Goal: Task Accomplishment & Management: Complete application form

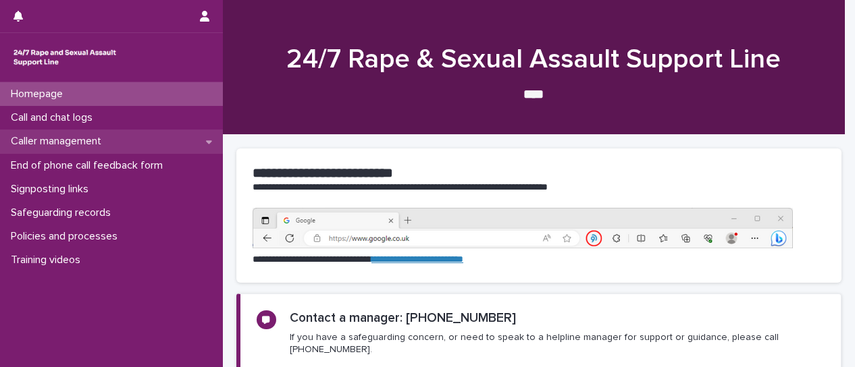
click at [53, 146] on p "Caller management" at bounding box center [58, 141] width 107 height 13
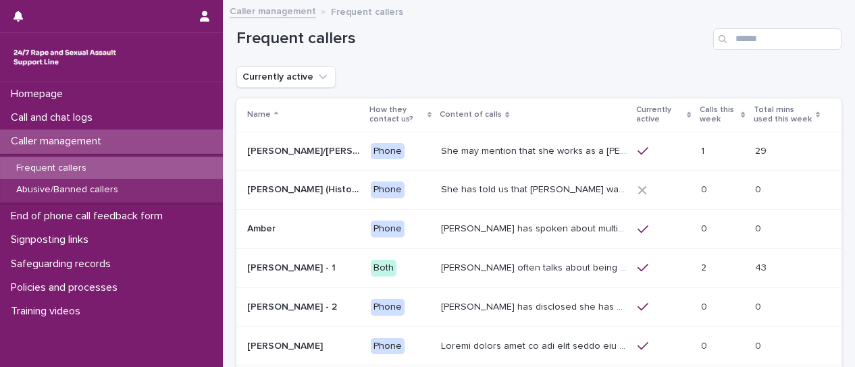
click at [62, 168] on p "Frequent callers" at bounding box center [51, 168] width 92 height 11
click at [696, 114] on th "Calls this week" at bounding box center [723, 115] width 54 height 33
click at [706, 115] on p "Calls this week" at bounding box center [719, 115] width 38 height 25
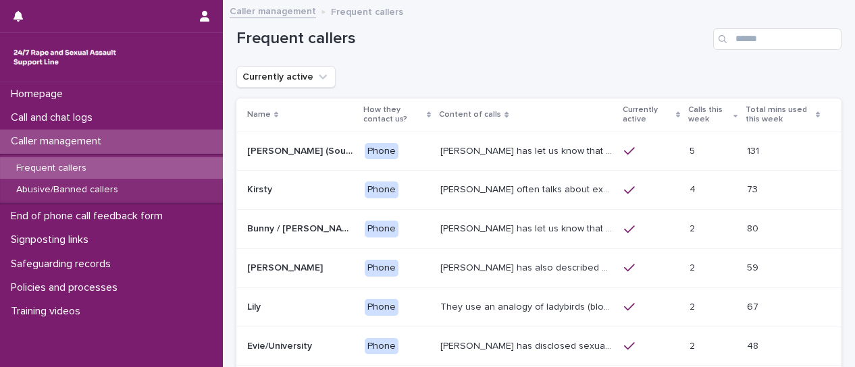
click at [521, 201] on div "Kirsty often talks about experiencing sexual violence by a family friend six ye…" at bounding box center [526, 190] width 173 height 22
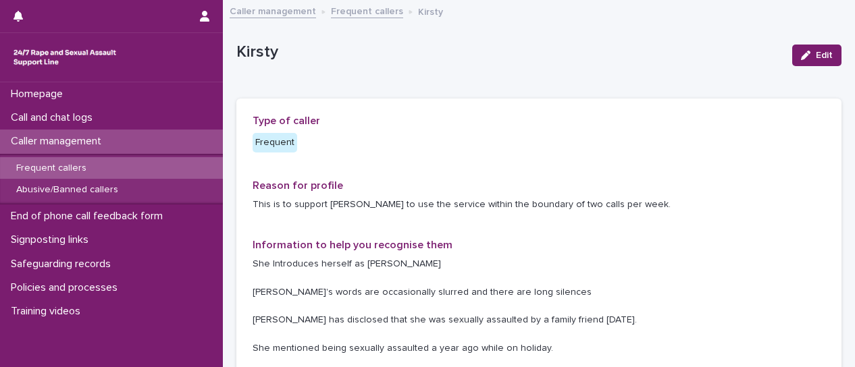
click at [369, 14] on link "Frequent callers" at bounding box center [367, 11] width 72 height 16
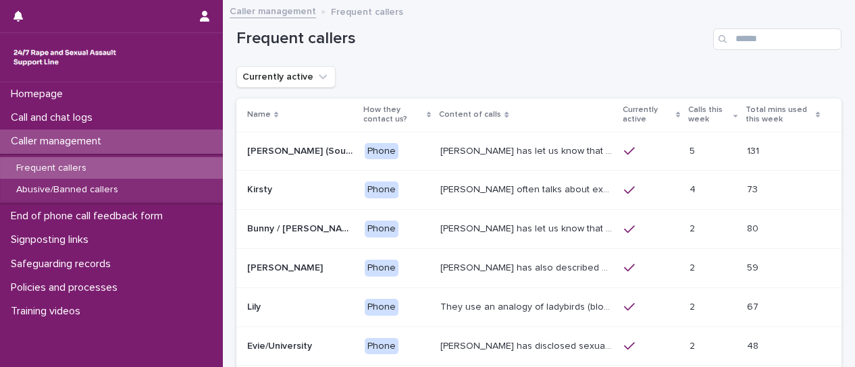
click at [502, 274] on div "Paula has also described being sexually abused as a child, and on different cal…" at bounding box center [526, 268] width 173 height 22
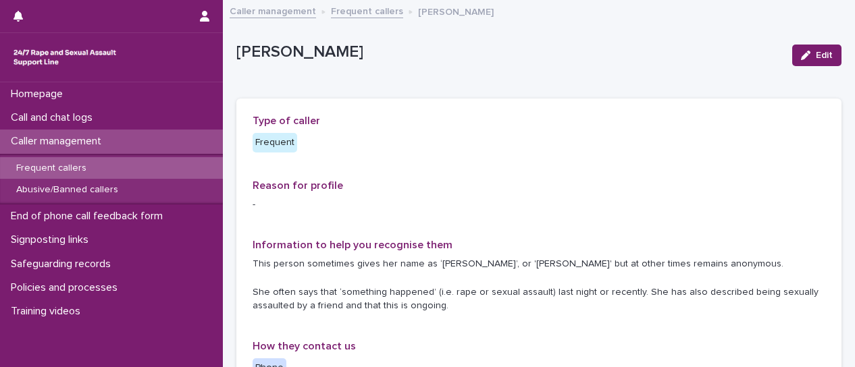
click at [351, 9] on link "Frequent callers" at bounding box center [367, 11] width 72 height 16
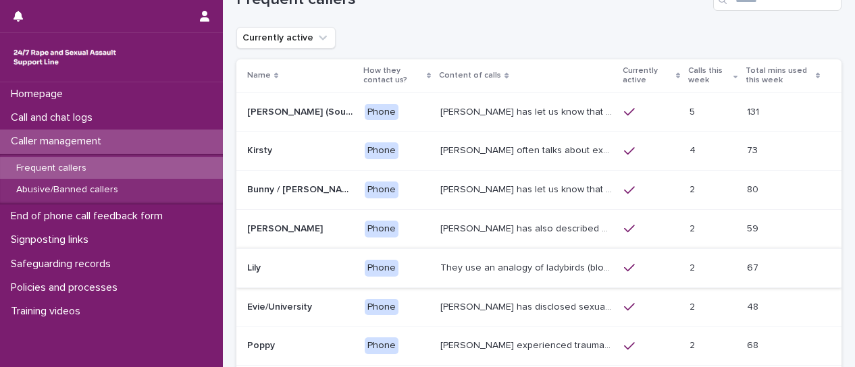
scroll to position [68, 0]
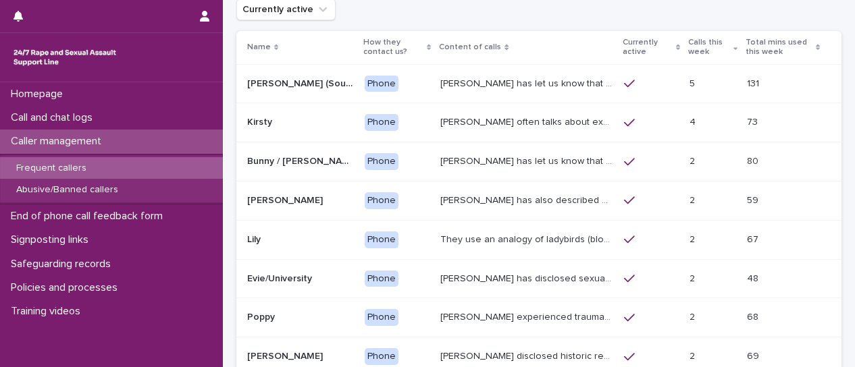
click at [547, 319] on p "Poppy experienced trauma as a child, witnessing her father raping her late moth…" at bounding box center [528, 316] width 176 height 14
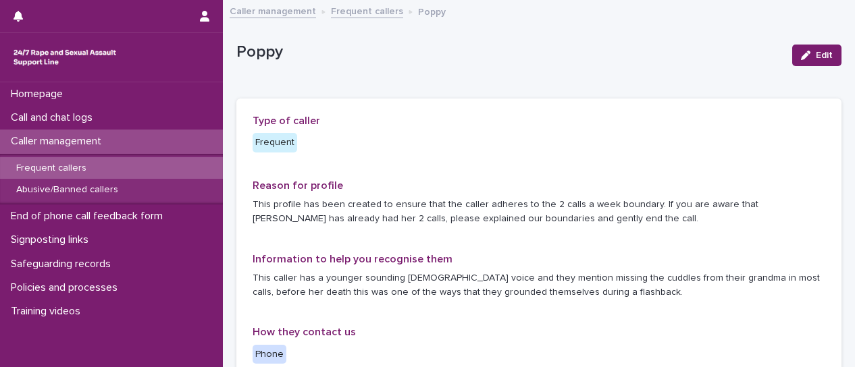
click at [365, 11] on link "Frequent callers" at bounding box center [367, 11] width 72 height 16
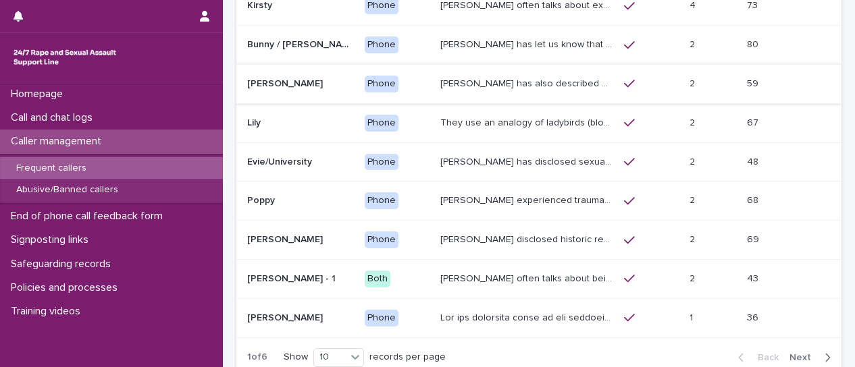
scroll to position [203, 0]
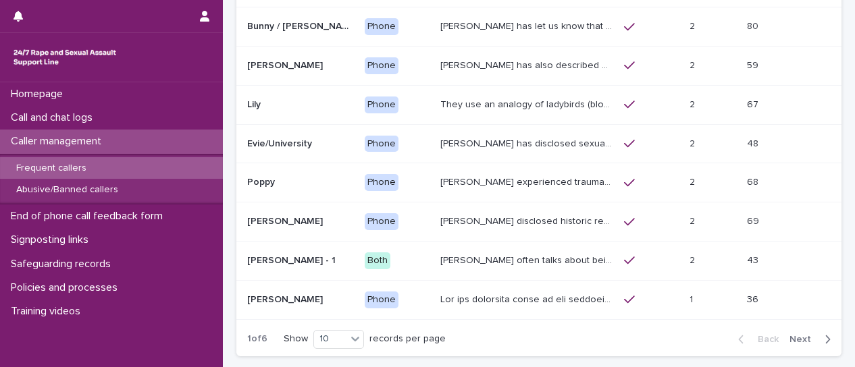
click at [529, 222] on p "Robin disclosed historic repeated rape perpetrated by men in London and Madrid.…" at bounding box center [528, 220] width 176 height 14
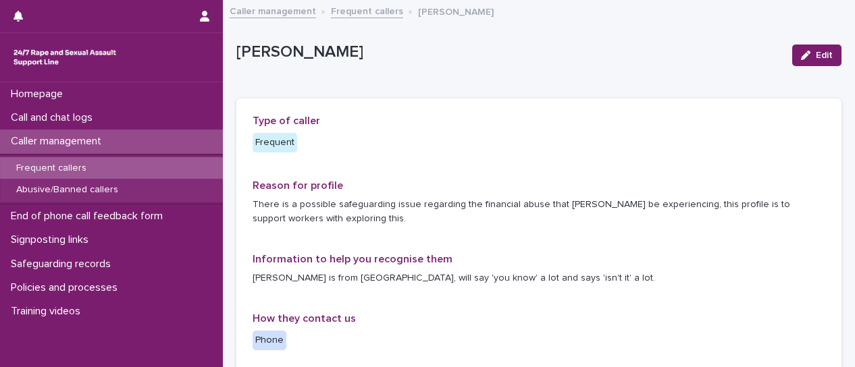
click at [351, 14] on link "Frequent callers" at bounding box center [367, 11] width 72 height 16
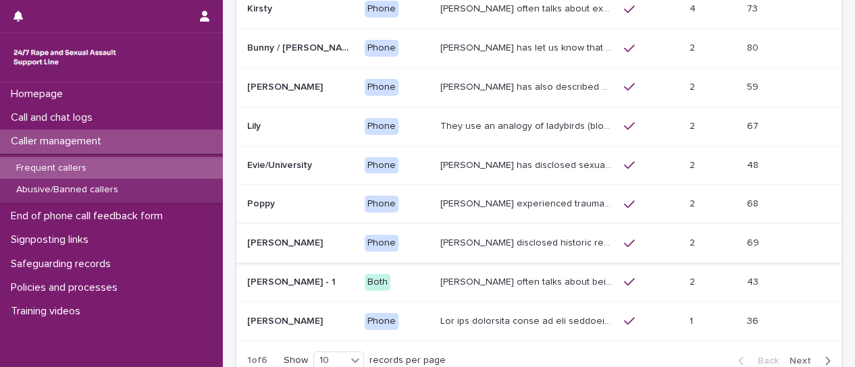
scroll to position [203, 0]
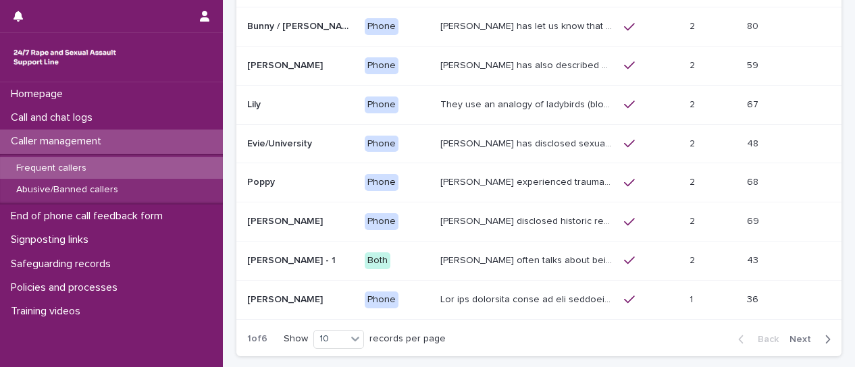
click at [469, 264] on p "Amy often talks about being raped a night before or 2 weeks ago or a month ago.…" at bounding box center [528, 260] width 176 height 14
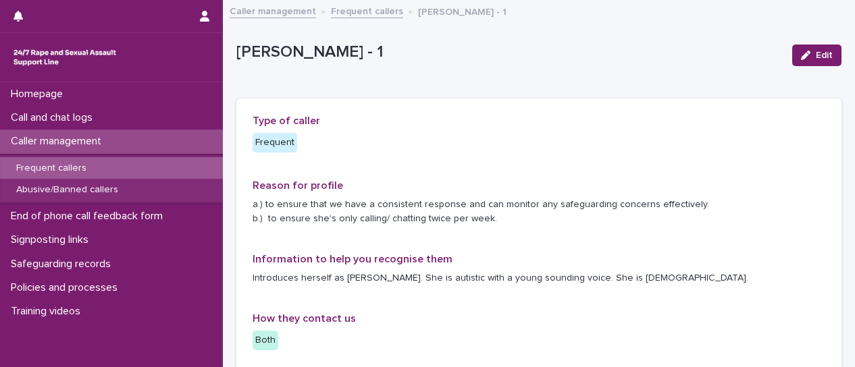
click at [346, 11] on link "Frequent callers" at bounding box center [367, 11] width 72 height 16
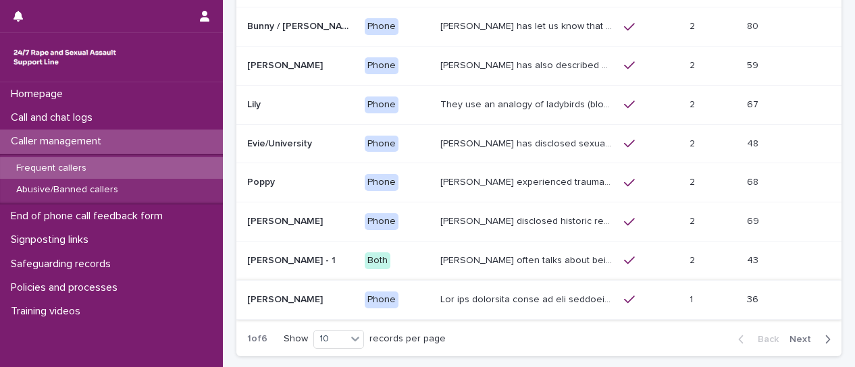
scroll to position [305, 0]
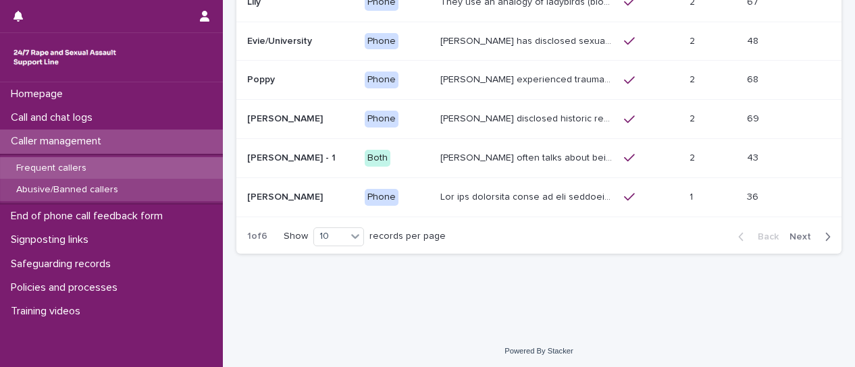
click at [102, 192] on p "Abusive/Banned callers" at bounding box center [67, 189] width 124 height 11
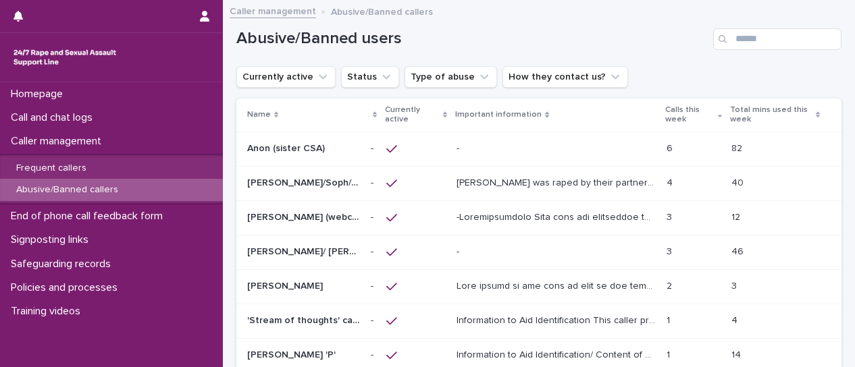
click at [289, 150] on p "Anon (sister CSA)" at bounding box center [287, 147] width 80 height 14
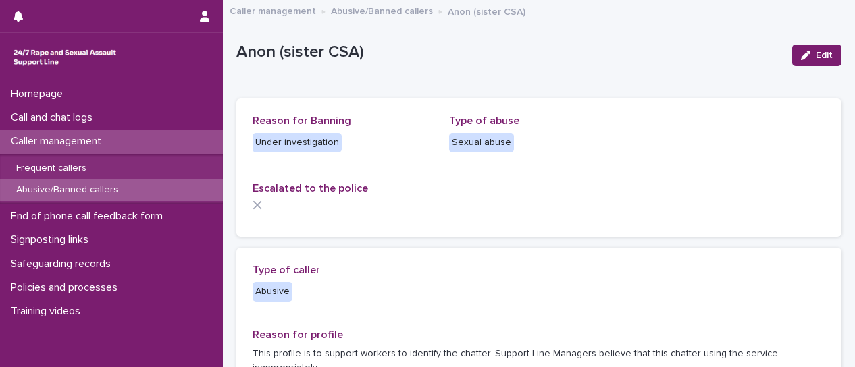
click at [359, 14] on link "Abusive/Banned callers" at bounding box center [382, 11] width 102 height 16
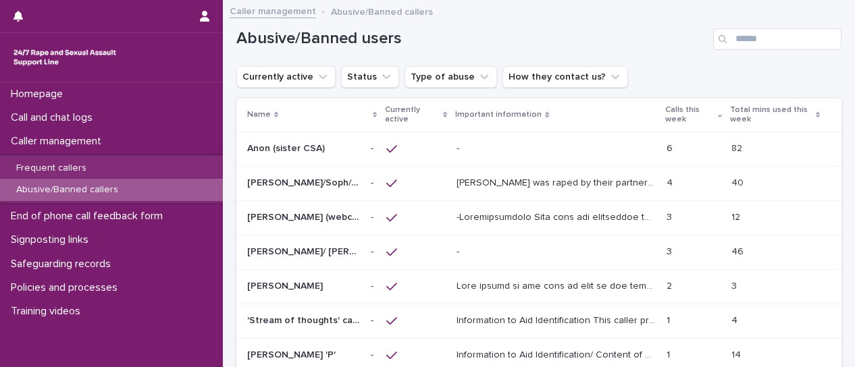
click at [366, 184] on td "- -" at bounding box center [373, 183] width 16 height 34
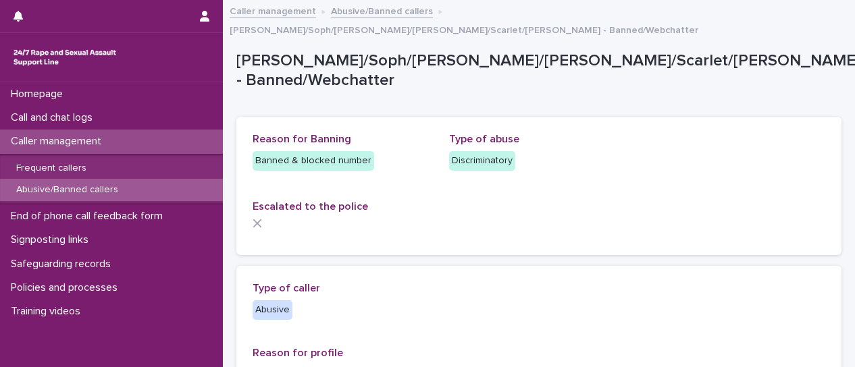
click at [401, 13] on link "Abusive/Banned callers" at bounding box center [382, 11] width 102 height 16
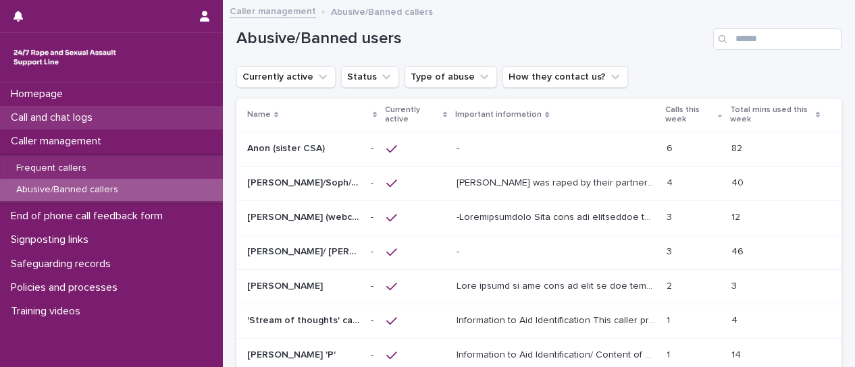
click at [66, 114] on p "Call and chat logs" at bounding box center [54, 117] width 98 height 13
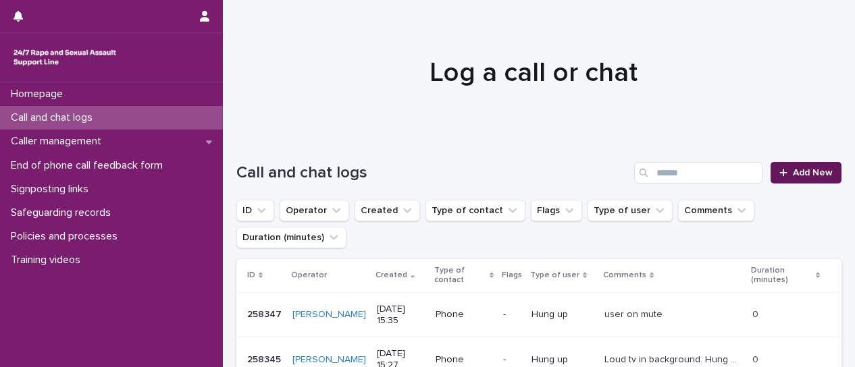
click at [815, 177] on span "Add New" at bounding box center [813, 172] width 40 height 9
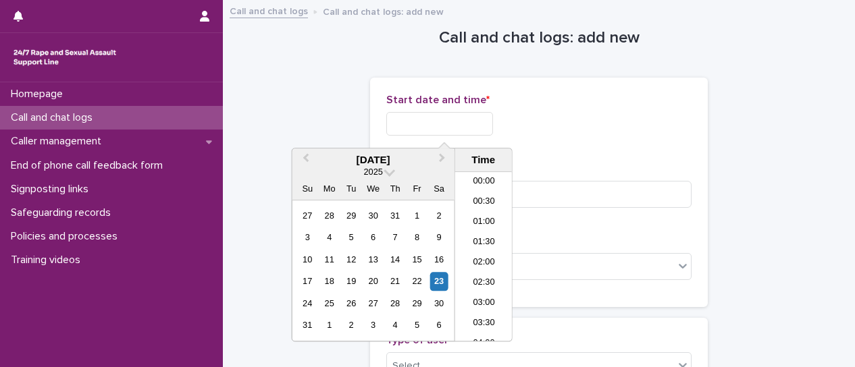
click at [452, 118] on input "text" at bounding box center [439, 124] width 107 height 24
drag, startPoint x: 488, startPoint y: 257, endPoint x: 491, endPoint y: 147, distance: 110.1
click at [488, 256] on li "09:30" at bounding box center [483, 257] width 57 height 20
click at [467, 120] on input "**********" at bounding box center [439, 124] width 107 height 24
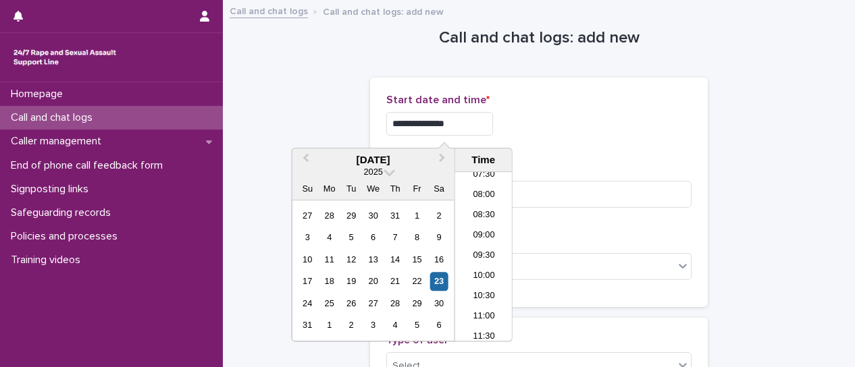
type input "**********"
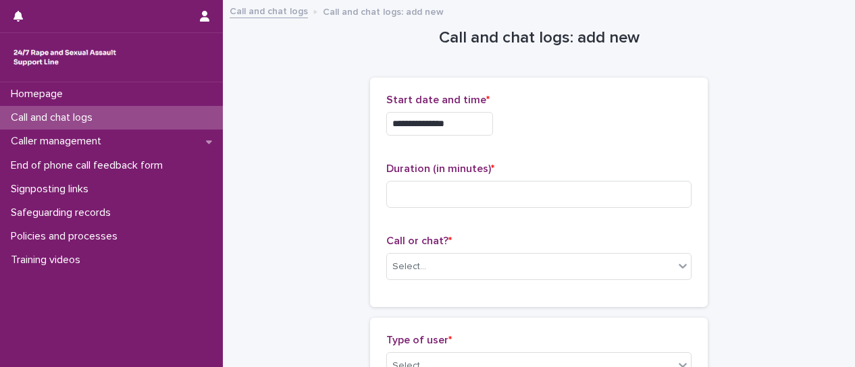
click at [591, 120] on div "**********" at bounding box center [538, 124] width 305 height 24
click at [573, 194] on input at bounding box center [538, 194] width 305 height 27
type input "*"
drag, startPoint x: 621, startPoint y: 224, endPoint x: 721, endPoint y: 277, distance: 113.3
click at [621, 225] on div "**********" at bounding box center [538, 192] width 305 height 197
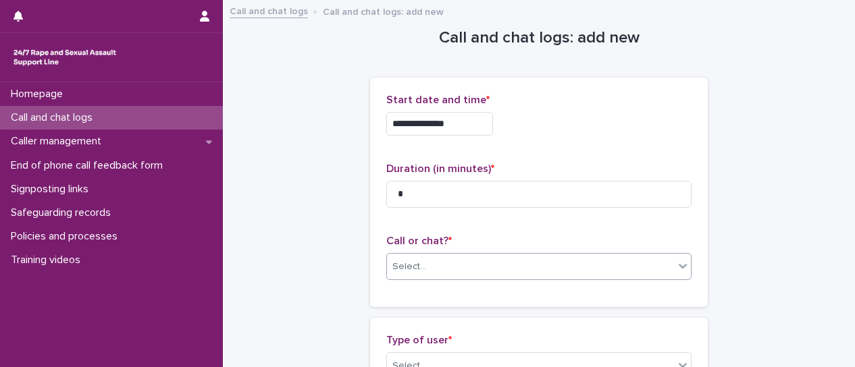
click at [675, 274] on div at bounding box center [683, 266] width 16 height 24
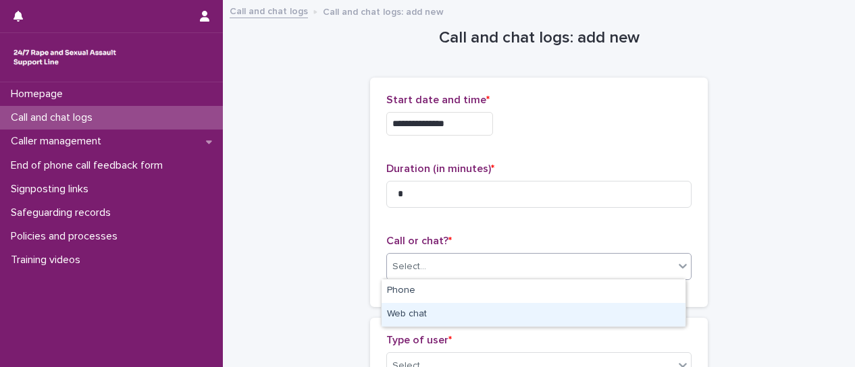
drag, startPoint x: 617, startPoint y: 319, endPoint x: 628, endPoint y: 322, distance: 11.3
click at [619, 320] on div "Web chat" at bounding box center [534, 315] width 304 height 24
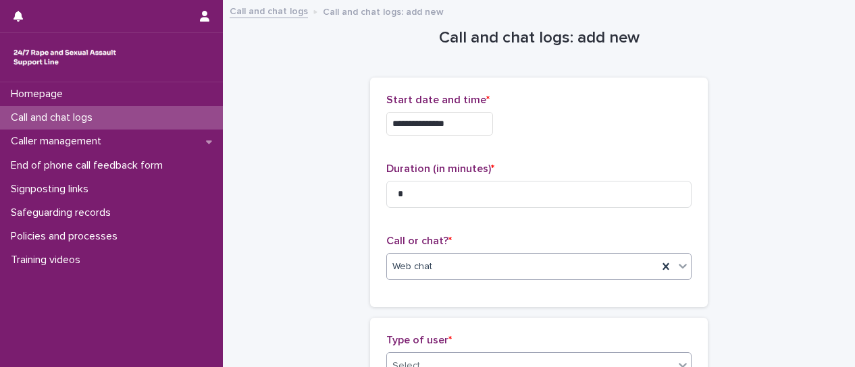
click at [677, 363] on icon at bounding box center [683, 366] width 14 height 14
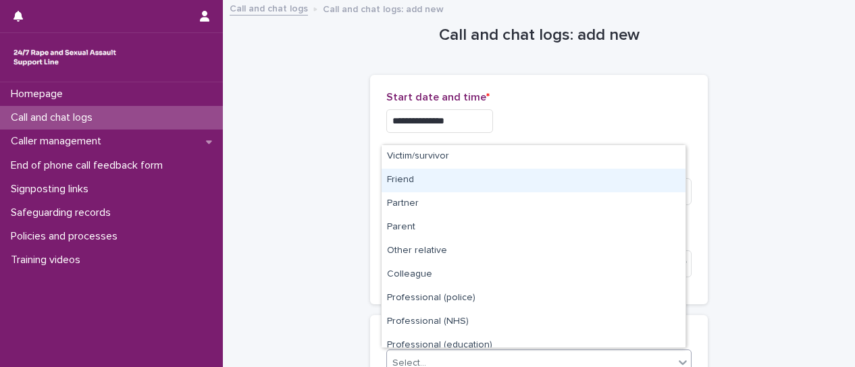
scroll to position [152, 0]
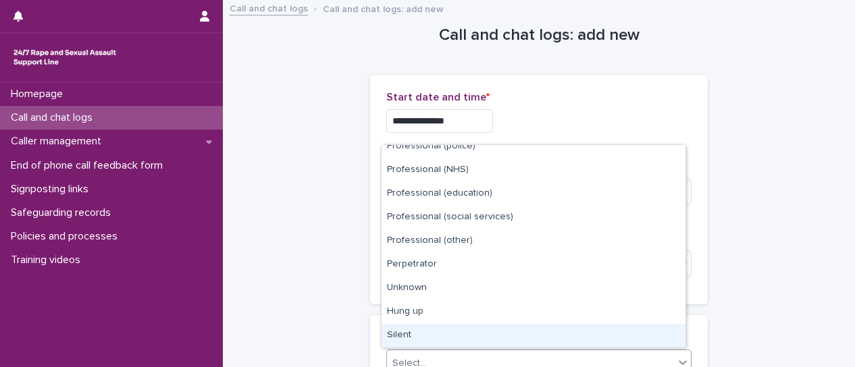
click at [546, 336] on div "Silent" at bounding box center [534, 336] width 304 height 24
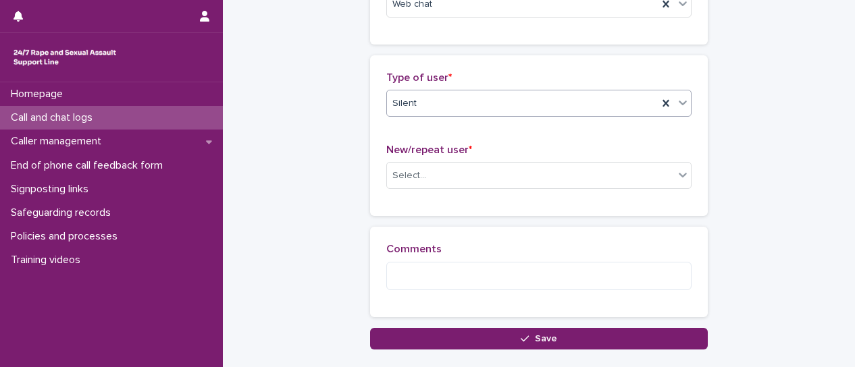
scroll to position [270, 0]
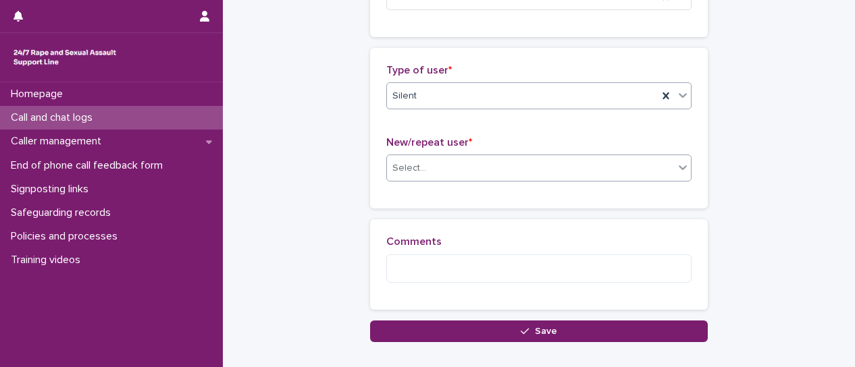
click at [680, 170] on icon at bounding box center [683, 168] width 14 height 14
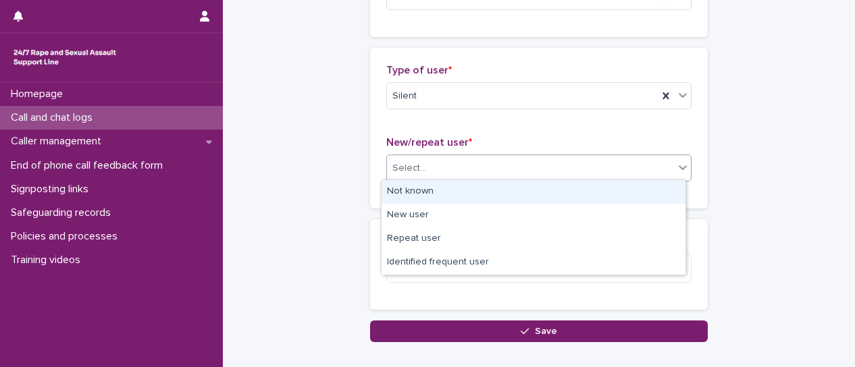
click at [602, 194] on div "Not known" at bounding box center [534, 192] width 304 height 24
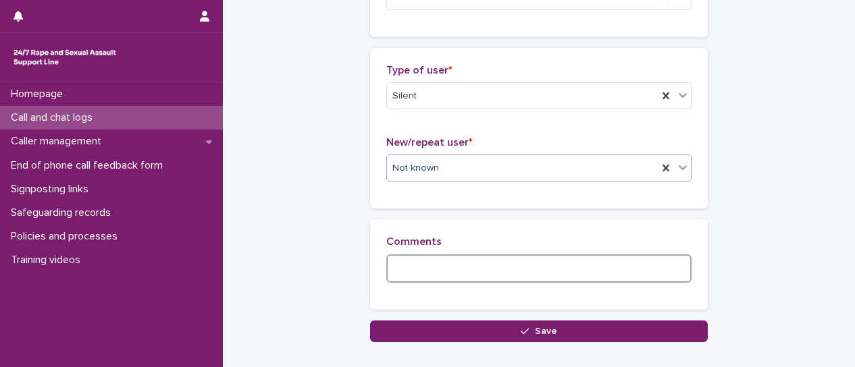
drag, startPoint x: 607, startPoint y: 269, endPoint x: 606, endPoint y: 234, distance: 35.1
click at [608, 268] on textarea at bounding box center [538, 269] width 305 height 28
type textarea "*"
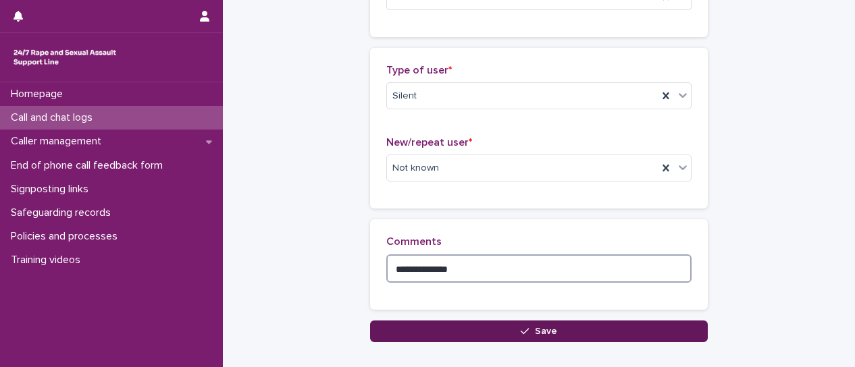
type textarea "**********"
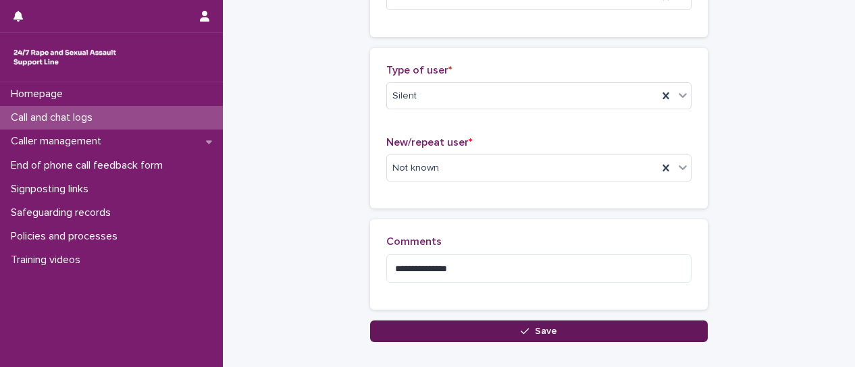
click at [536, 328] on span "Save" at bounding box center [546, 331] width 22 height 9
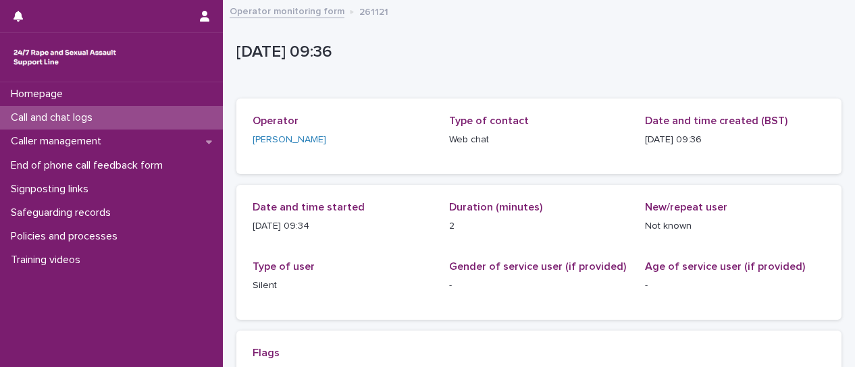
click at [82, 122] on p "Call and chat logs" at bounding box center [54, 117] width 98 height 13
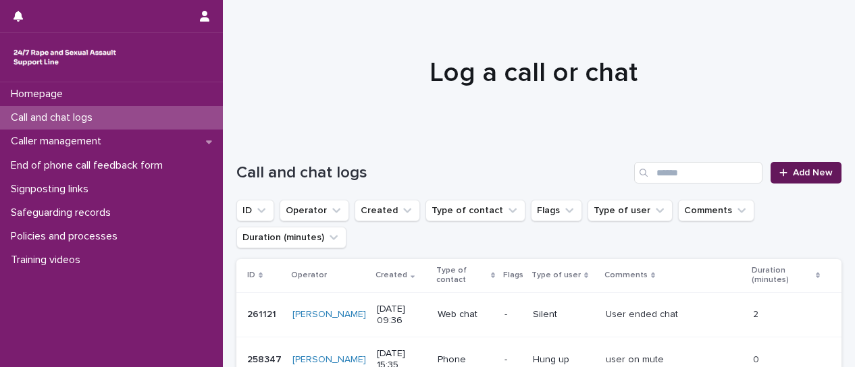
click at [808, 176] on span "Add New" at bounding box center [813, 172] width 40 height 9
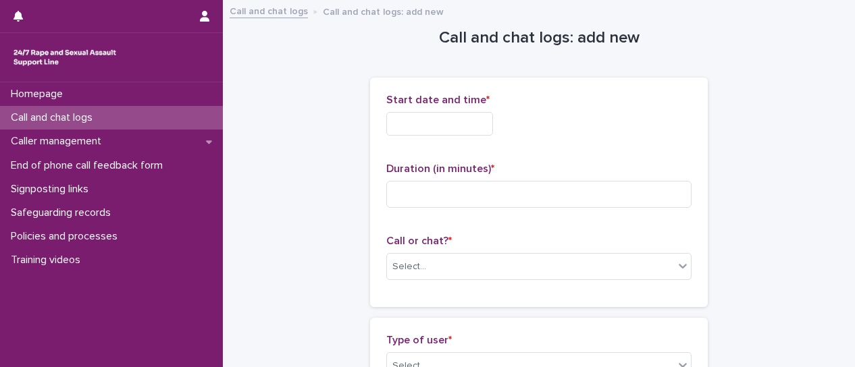
click at [419, 116] on input "text" at bounding box center [439, 124] width 107 height 24
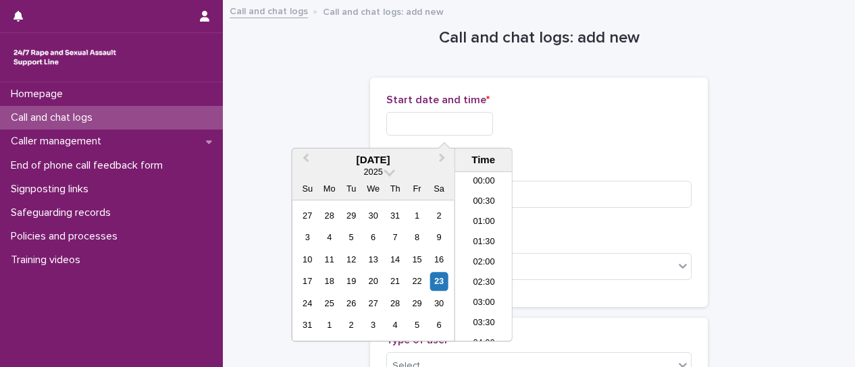
scroll to position [311, 0]
drag, startPoint x: 487, startPoint y: 258, endPoint x: 440, endPoint y: 163, distance: 106.3
click at [486, 255] on li "09:30" at bounding box center [483, 257] width 57 height 20
click at [466, 124] on input "**********" at bounding box center [439, 124] width 107 height 24
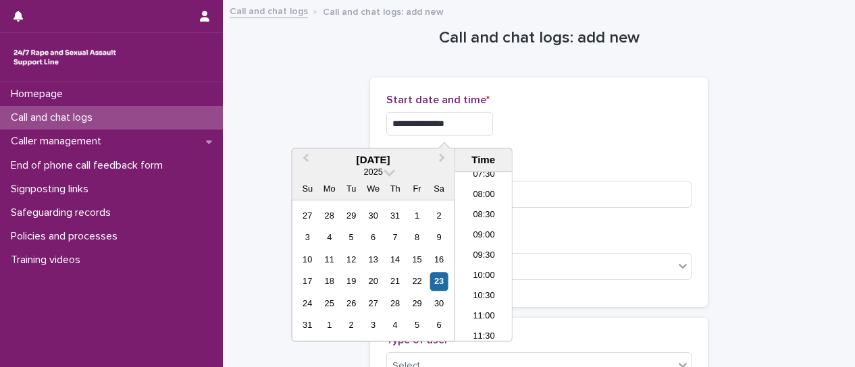
type input "**********"
click at [560, 128] on div "**********" at bounding box center [538, 124] width 305 height 24
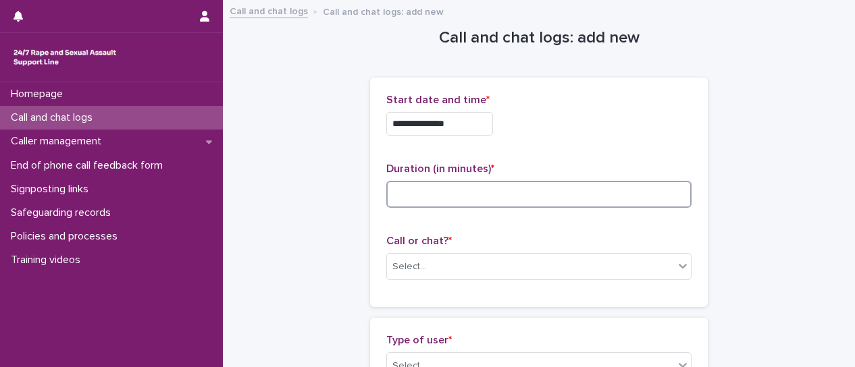
click at [555, 184] on input at bounding box center [538, 194] width 305 height 27
type input "*"
click at [675, 272] on div at bounding box center [683, 266] width 16 height 24
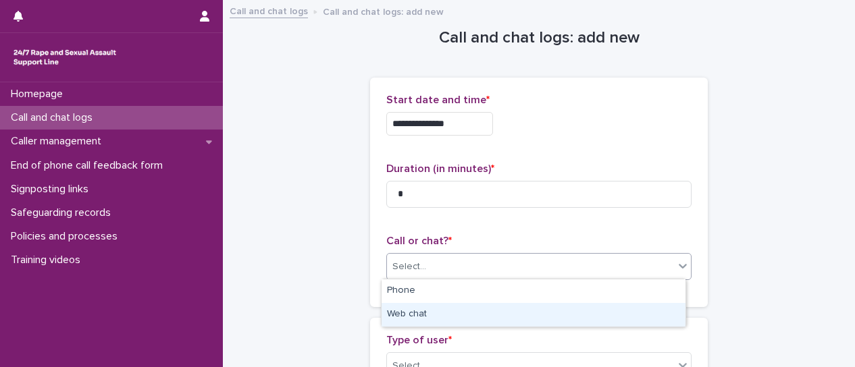
click at [653, 317] on div "Web chat" at bounding box center [534, 315] width 304 height 24
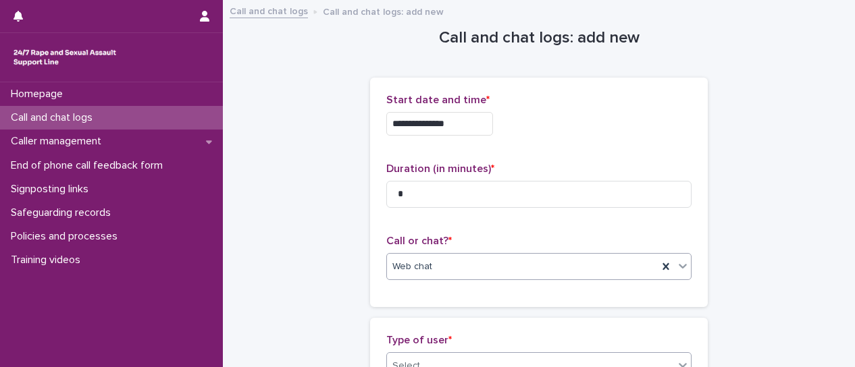
click at [676, 365] on icon at bounding box center [683, 366] width 14 height 14
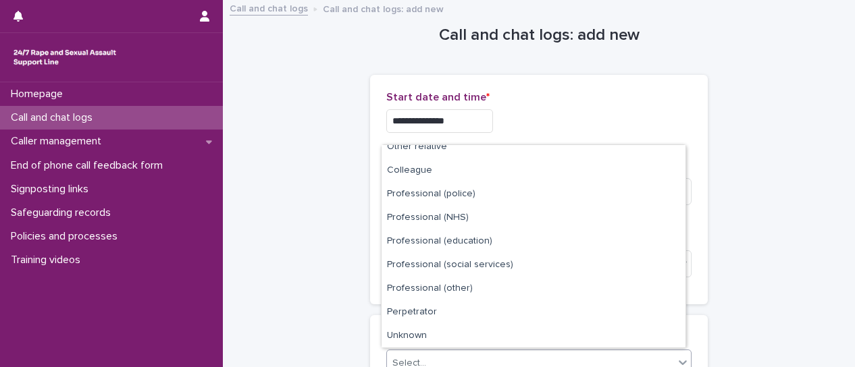
scroll to position [152, 0]
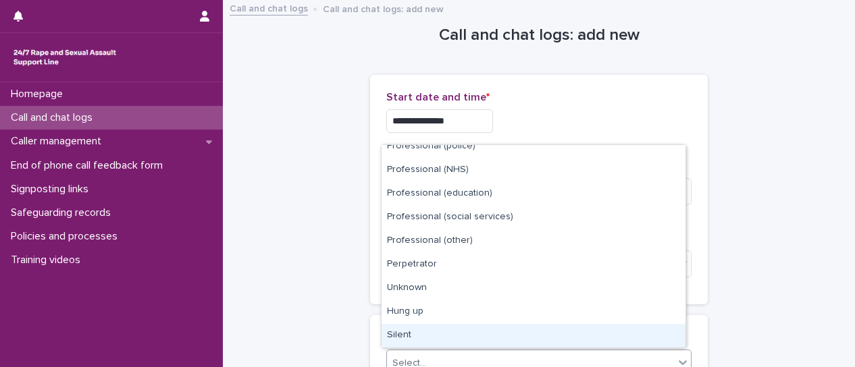
click at [535, 337] on div "Silent" at bounding box center [534, 336] width 304 height 24
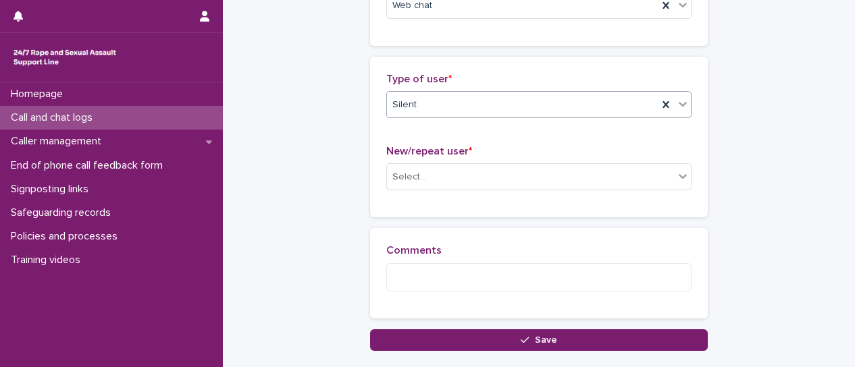
scroll to position [275, 0]
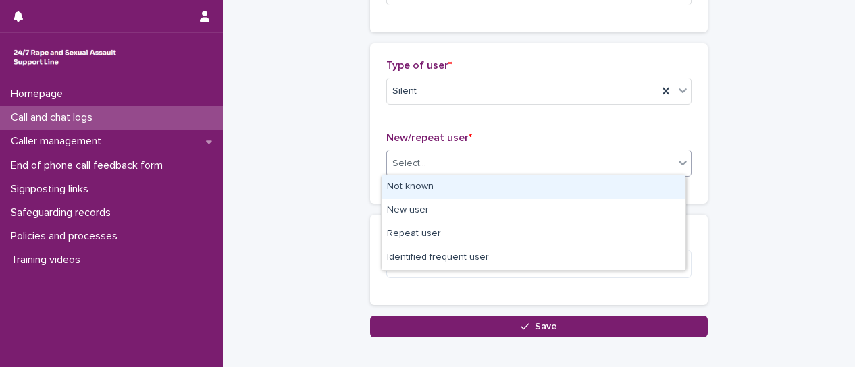
click at [679, 168] on div at bounding box center [683, 163] width 16 height 24
drag, startPoint x: 517, startPoint y: 182, endPoint x: 506, endPoint y: 213, distance: 33.1
click at [517, 182] on div "Not known" at bounding box center [534, 188] width 304 height 24
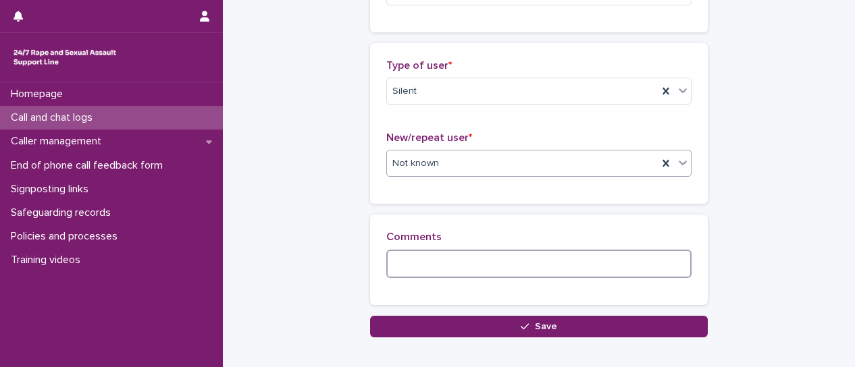
click at [489, 256] on textarea at bounding box center [538, 264] width 305 height 28
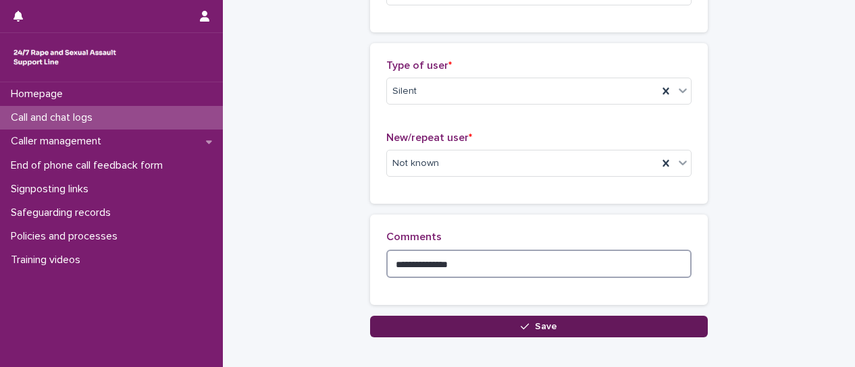
type textarea "**********"
click at [546, 329] on span "Save" at bounding box center [546, 326] width 22 height 9
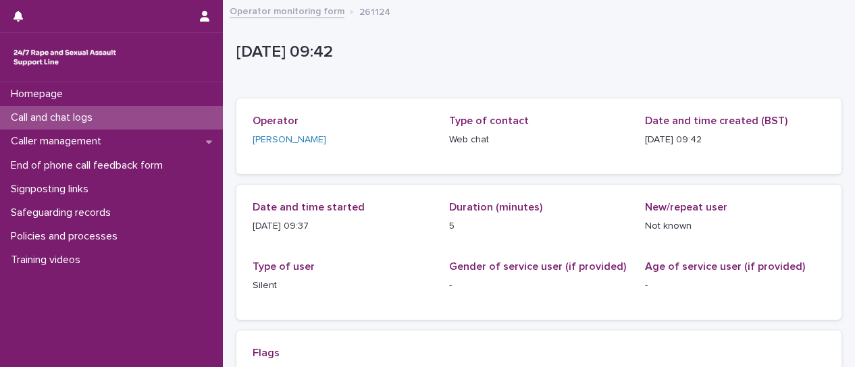
click at [59, 121] on p "Call and chat logs" at bounding box center [54, 117] width 98 height 13
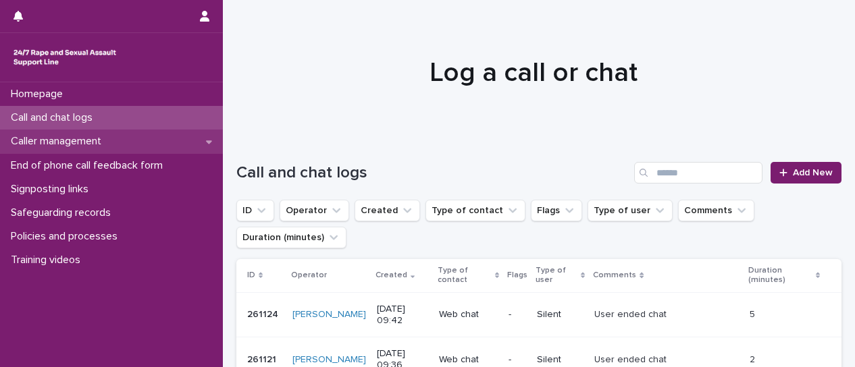
click at [103, 140] on p "Caller management" at bounding box center [58, 141] width 107 height 13
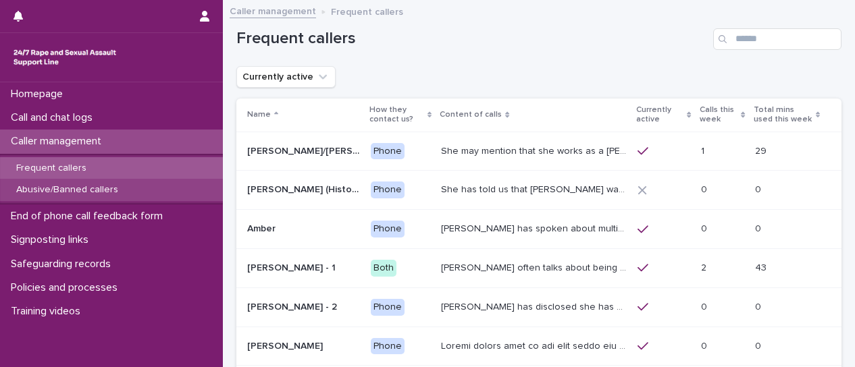
click at [89, 193] on p "Abusive/Banned callers" at bounding box center [67, 189] width 124 height 11
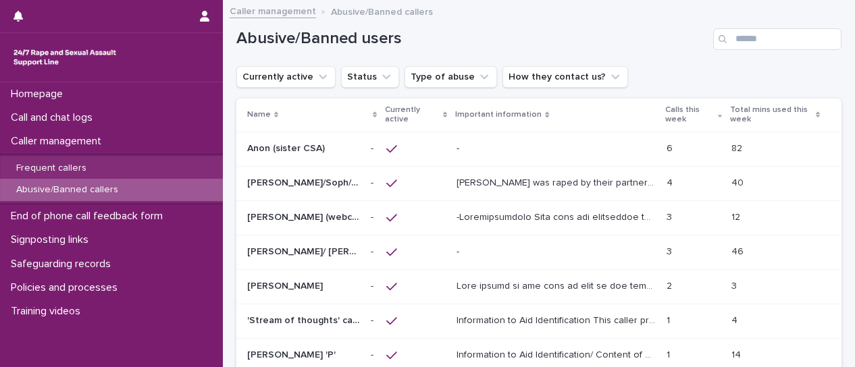
click at [320, 251] on p "Tom/ Max/ James/ Joe" at bounding box center [304, 251] width 115 height 14
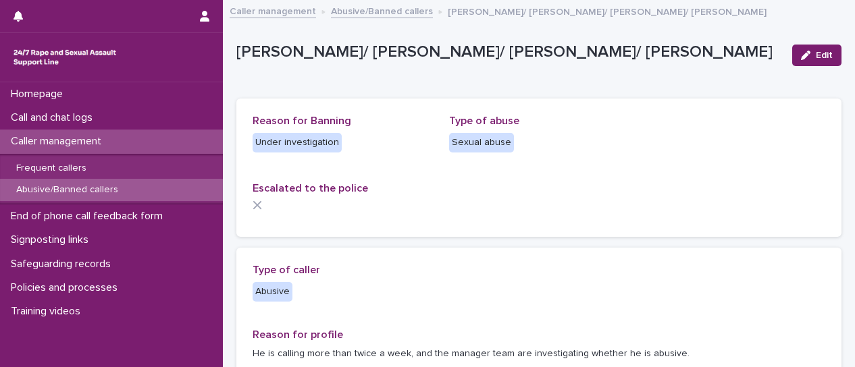
click at [374, 13] on link "Abusive/Banned callers" at bounding box center [382, 11] width 102 height 16
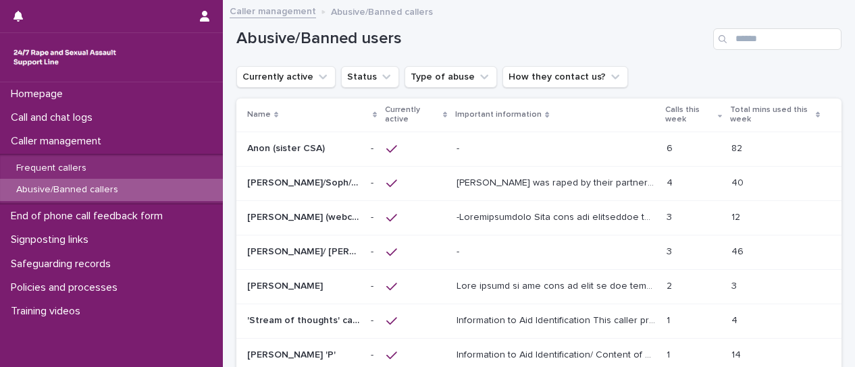
click at [309, 147] on p "Anon (sister CSA)" at bounding box center [287, 147] width 80 height 14
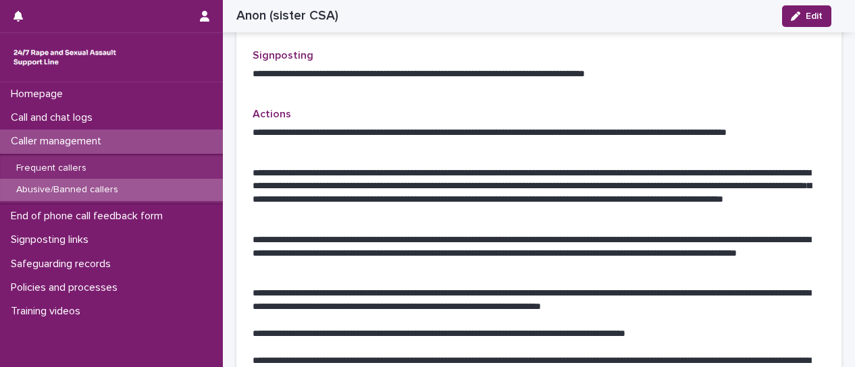
scroll to position [675, 0]
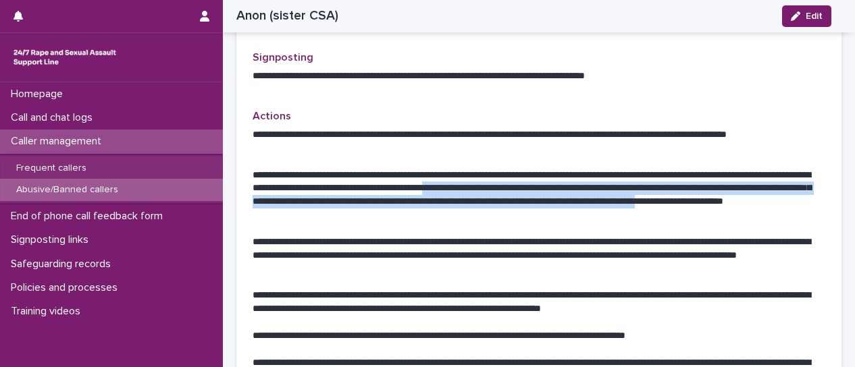
drag, startPoint x: 596, startPoint y: 190, endPoint x: 420, endPoint y: 214, distance: 177.3
click at [420, 214] on p "**********" at bounding box center [534, 196] width 563 height 54
copy p "**********"
click at [819, 18] on span "Edit" at bounding box center [814, 15] width 17 height 9
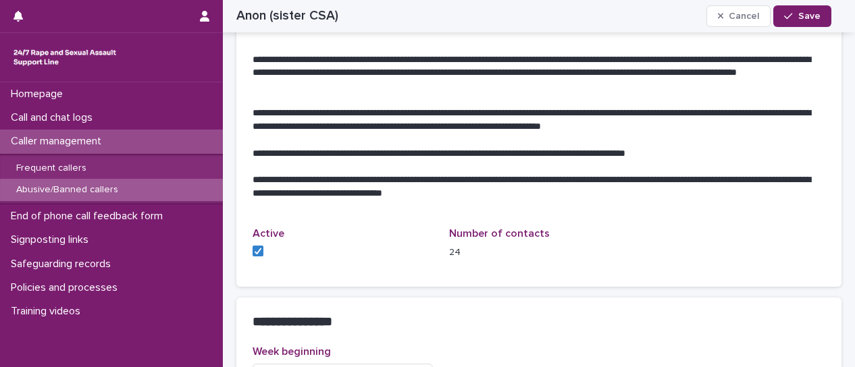
scroll to position [1075, 0]
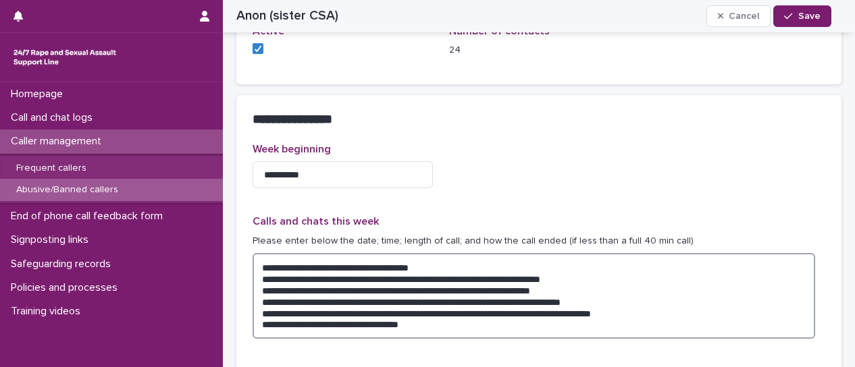
click at [480, 324] on textarea "**********" at bounding box center [534, 295] width 563 height 85
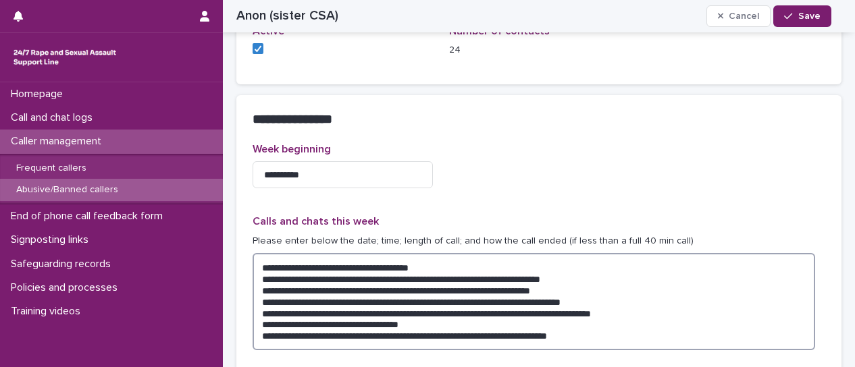
click at [380, 334] on textarea "**********" at bounding box center [534, 301] width 563 height 97
drag, startPoint x: 514, startPoint y: 334, endPoint x: 731, endPoint y: 309, distance: 218.3
click at [731, 309] on textarea "**********" at bounding box center [534, 301] width 563 height 97
click at [498, 336] on textarea "**********" at bounding box center [534, 301] width 563 height 97
click at [666, 336] on textarea "**********" at bounding box center [534, 301] width 563 height 97
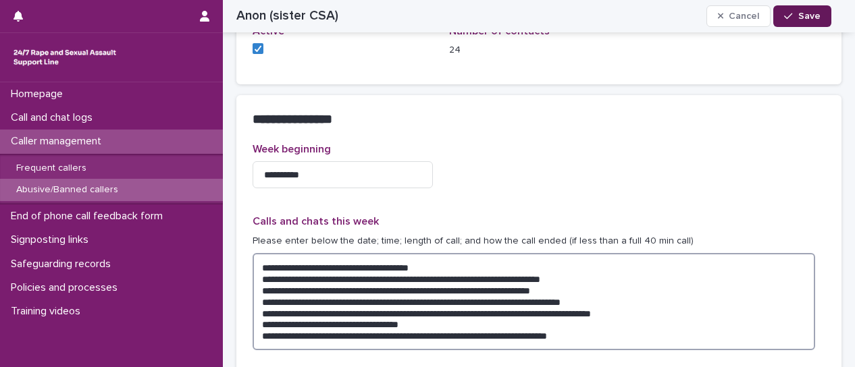
type textarea "**********"
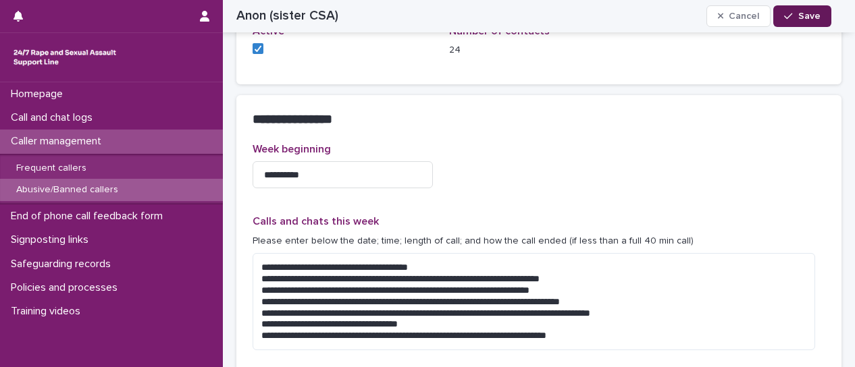
click at [812, 22] on button "Save" at bounding box center [801, 16] width 57 height 22
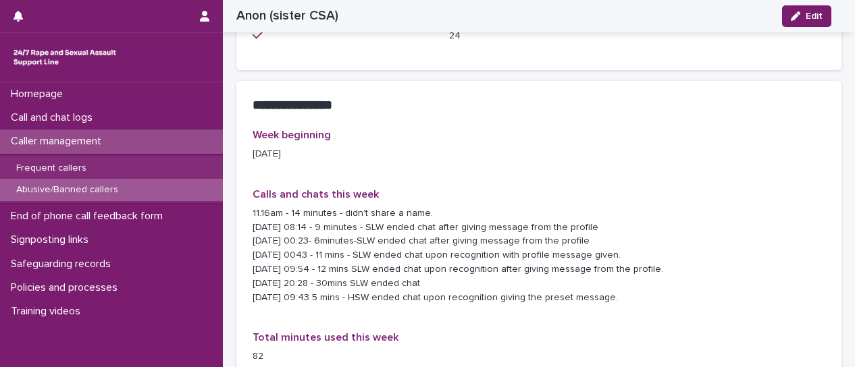
click at [41, 147] on p "Caller management" at bounding box center [58, 141] width 107 height 13
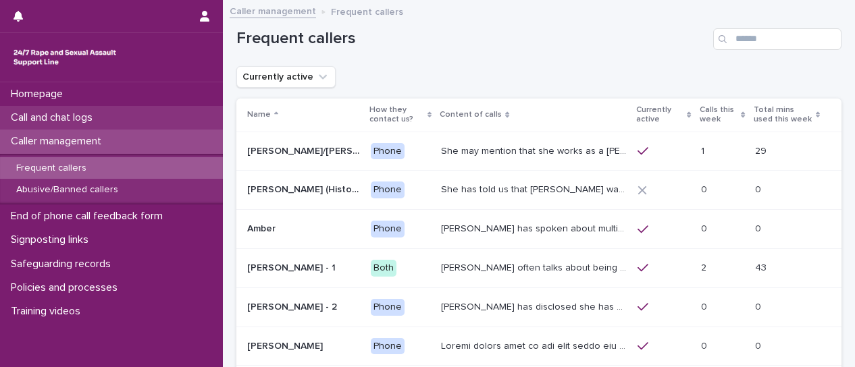
click at [82, 118] on p "Call and chat logs" at bounding box center [54, 117] width 98 height 13
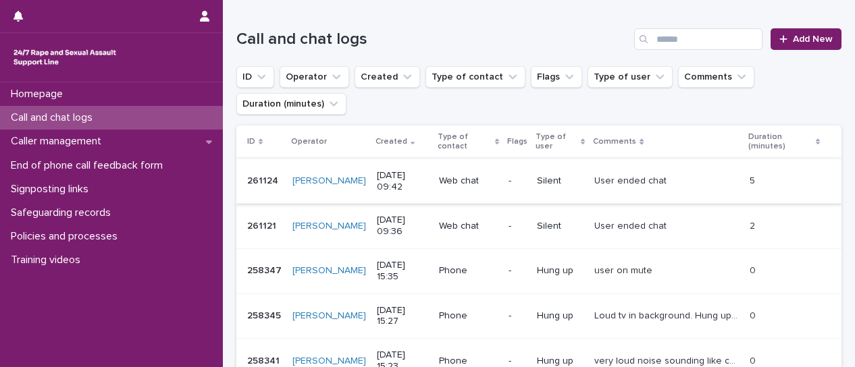
scroll to position [135, 0]
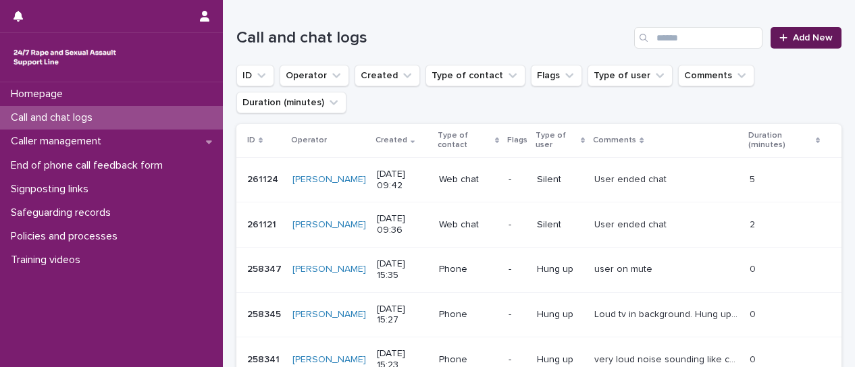
click at [815, 34] on span "Add New" at bounding box center [813, 37] width 40 height 9
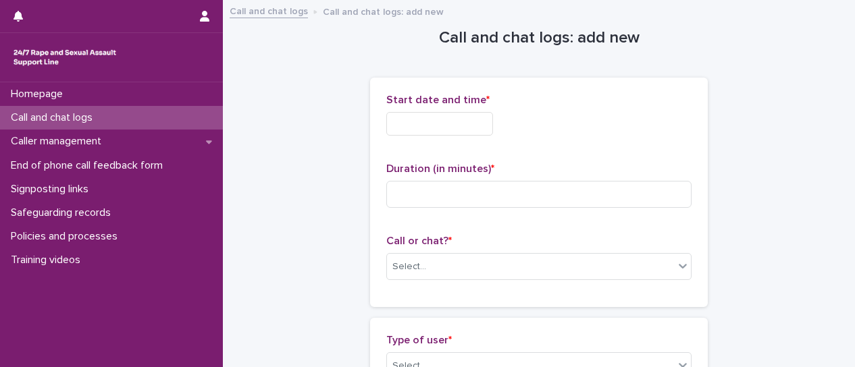
click at [434, 128] on input "text" at bounding box center [439, 124] width 107 height 24
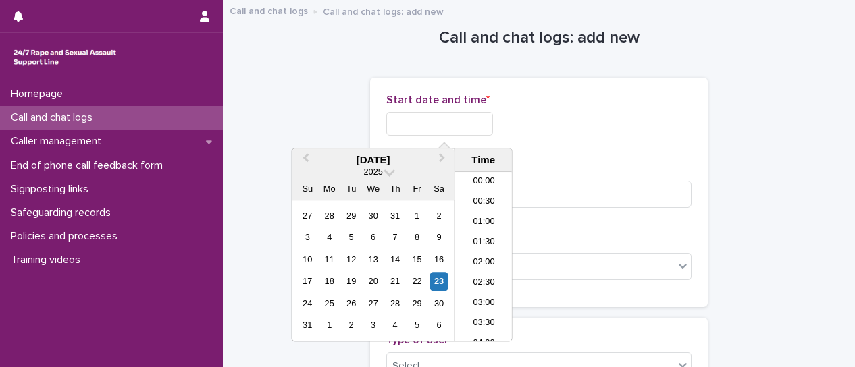
scroll to position [331, 0]
click at [484, 259] on li "10:00" at bounding box center [483, 257] width 57 height 20
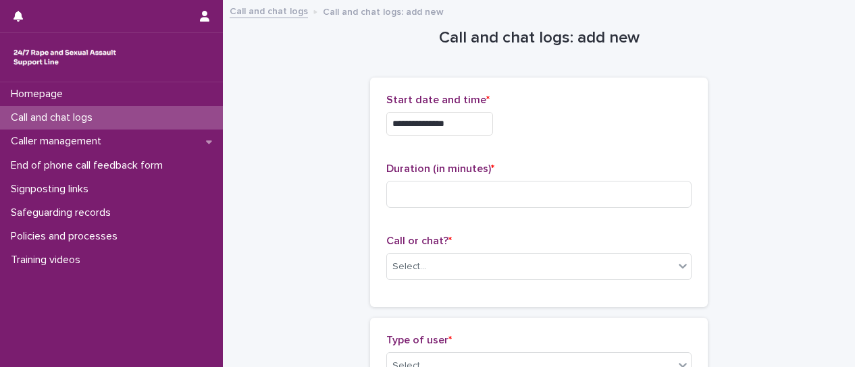
click at [488, 128] on input "**********" at bounding box center [439, 124] width 107 height 24
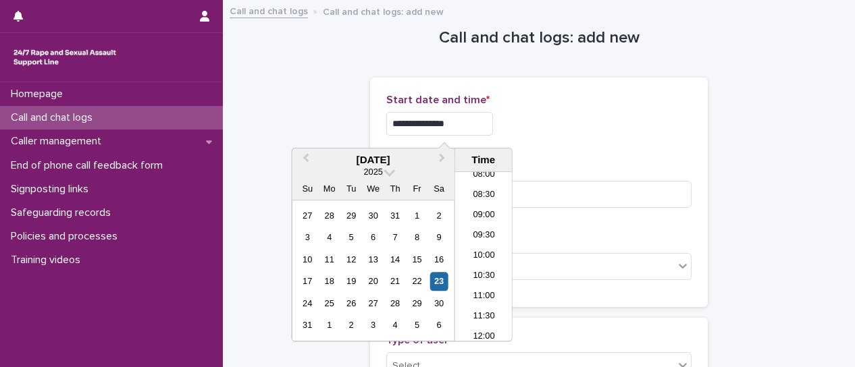
type input "**********"
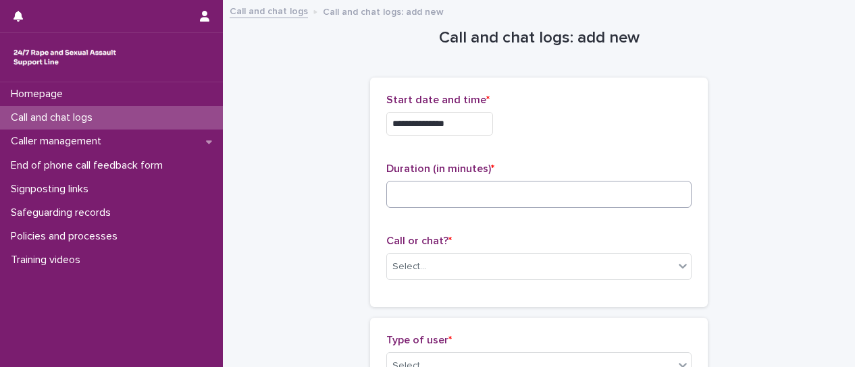
drag, startPoint x: 620, startPoint y: 151, endPoint x: 608, endPoint y: 192, distance: 43.6
click at [620, 152] on div "**********" at bounding box center [538, 192] width 305 height 197
click at [610, 206] on input at bounding box center [538, 194] width 305 height 27
type input "*"
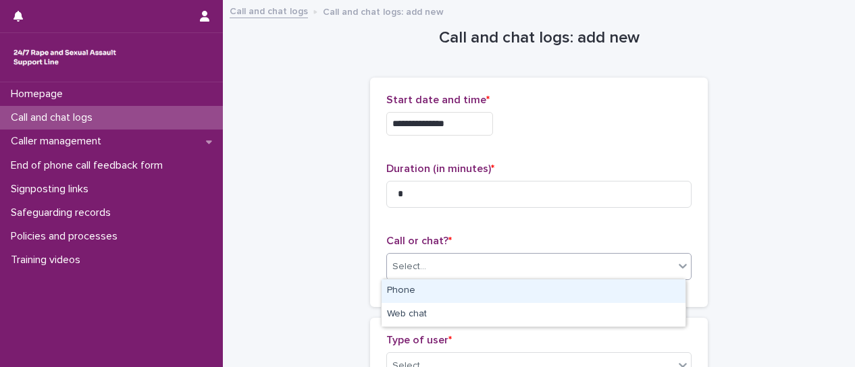
click at [675, 272] on div at bounding box center [683, 266] width 16 height 24
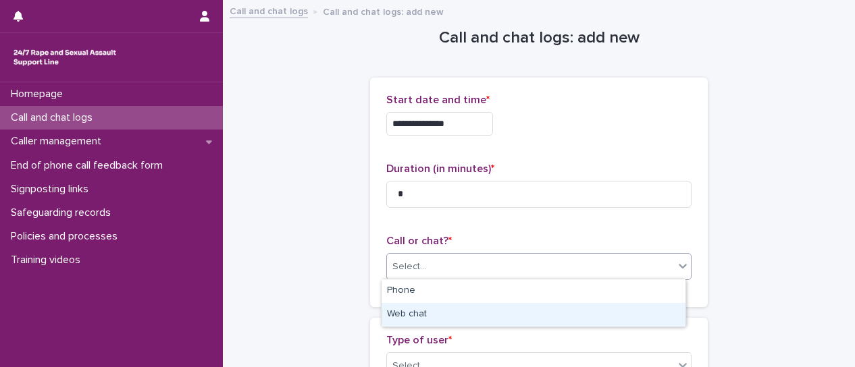
click at [648, 313] on div "Web chat" at bounding box center [534, 315] width 304 height 24
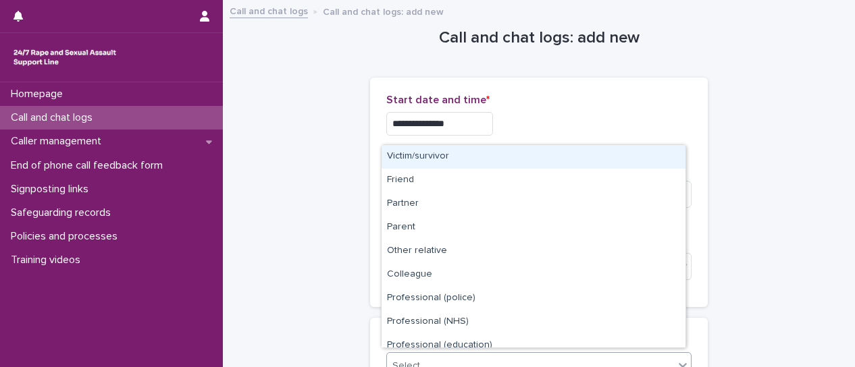
click at [677, 367] on icon at bounding box center [683, 366] width 14 height 14
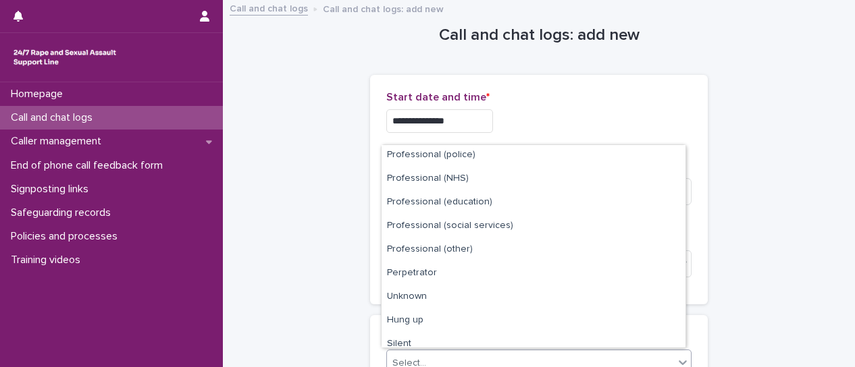
scroll to position [152, 0]
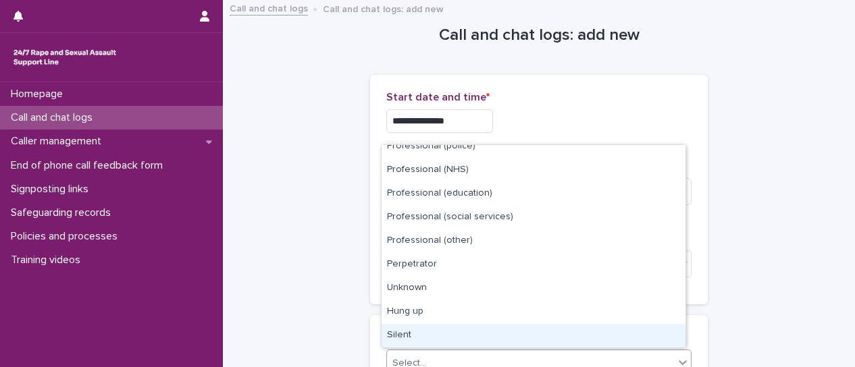
click at [551, 336] on div "Silent" at bounding box center [534, 336] width 304 height 24
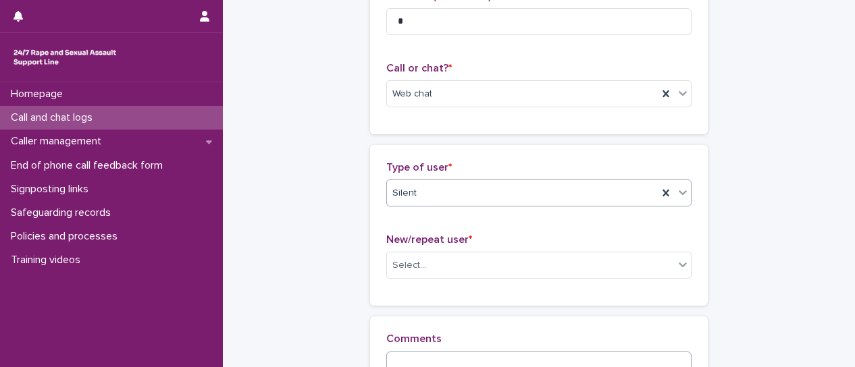
scroll to position [195, 0]
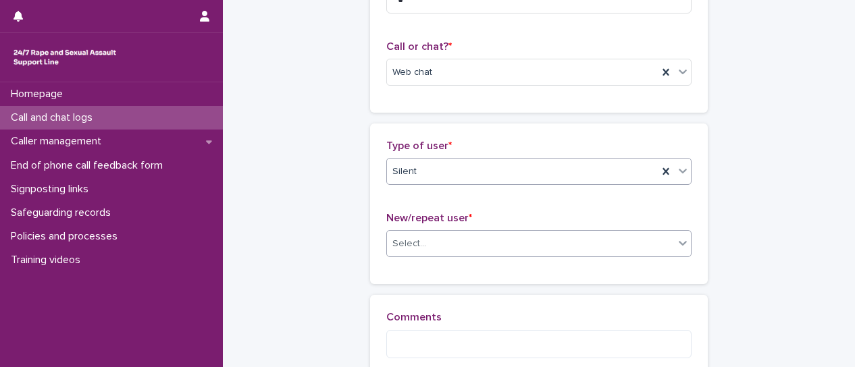
click at [678, 248] on icon at bounding box center [683, 243] width 14 height 14
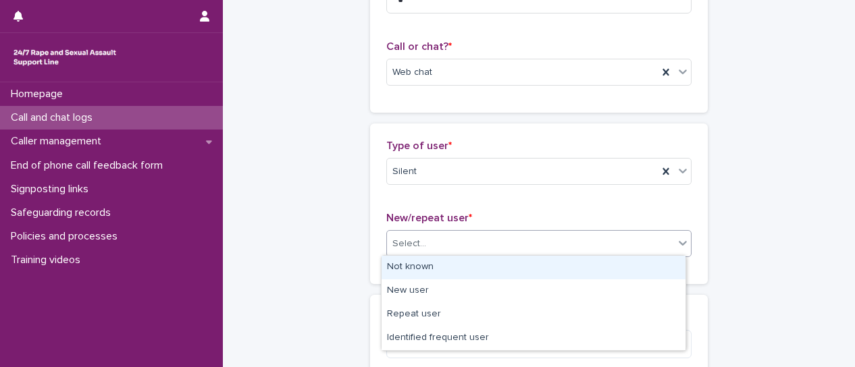
click at [623, 274] on div "Not known" at bounding box center [534, 268] width 304 height 24
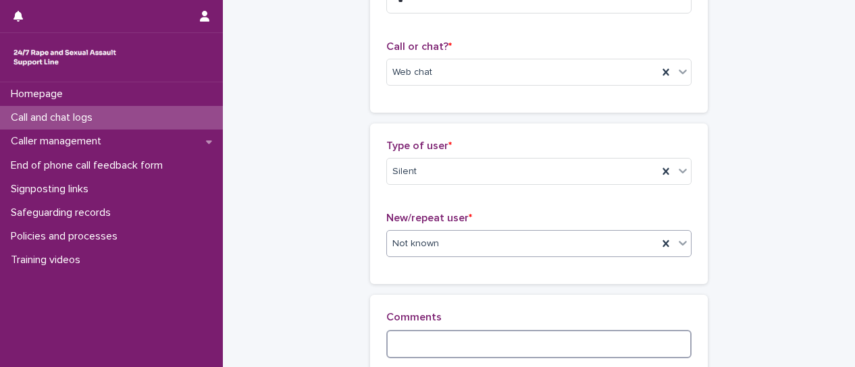
click at [613, 346] on textarea at bounding box center [538, 344] width 305 height 28
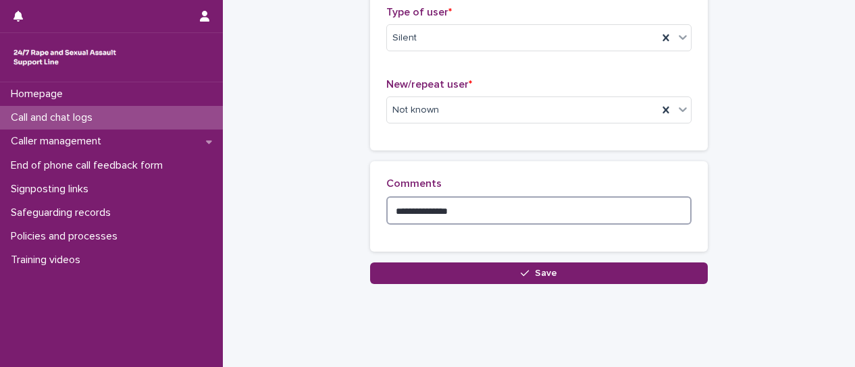
scroll to position [330, 0]
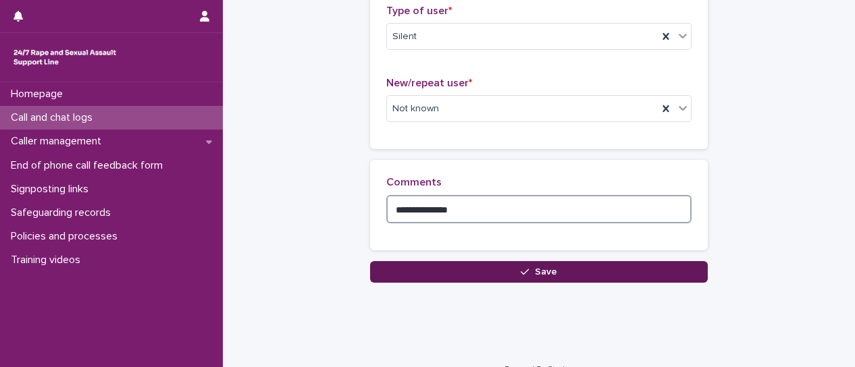
type textarea "**********"
click at [488, 272] on button "Save" at bounding box center [539, 272] width 338 height 22
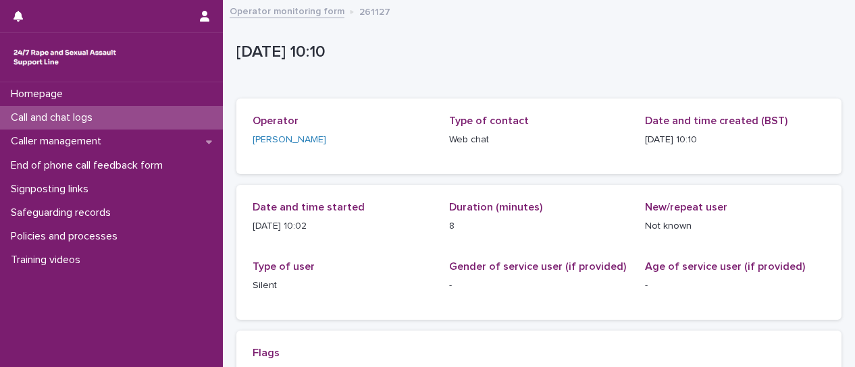
click at [297, 14] on link "Operator monitoring form" at bounding box center [287, 11] width 115 height 16
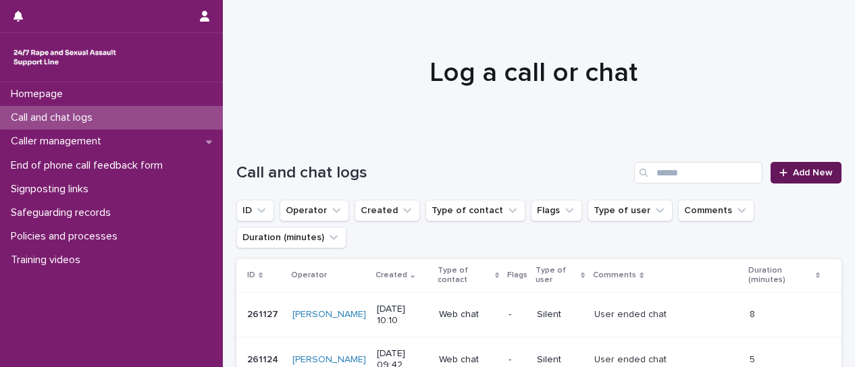
click at [805, 180] on link "Add New" at bounding box center [806, 173] width 71 height 22
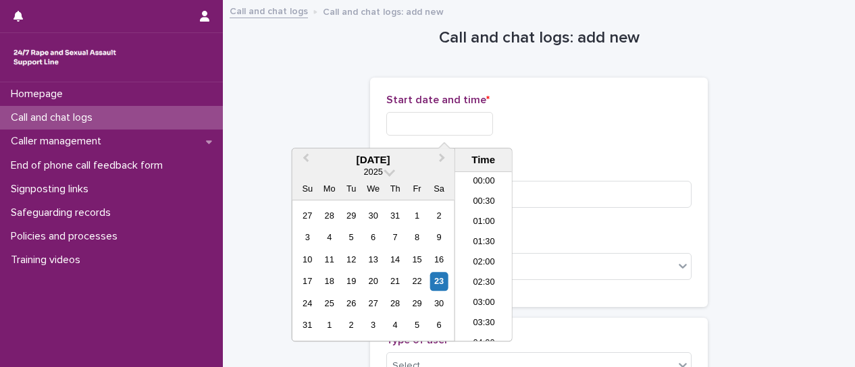
click at [460, 126] on input "text" at bounding box center [439, 124] width 107 height 24
click at [477, 236] on li "09:30" at bounding box center [483, 236] width 57 height 20
click at [470, 128] on input "**********" at bounding box center [439, 124] width 107 height 24
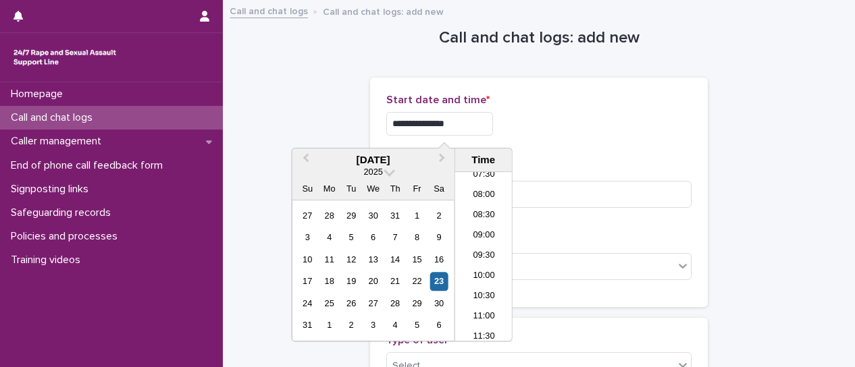
type input "**********"
drag, startPoint x: 581, startPoint y: 141, endPoint x: 500, endPoint y: 228, distance: 118.5
click at [581, 143] on div "**********" at bounding box center [538, 120] width 305 height 53
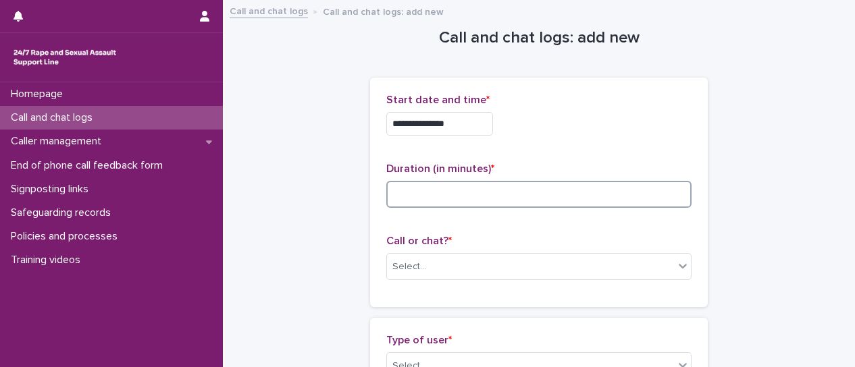
click at [523, 194] on input at bounding box center [538, 194] width 305 height 27
type input "*"
click at [678, 269] on icon at bounding box center [683, 266] width 14 height 14
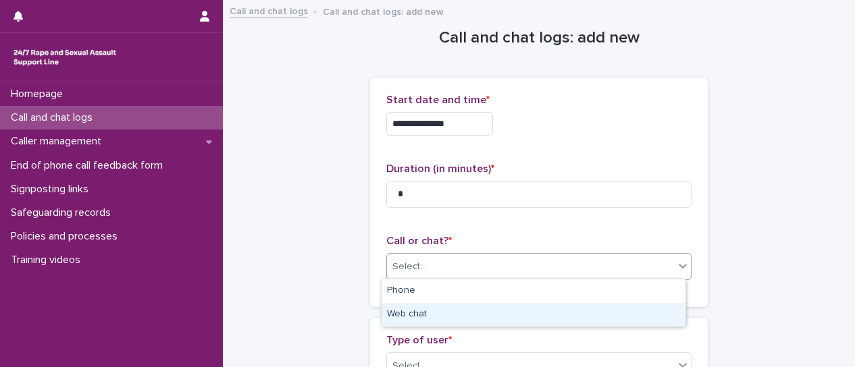
click at [604, 313] on div "Web chat" at bounding box center [534, 315] width 304 height 24
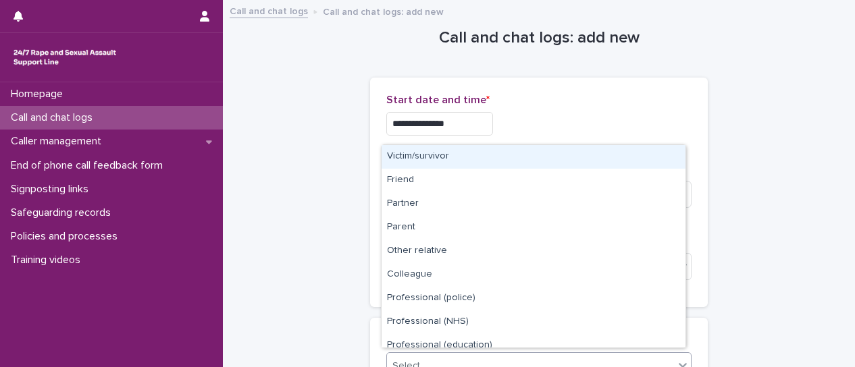
click at [683, 361] on icon at bounding box center [683, 366] width 14 height 14
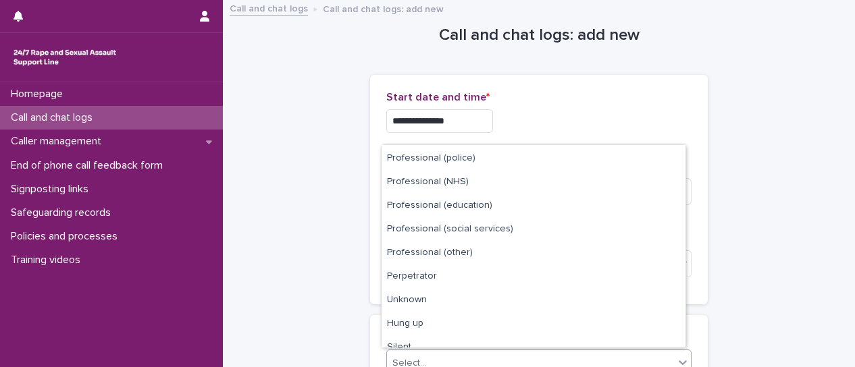
scroll to position [152, 0]
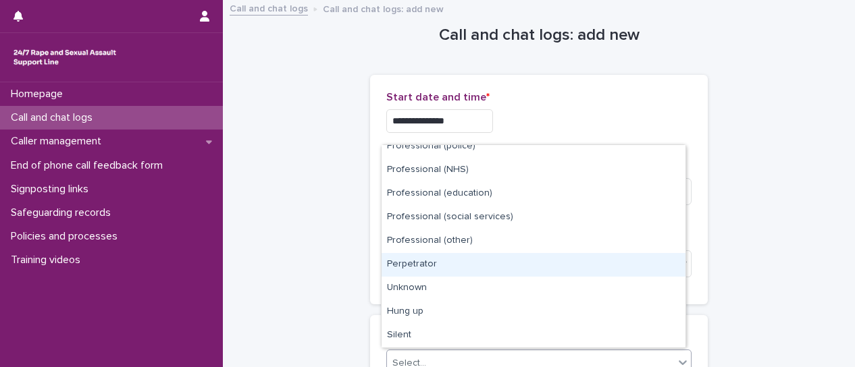
click at [440, 269] on div "Perpetrator" at bounding box center [534, 265] width 304 height 24
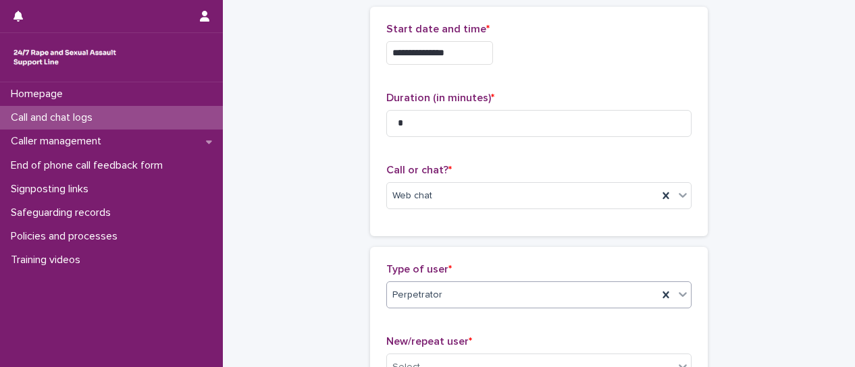
scroll to position [138, 0]
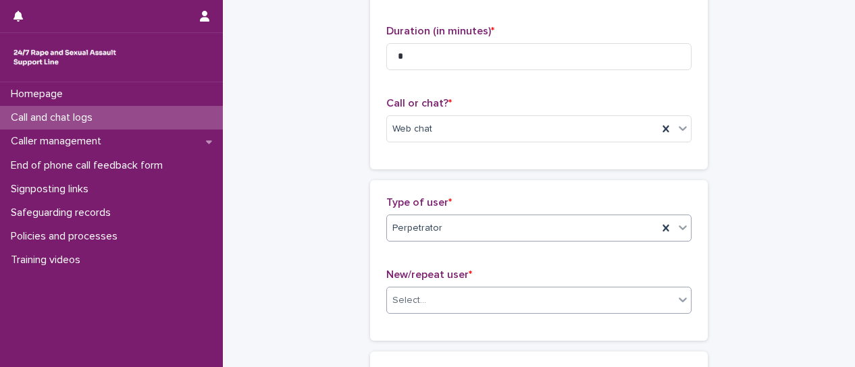
click at [678, 305] on icon at bounding box center [683, 300] width 14 height 14
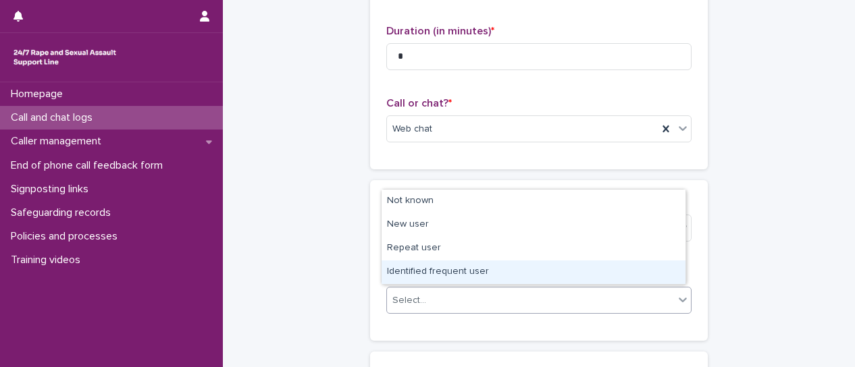
click at [448, 276] on div "Identified frequent user" at bounding box center [534, 273] width 304 height 24
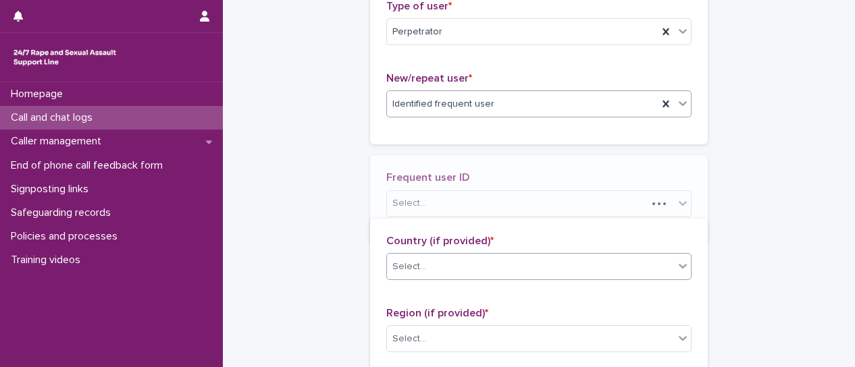
scroll to position [340, 0]
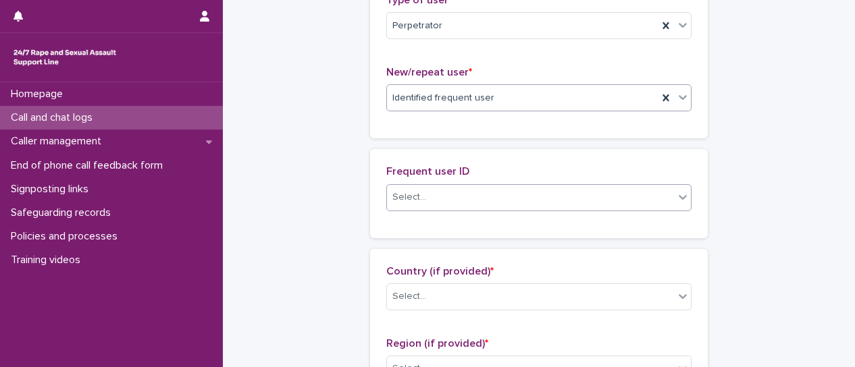
click at [679, 202] on div at bounding box center [683, 197] width 16 height 24
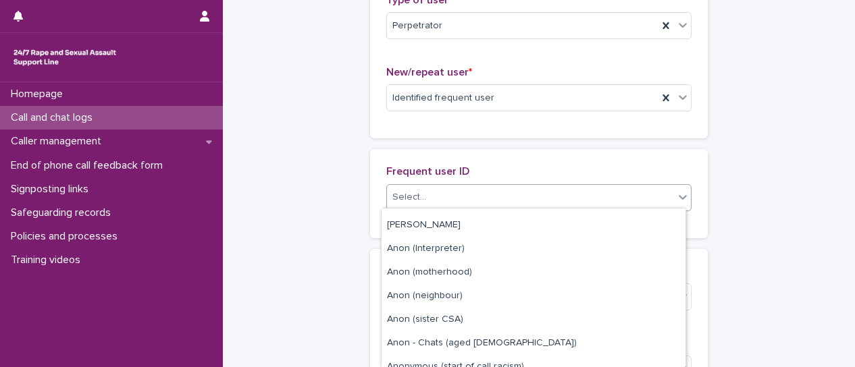
scroll to position [405, 0]
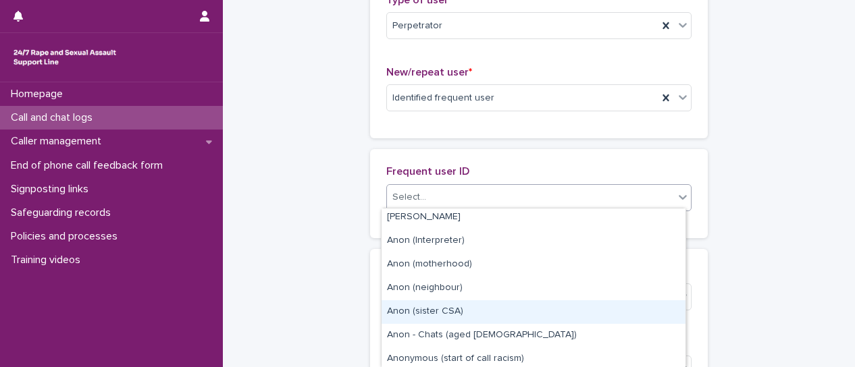
click at [513, 315] on div "Anon (sister CSA)" at bounding box center [534, 313] width 304 height 24
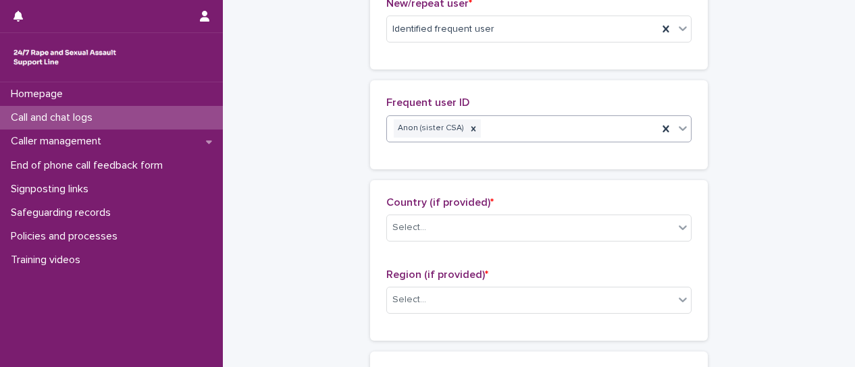
scroll to position [475, 0]
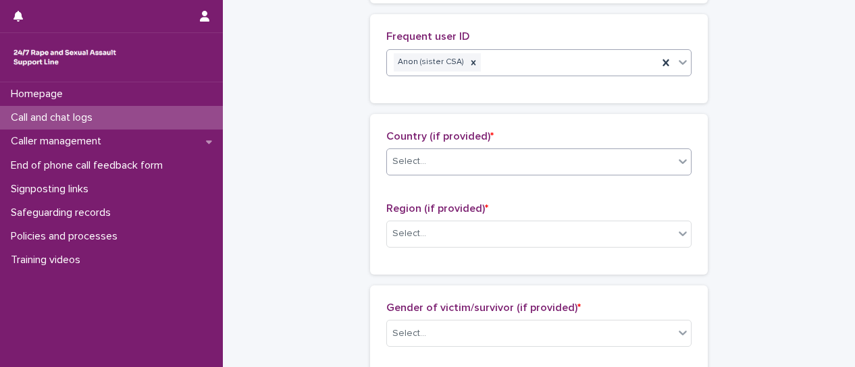
click at [679, 167] on div at bounding box center [683, 161] width 16 height 24
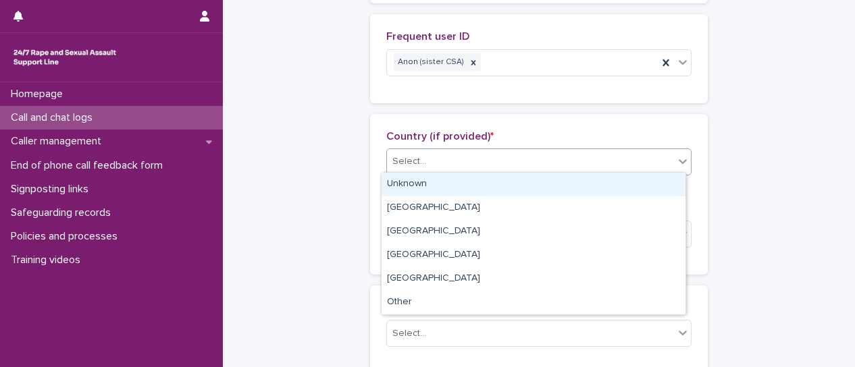
click at [662, 182] on div "Unknown" at bounding box center [534, 185] width 304 height 24
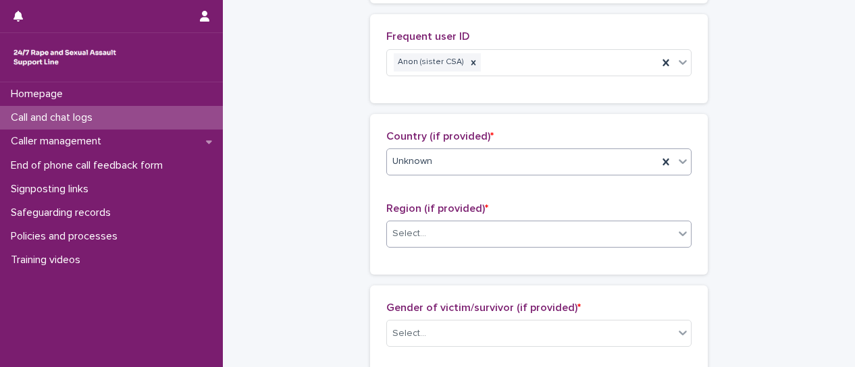
drag, startPoint x: 673, startPoint y: 233, endPoint x: 652, endPoint y: 240, distance: 21.4
click at [676, 234] on icon at bounding box center [683, 234] width 14 height 14
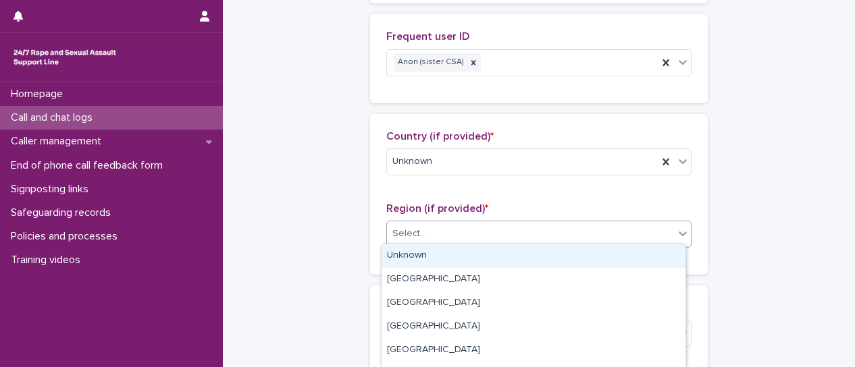
click at [534, 261] on div "Unknown" at bounding box center [534, 256] width 304 height 24
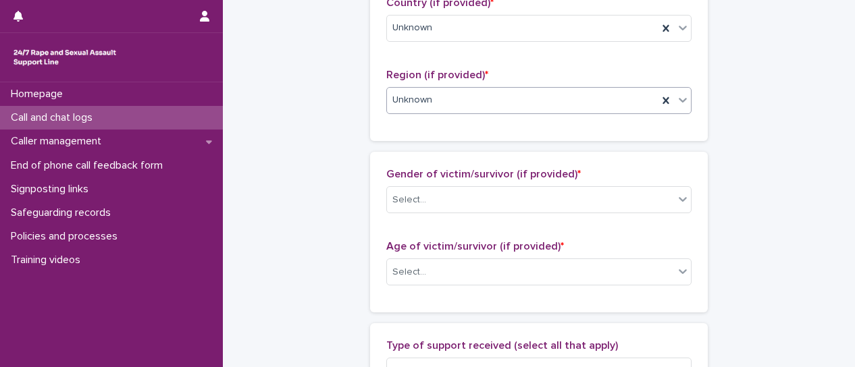
scroll to position [611, 0]
click at [682, 197] on icon at bounding box center [683, 198] width 14 height 14
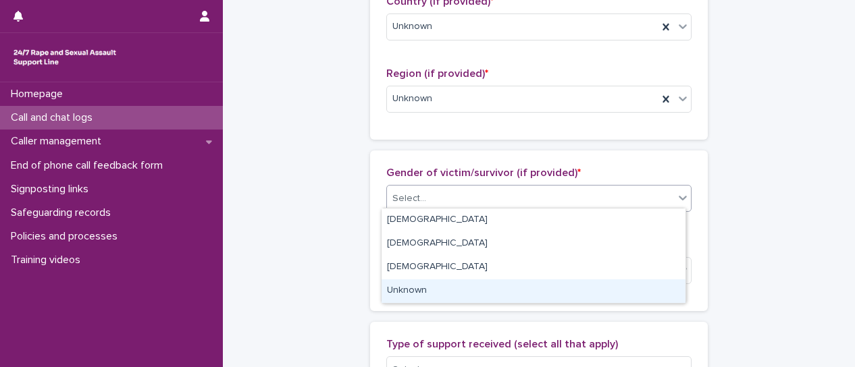
click at [635, 290] on div "Unknown" at bounding box center [534, 292] width 304 height 24
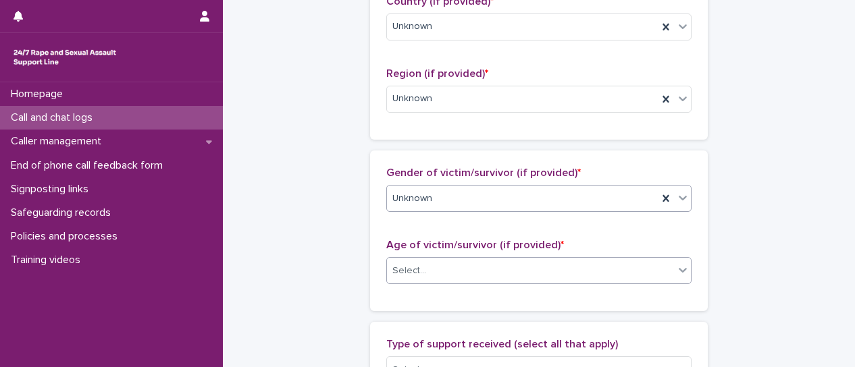
click at [679, 270] on icon at bounding box center [683, 270] width 14 height 14
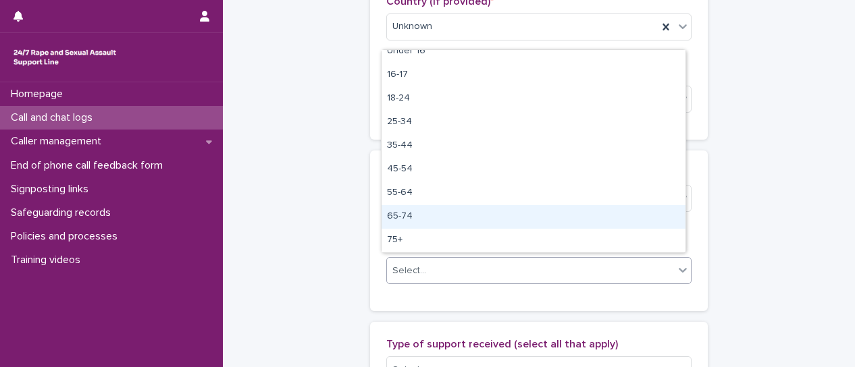
scroll to position [0, 0]
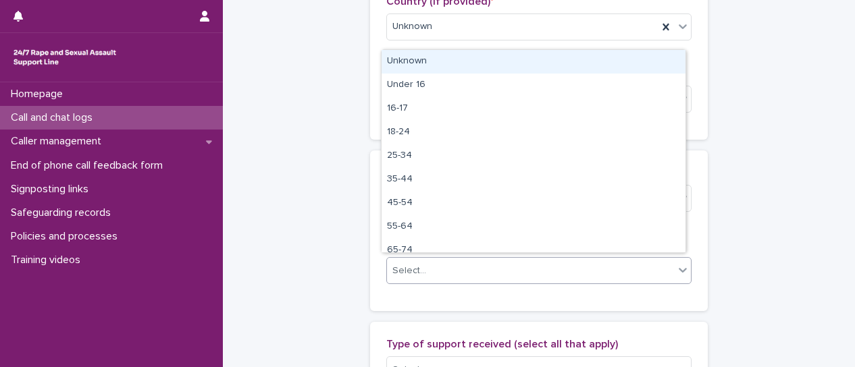
click at [507, 63] on div "Unknown" at bounding box center [534, 62] width 304 height 24
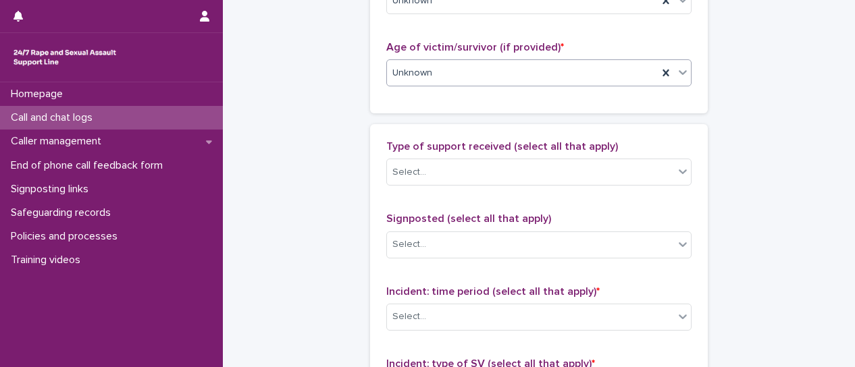
scroll to position [881, 0]
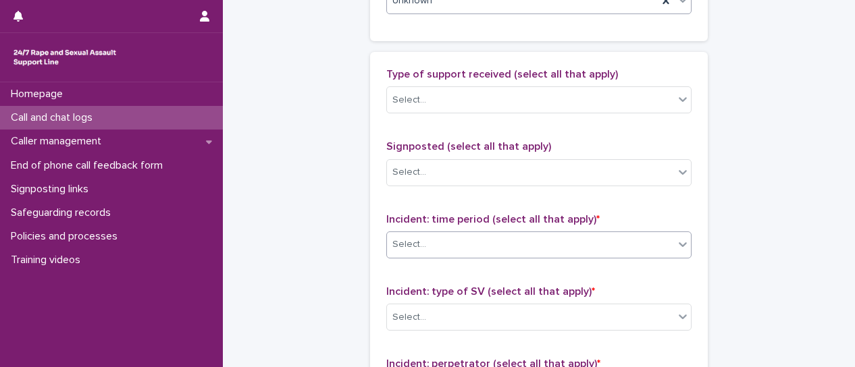
click at [680, 248] on div at bounding box center [683, 244] width 16 height 24
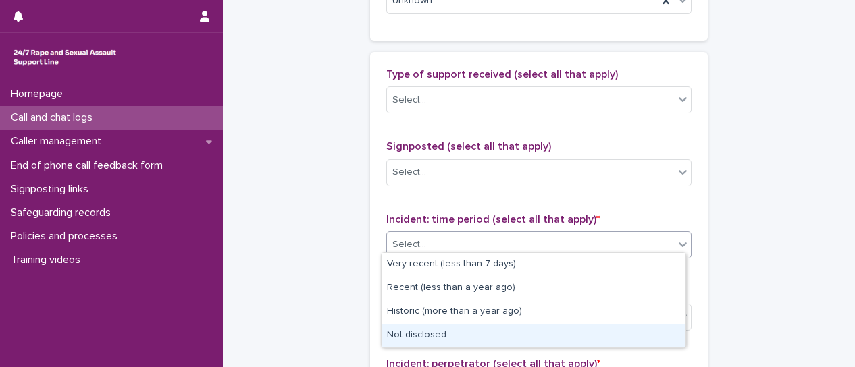
click at [631, 336] on div "Not disclosed" at bounding box center [534, 336] width 304 height 24
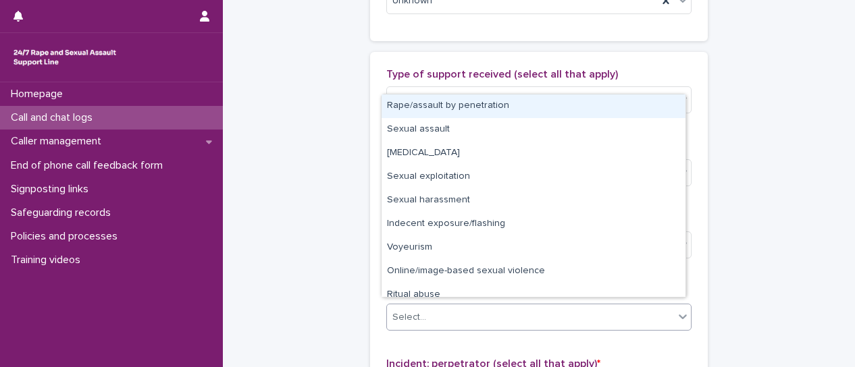
click at [679, 318] on div at bounding box center [683, 317] width 16 height 24
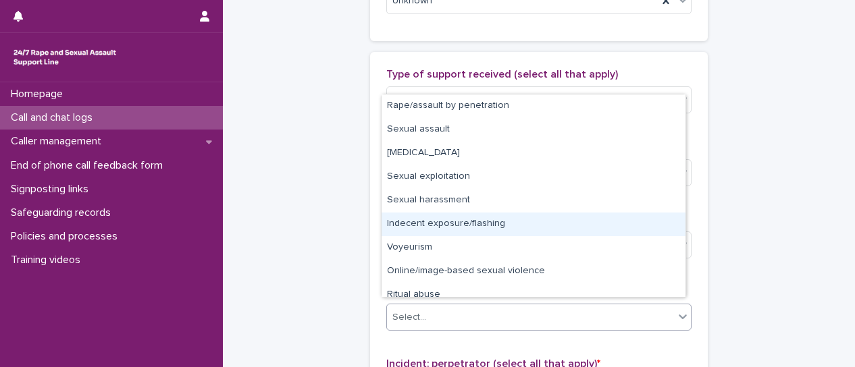
scroll to position [34, 0]
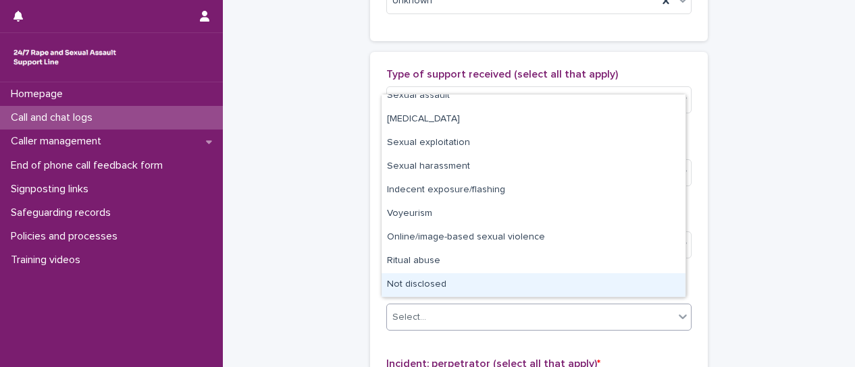
click at [532, 289] on div "Not disclosed" at bounding box center [534, 286] width 304 height 24
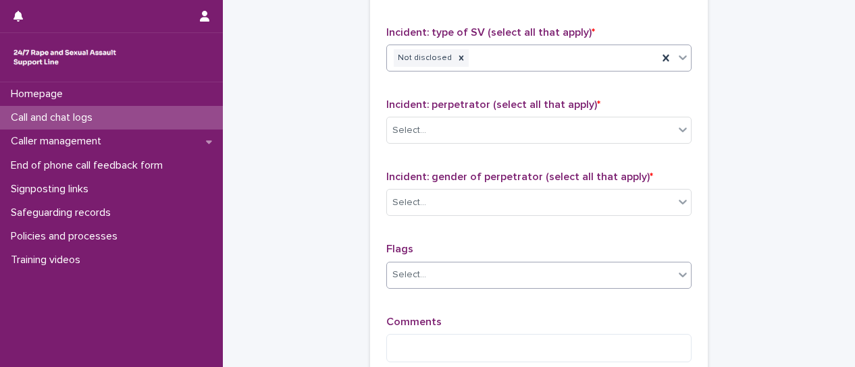
scroll to position [1151, 0]
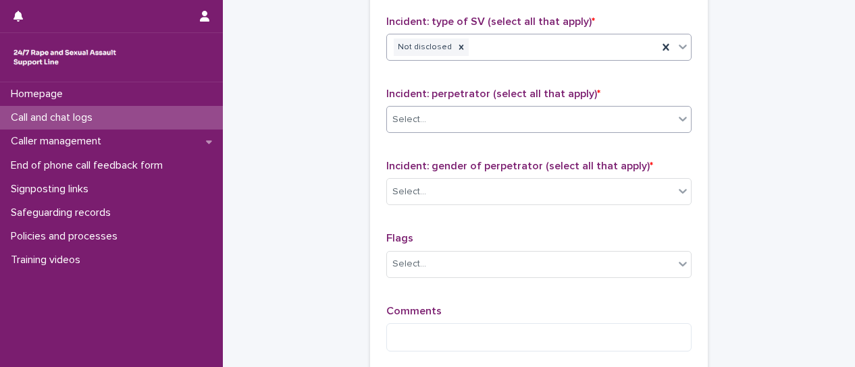
click at [679, 121] on div at bounding box center [683, 119] width 16 height 24
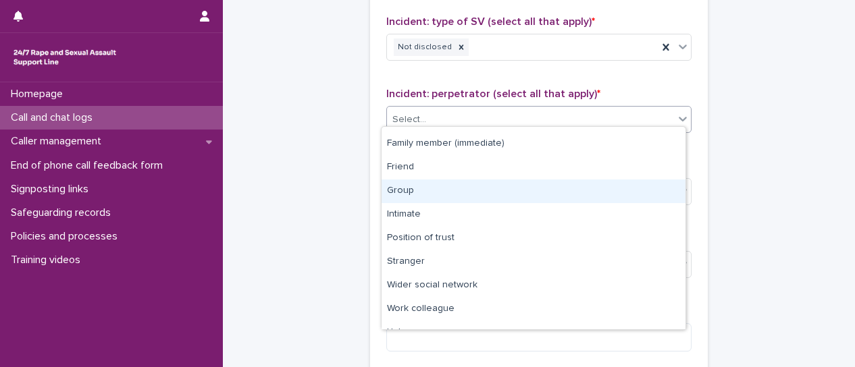
scroll to position [57, 0]
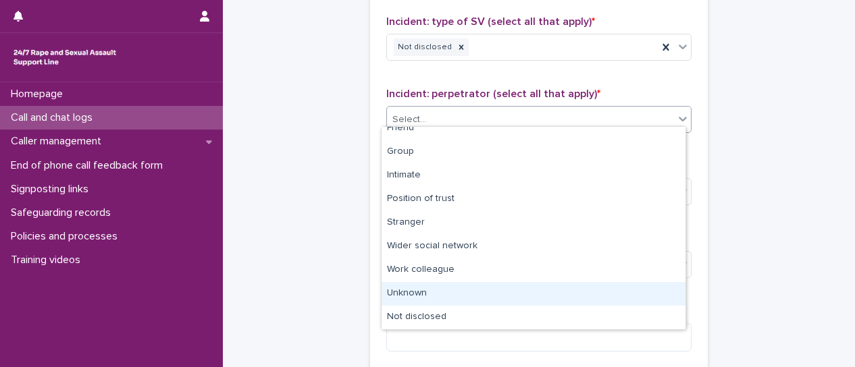
click at [523, 298] on div "Unknown" at bounding box center [534, 294] width 304 height 24
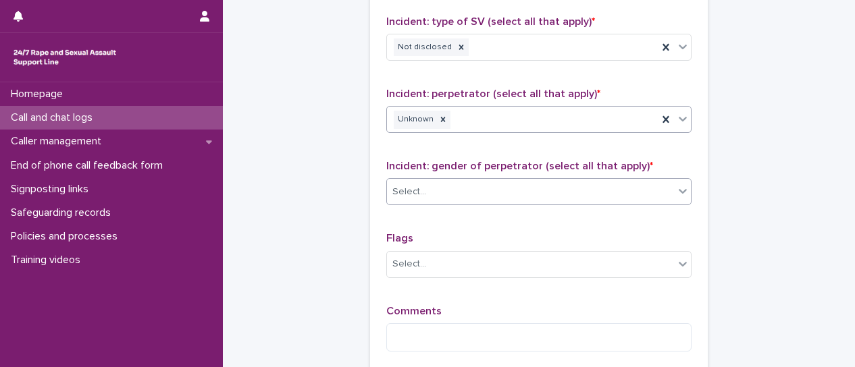
click at [679, 191] on div at bounding box center [683, 191] width 16 height 24
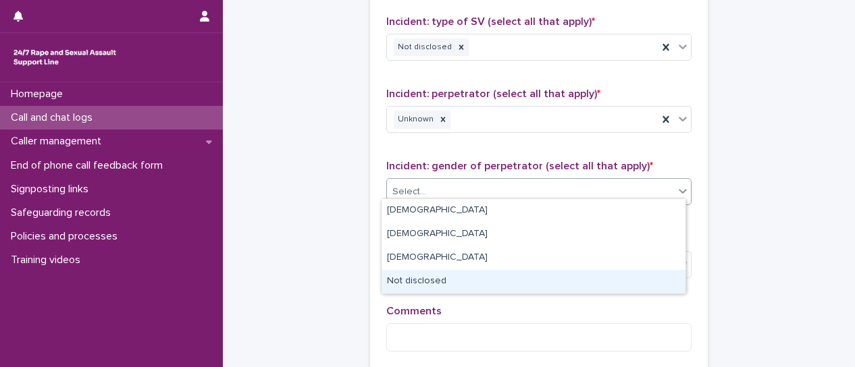
click at [617, 283] on div "Not disclosed" at bounding box center [534, 282] width 304 height 24
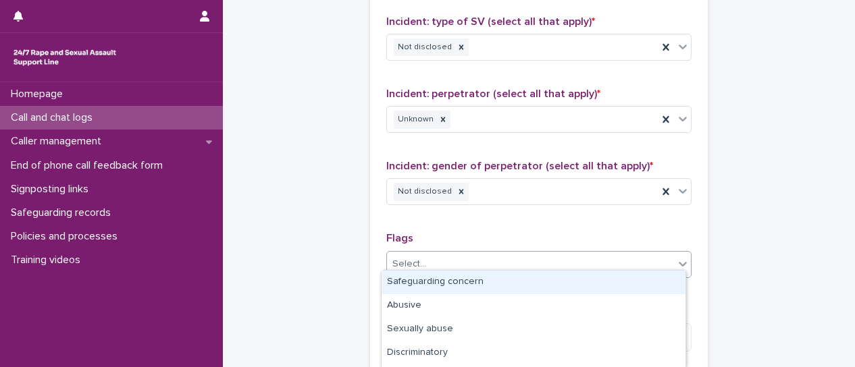
click at [679, 261] on icon at bounding box center [683, 264] width 14 height 14
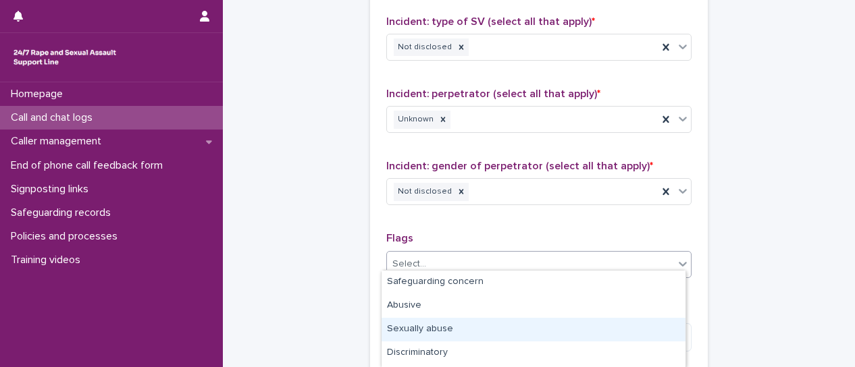
click at [650, 322] on div "Sexually abuse" at bounding box center [534, 330] width 304 height 24
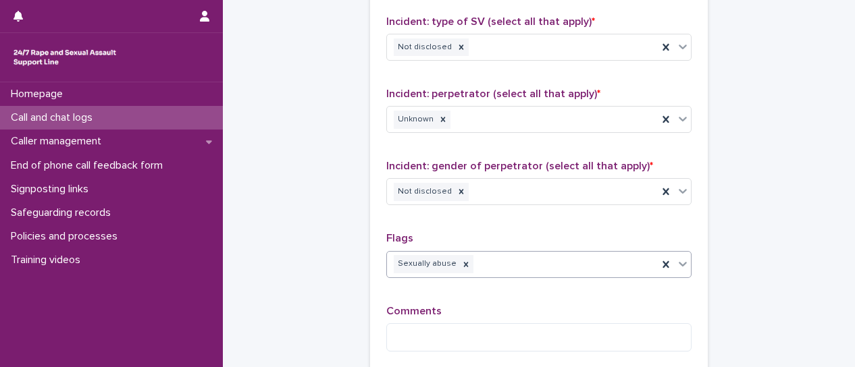
scroll to position [1218, 0]
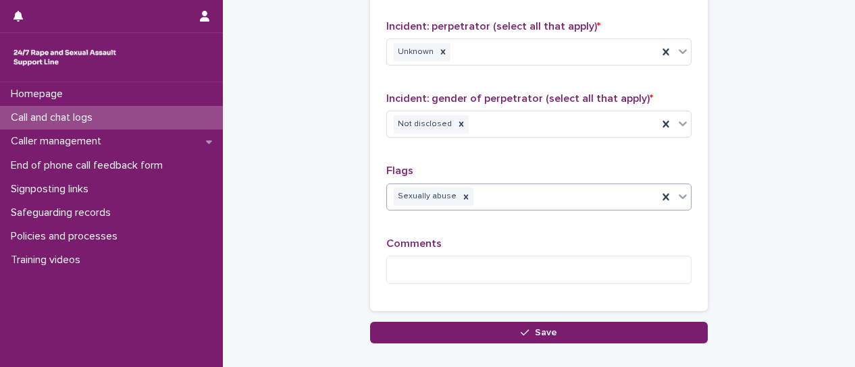
click at [679, 197] on div at bounding box center [683, 196] width 16 height 24
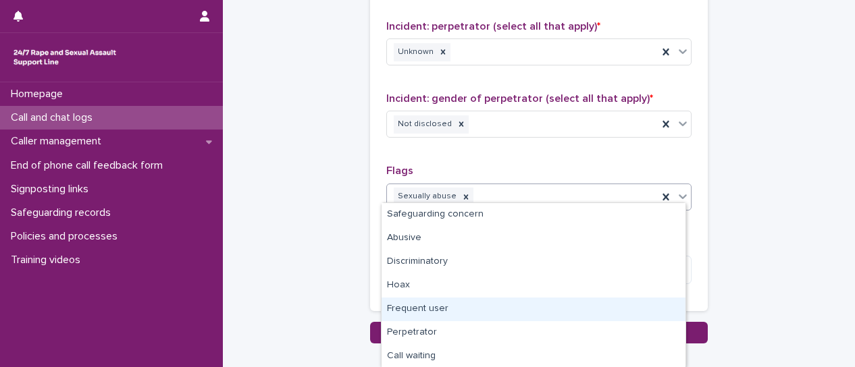
click at [598, 312] on div "Frequent user" at bounding box center [534, 310] width 304 height 24
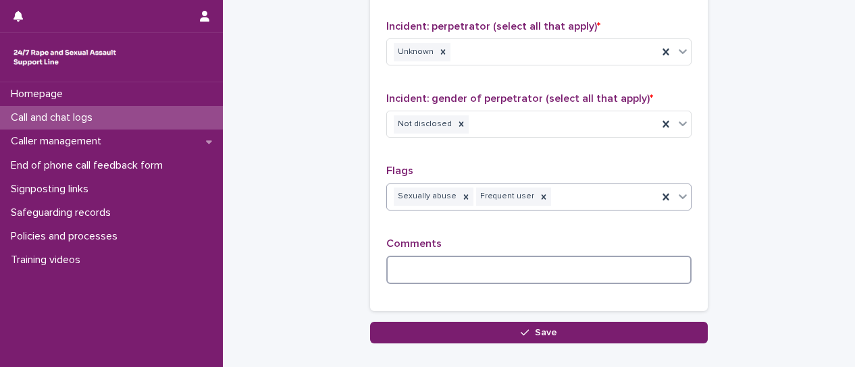
click at [444, 264] on textarea at bounding box center [538, 270] width 305 height 28
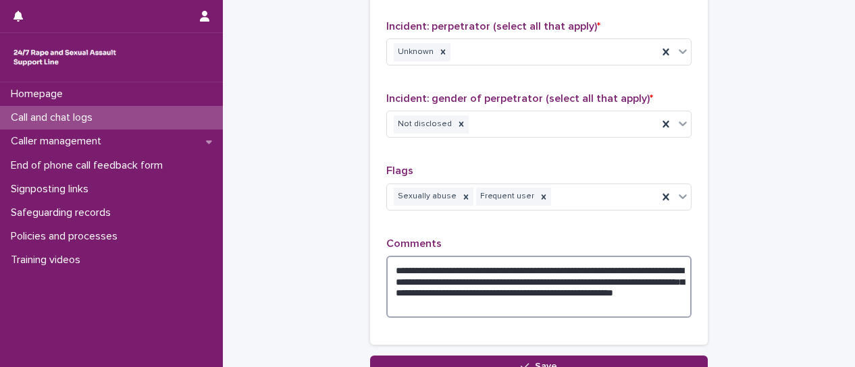
click at [494, 264] on textarea "**********" at bounding box center [538, 287] width 305 height 62
click at [546, 263] on textarea "**********" at bounding box center [538, 287] width 305 height 62
click at [638, 259] on textarea "**********" at bounding box center [538, 287] width 305 height 62
click at [469, 286] on textarea "**********" at bounding box center [538, 287] width 305 height 62
type textarea "**********"
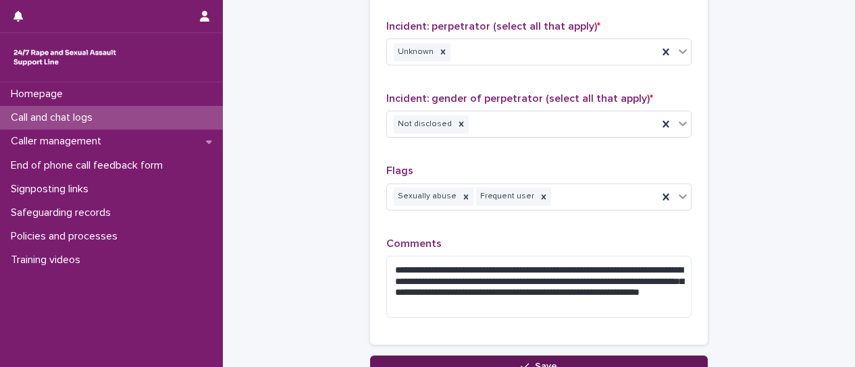
click at [582, 357] on button "Save" at bounding box center [539, 367] width 338 height 22
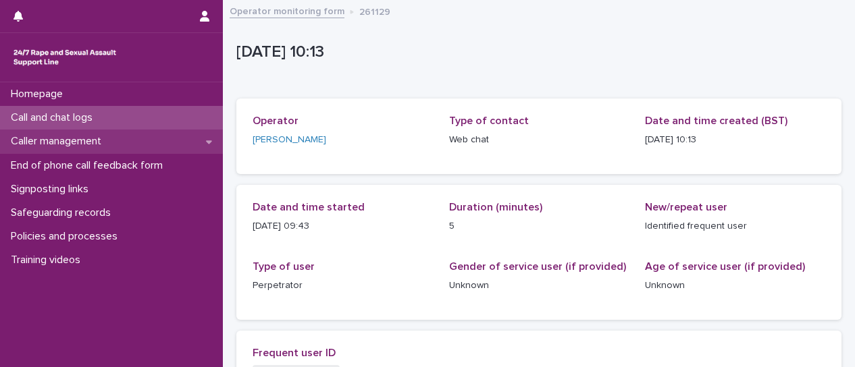
click at [84, 140] on p "Caller management" at bounding box center [58, 141] width 107 height 13
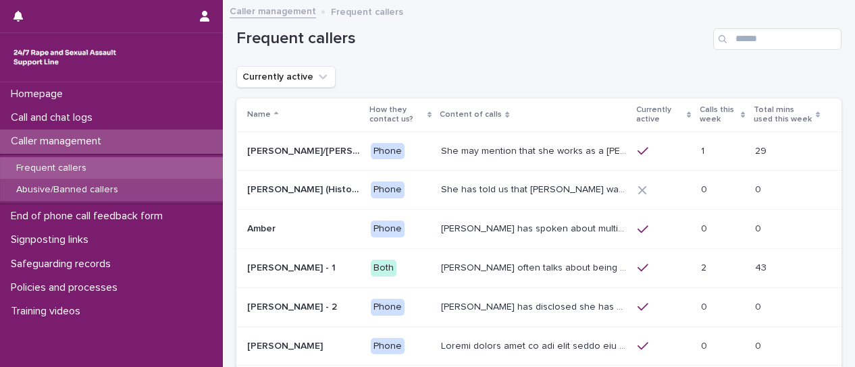
click at [89, 191] on p "Abusive/Banned callers" at bounding box center [67, 189] width 124 height 11
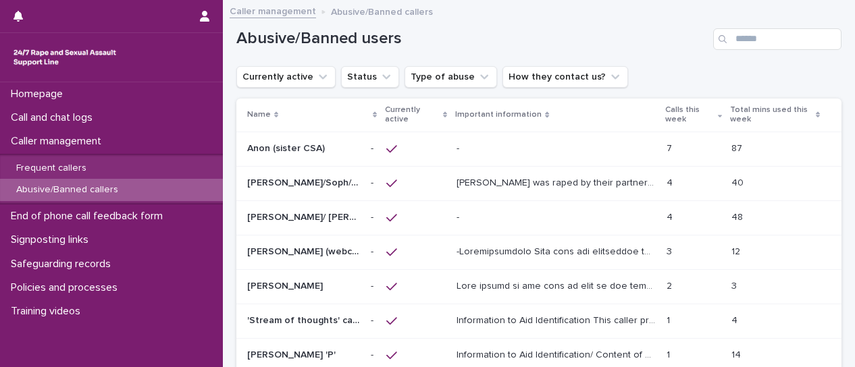
click at [505, 155] on div "- -" at bounding box center [556, 149] width 199 height 22
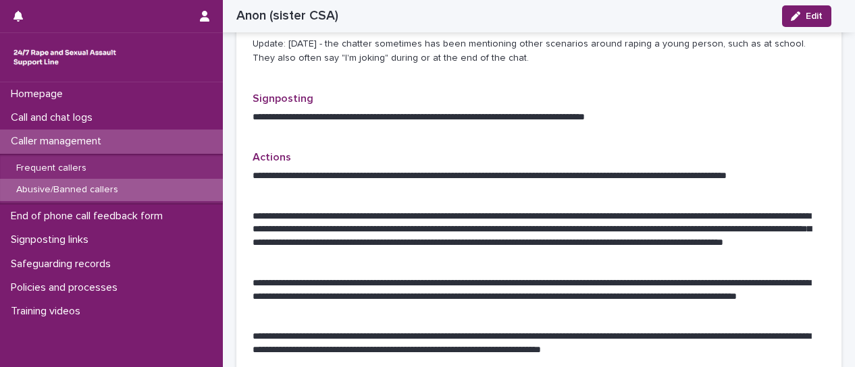
scroll to position [743, 0]
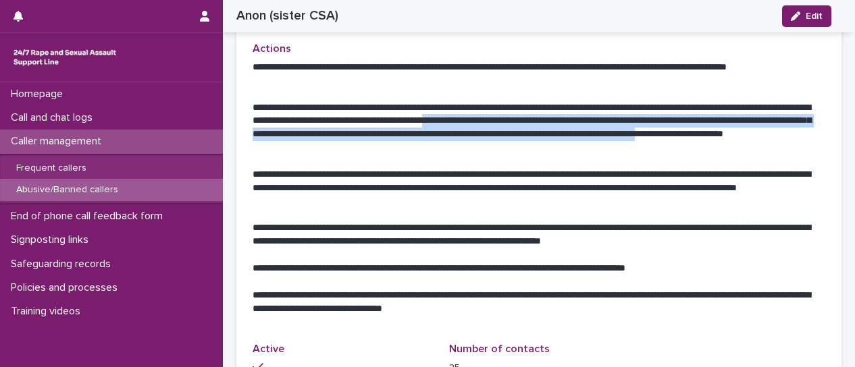
drag, startPoint x: 596, startPoint y: 122, endPoint x: 419, endPoint y: 145, distance: 177.9
click at [419, 145] on p "**********" at bounding box center [534, 128] width 563 height 54
copy p "**********"
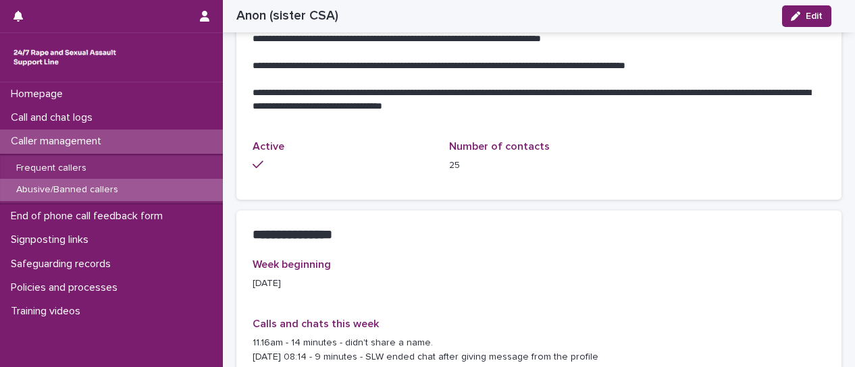
scroll to position [1081, 0]
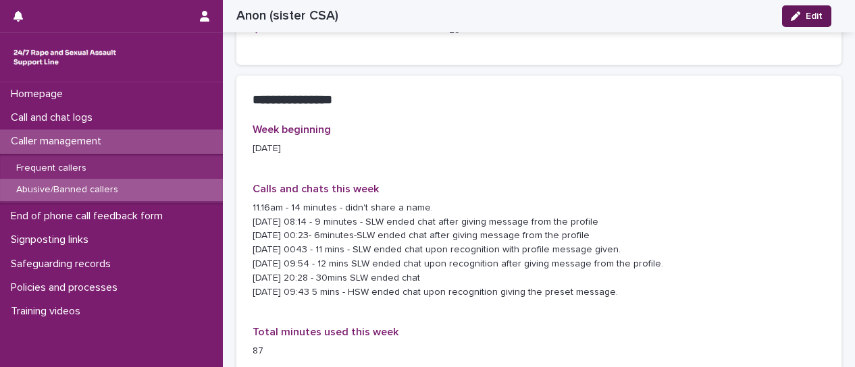
click at [823, 17] on button "Edit" at bounding box center [806, 16] width 49 height 22
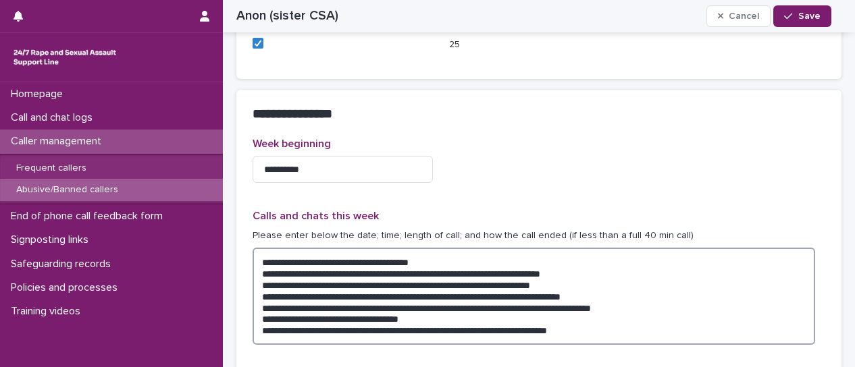
click at [679, 330] on textarea "**********" at bounding box center [534, 296] width 563 height 97
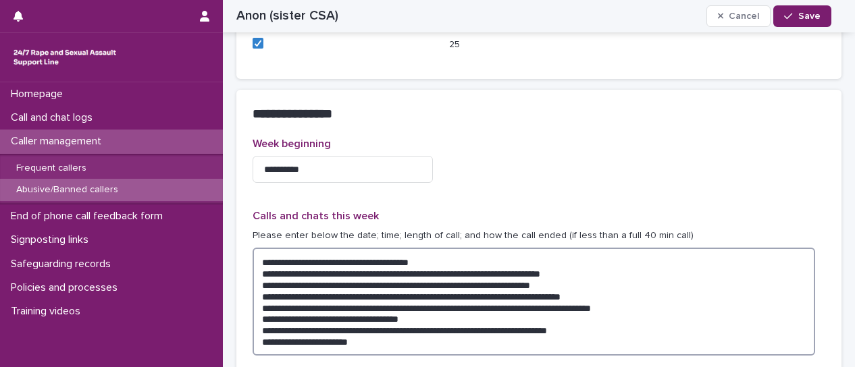
drag, startPoint x: 375, startPoint y: 328, endPoint x: 640, endPoint y: 332, distance: 265.5
click at [640, 332] on textarea "**********" at bounding box center [534, 301] width 563 height 107
click at [378, 342] on textarea "**********" at bounding box center [534, 301] width 563 height 107
paste textarea "**********"
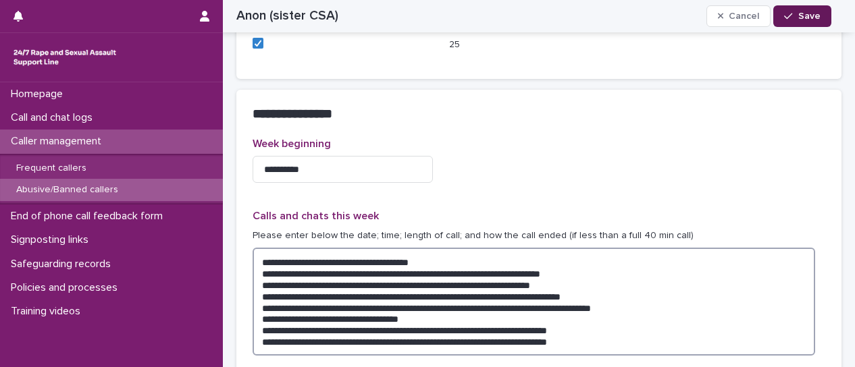
type textarea "**********"
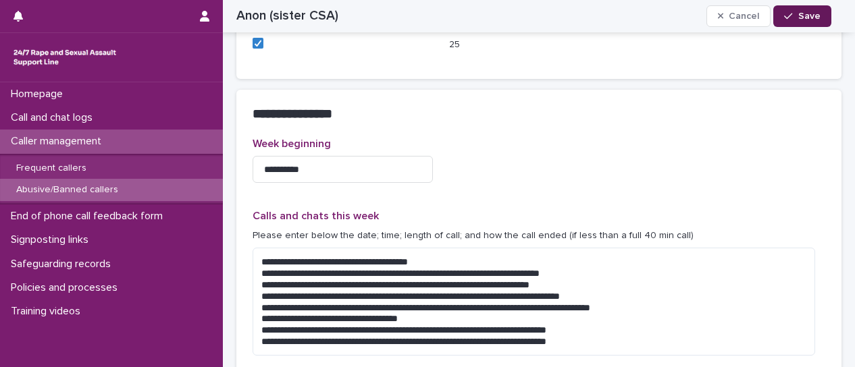
click at [823, 18] on button "Save" at bounding box center [801, 16] width 57 height 22
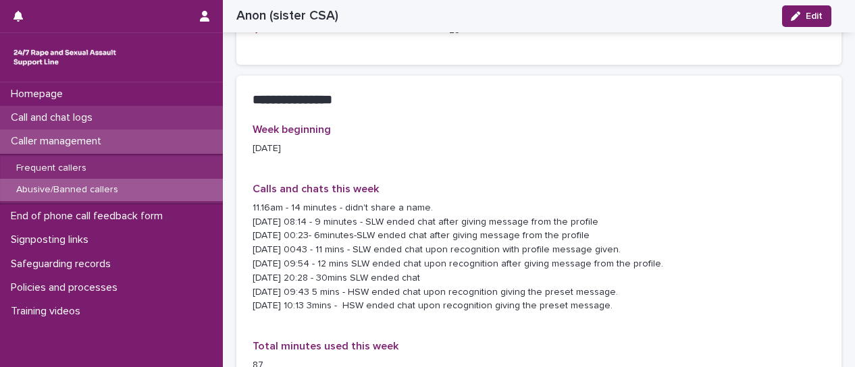
click at [127, 124] on div "Call and chat logs" at bounding box center [111, 118] width 223 height 24
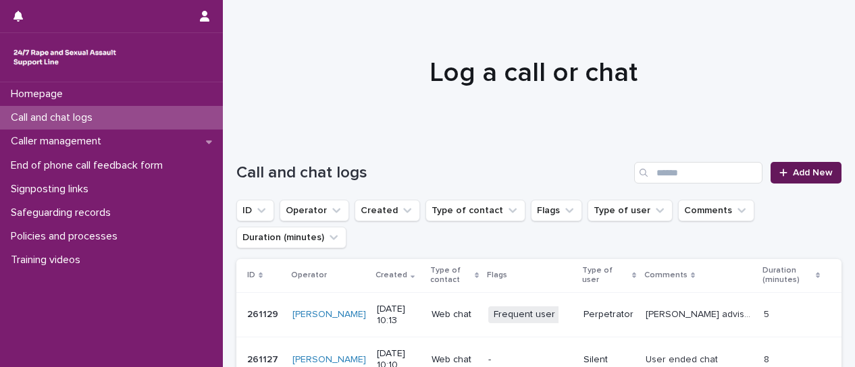
click at [812, 180] on link "Add New" at bounding box center [806, 173] width 71 height 22
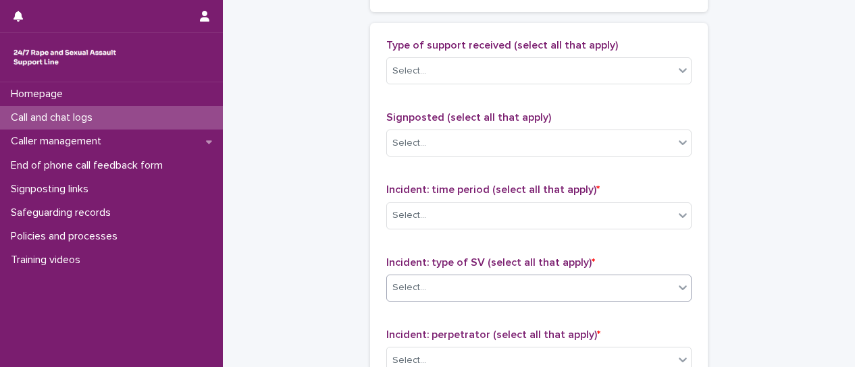
scroll to position [1148, 0]
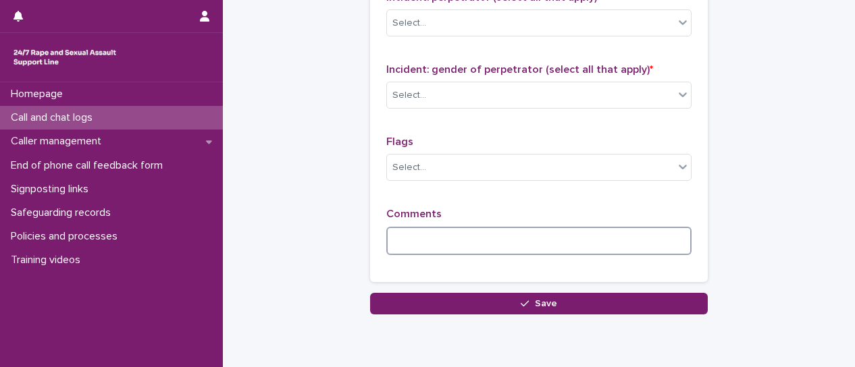
click at [449, 238] on textarea at bounding box center [538, 241] width 305 height 28
paste textarea "**********"
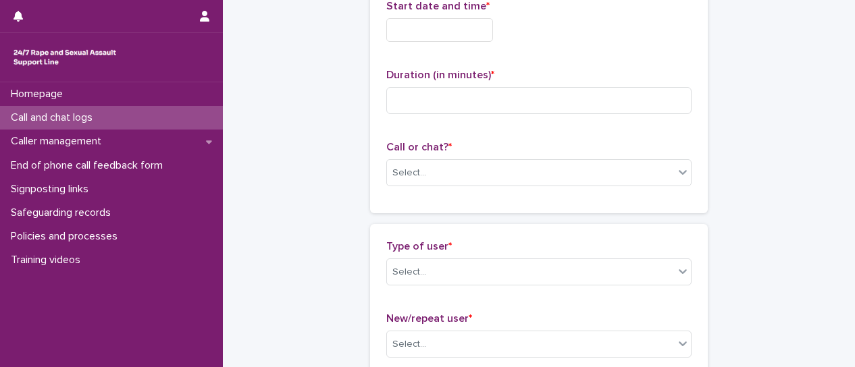
scroll to position [0, 0]
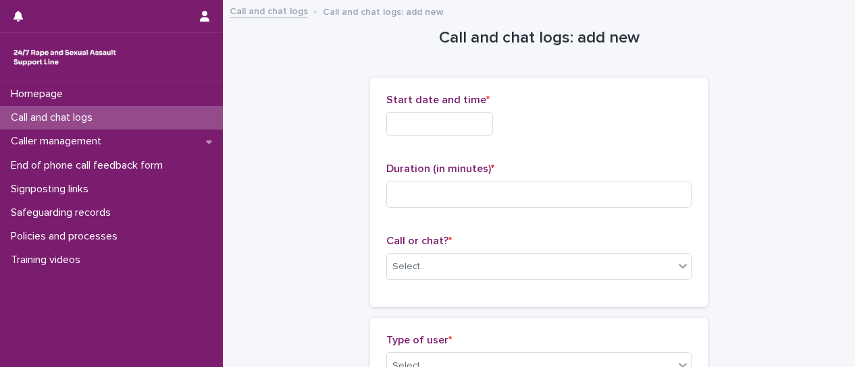
type textarea "**********"
click at [444, 124] on input "text" at bounding box center [439, 124] width 107 height 24
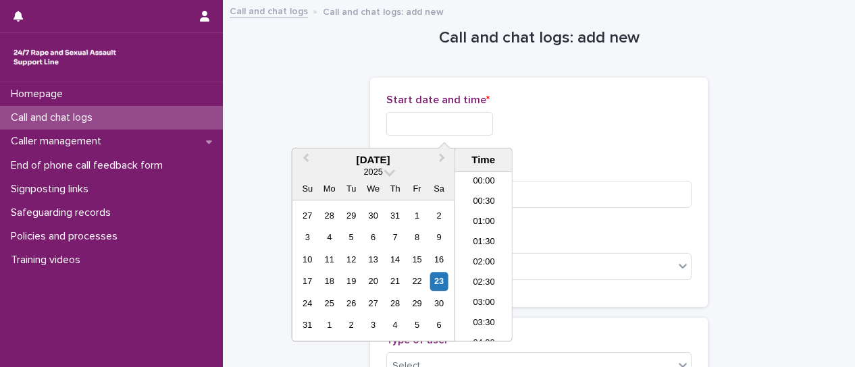
scroll to position [331, 0]
click at [483, 256] on li "10:00" at bounding box center [483, 257] width 57 height 20
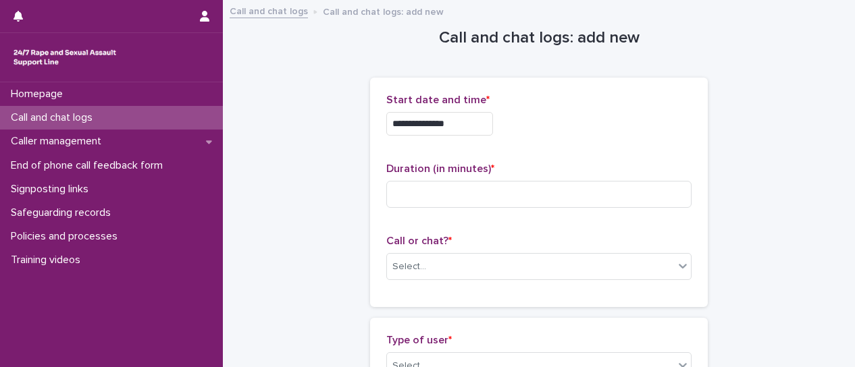
drag, startPoint x: 461, startPoint y: 120, endPoint x: 438, endPoint y: 105, distance: 27.7
click at [461, 121] on input "**********" at bounding box center [439, 124] width 107 height 24
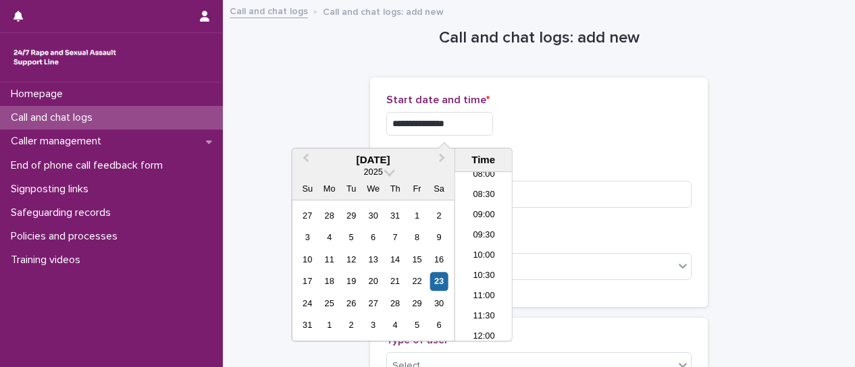
type input "**********"
click at [557, 143] on div "**********" at bounding box center [538, 120] width 305 height 53
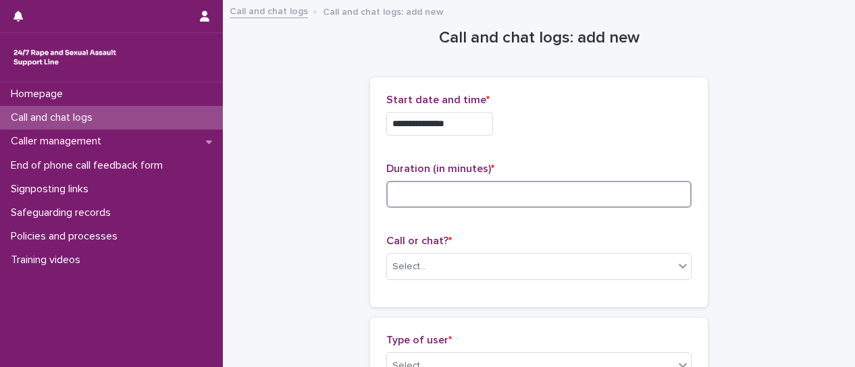
click at [552, 192] on input at bounding box center [538, 194] width 305 height 27
type input "*"
click at [676, 271] on icon at bounding box center [683, 266] width 14 height 14
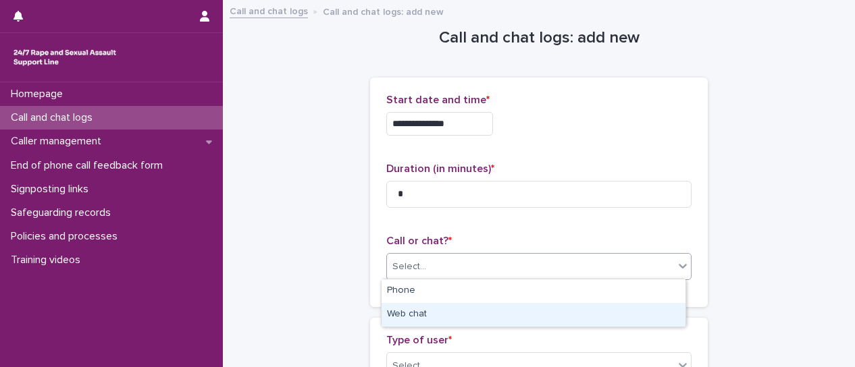
click at [638, 311] on div "Web chat" at bounding box center [534, 315] width 304 height 24
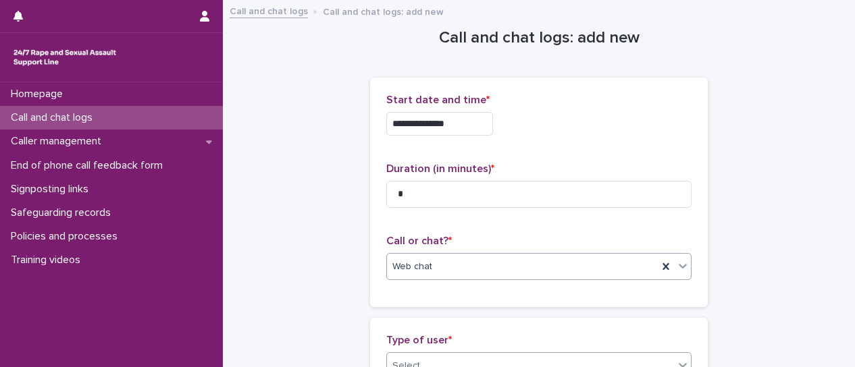
scroll to position [3, 0]
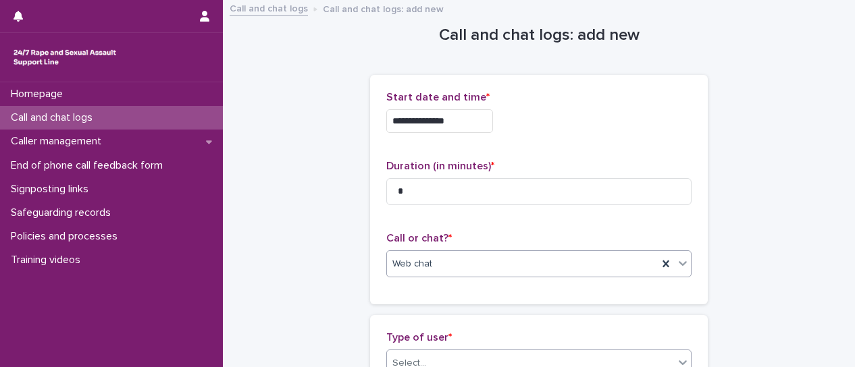
click at [678, 361] on icon at bounding box center [683, 363] width 14 height 14
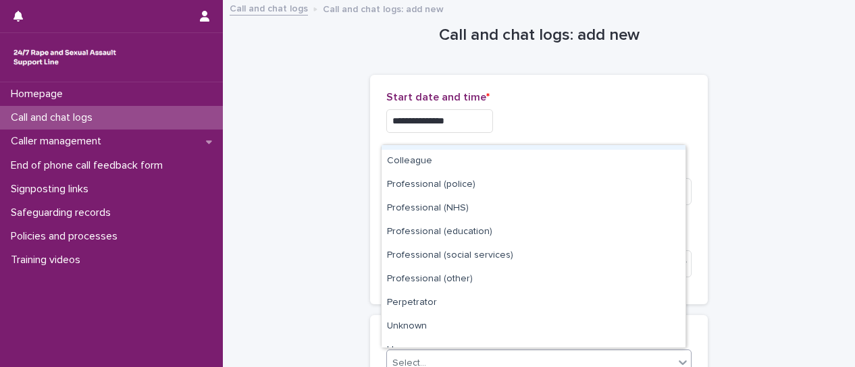
scroll to position [135, 0]
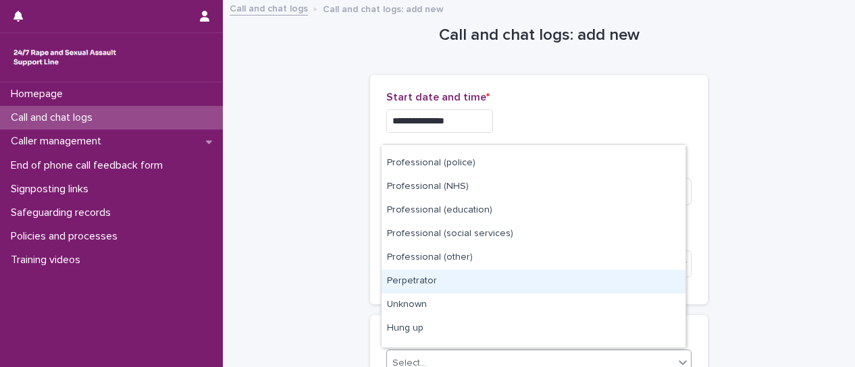
click at [446, 282] on div "Perpetrator" at bounding box center [534, 282] width 304 height 24
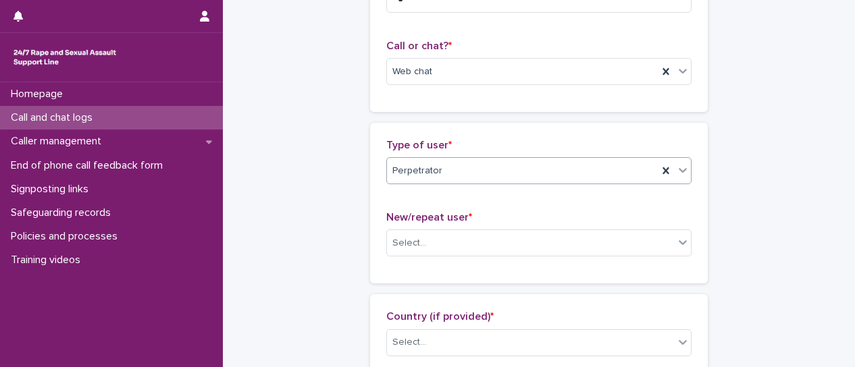
scroll to position [273, 0]
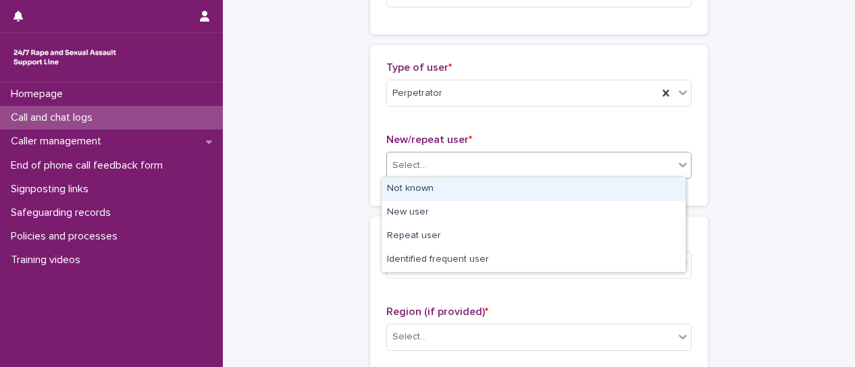
click at [676, 165] on icon at bounding box center [683, 165] width 14 height 14
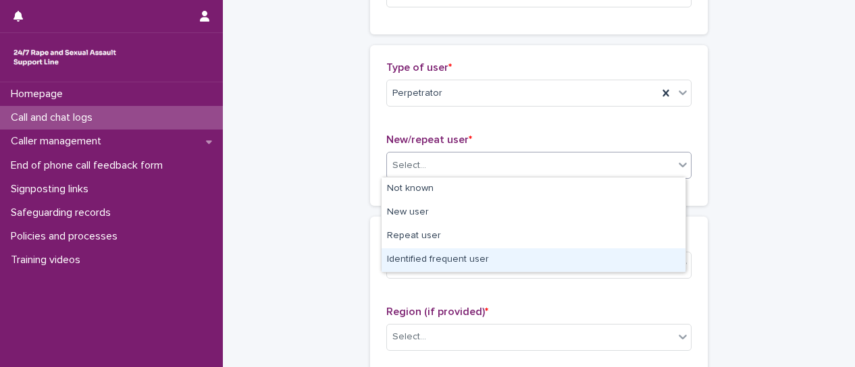
click at [615, 259] on div "Identified frequent user" at bounding box center [534, 261] width 304 height 24
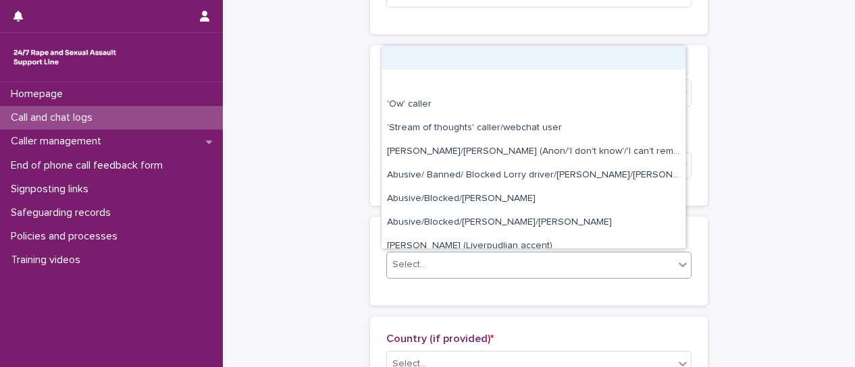
click at [679, 264] on icon at bounding box center [683, 265] width 14 height 14
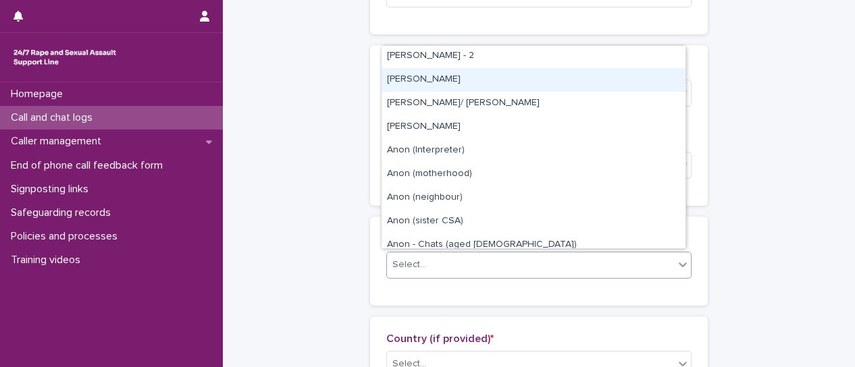
scroll to position [338, 0]
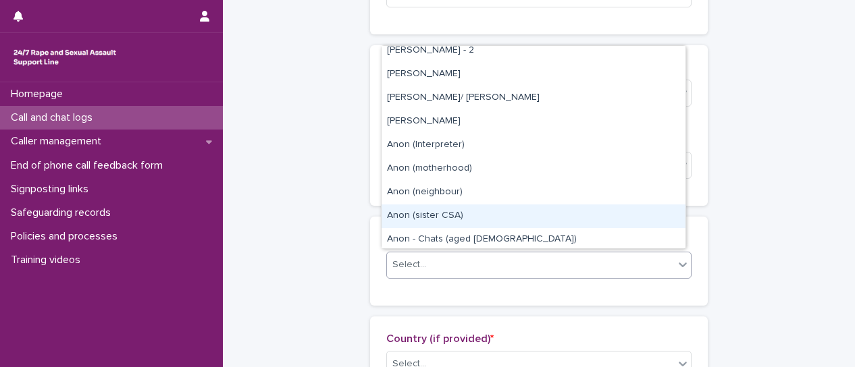
click at [575, 218] on div "Anon (sister CSA)" at bounding box center [534, 217] width 304 height 24
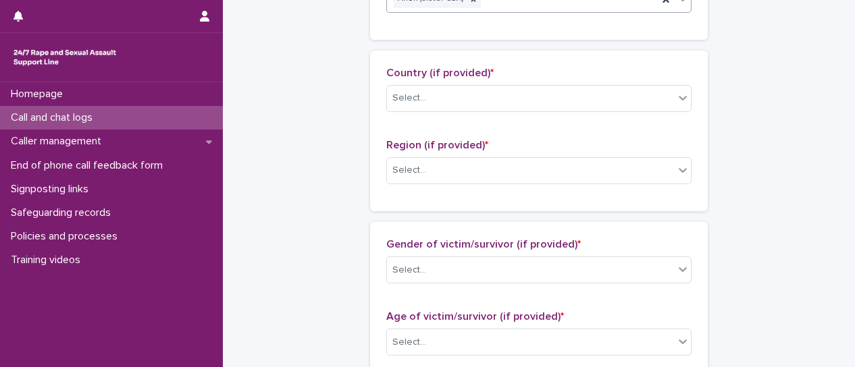
scroll to position [543, 0]
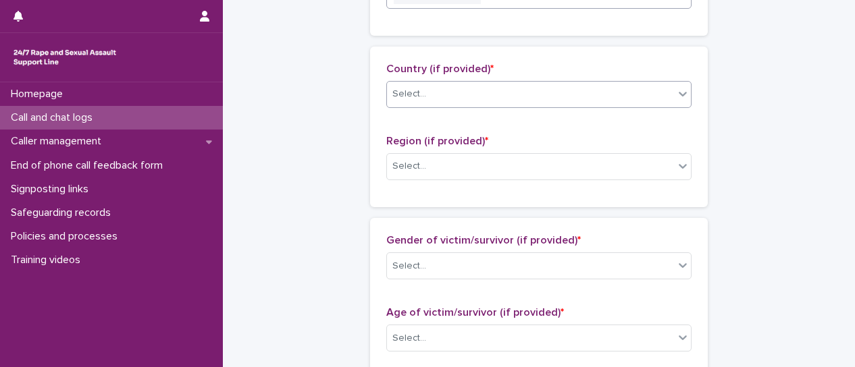
click at [677, 95] on icon at bounding box center [683, 94] width 14 height 14
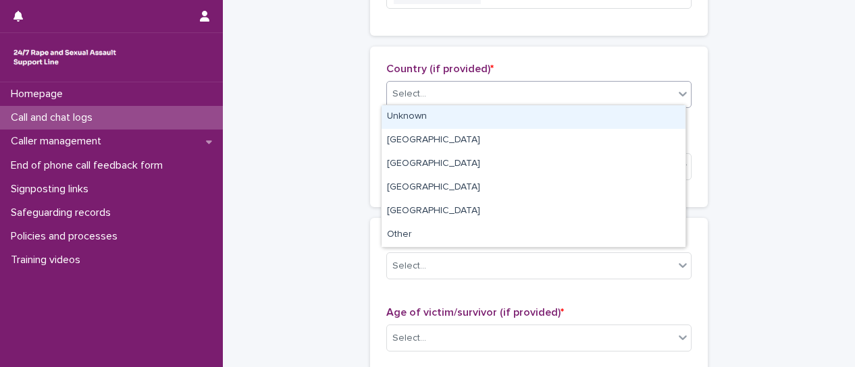
click at [673, 115] on div "Unknown" at bounding box center [534, 117] width 304 height 24
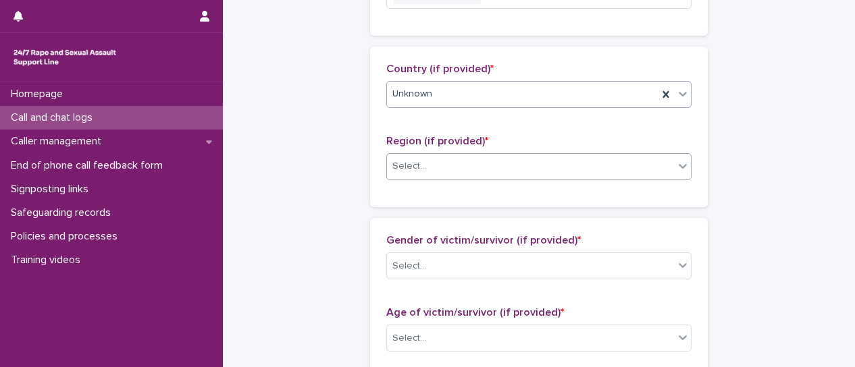
click at [680, 167] on icon at bounding box center [683, 166] width 14 height 14
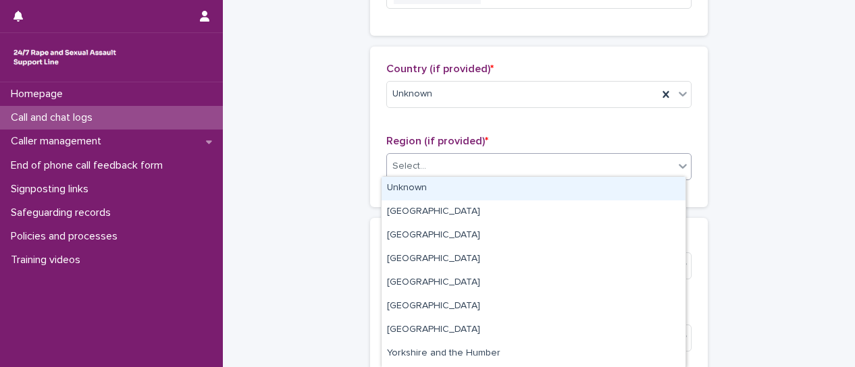
click at [642, 190] on div "Unknown" at bounding box center [534, 189] width 304 height 24
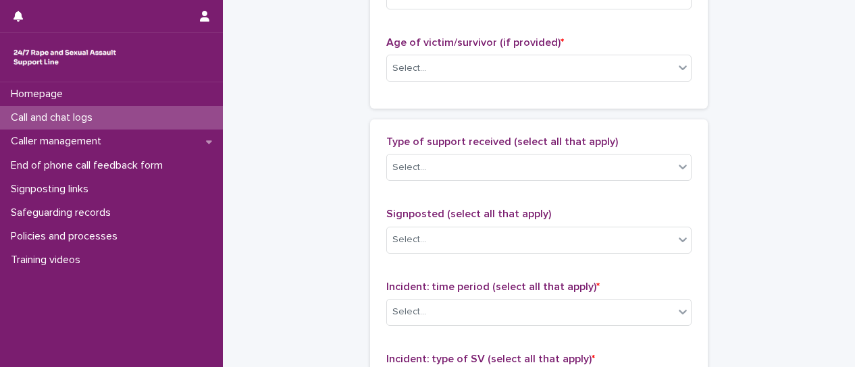
scroll to position [746, 0]
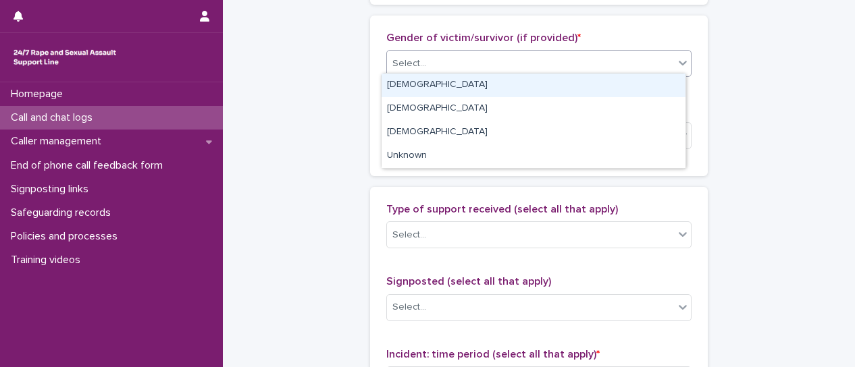
click at [678, 62] on icon at bounding box center [683, 63] width 14 height 14
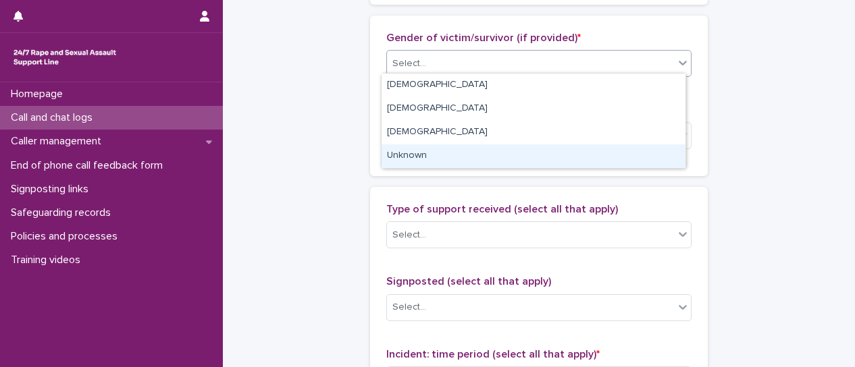
click at [635, 157] on div "Unknown" at bounding box center [534, 157] width 304 height 24
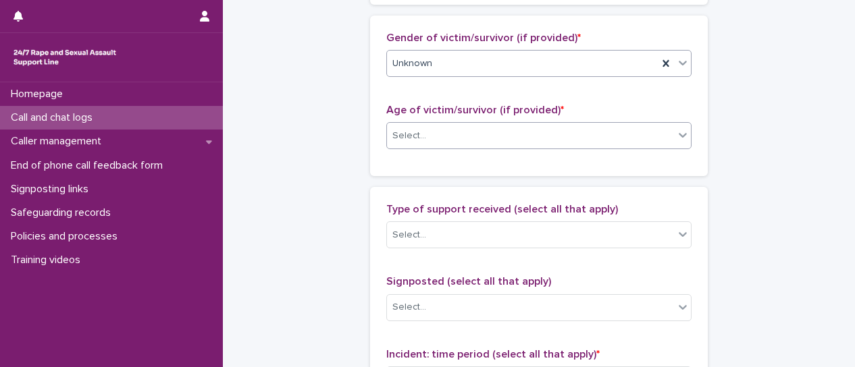
click at [680, 142] on div at bounding box center [683, 135] width 16 height 24
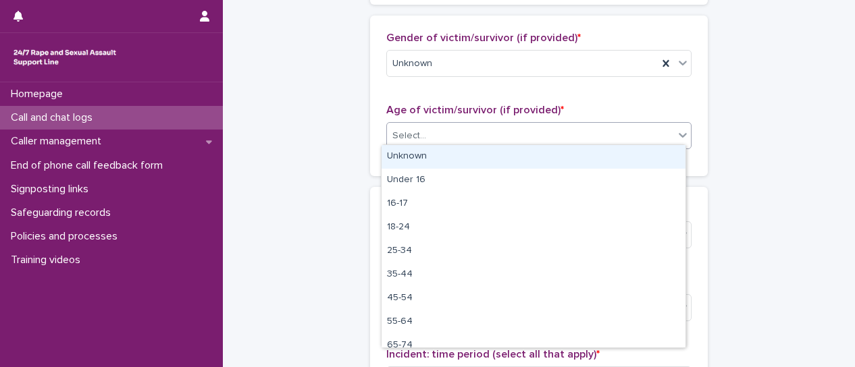
click at [666, 157] on div "Unknown" at bounding box center [534, 157] width 304 height 24
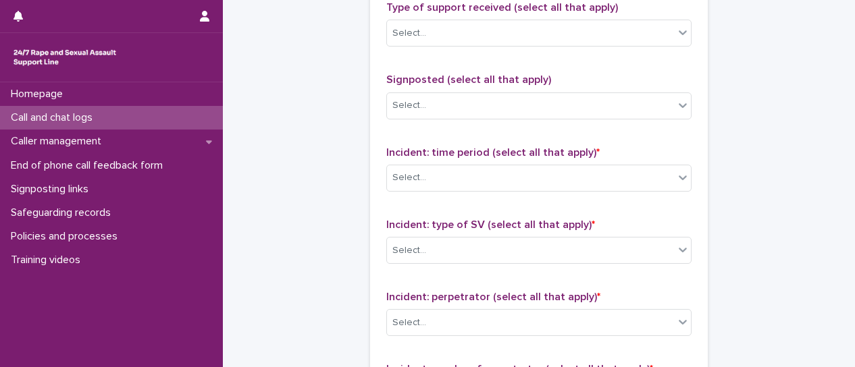
scroll to position [948, 0]
click at [681, 180] on div at bounding box center [683, 177] width 16 height 24
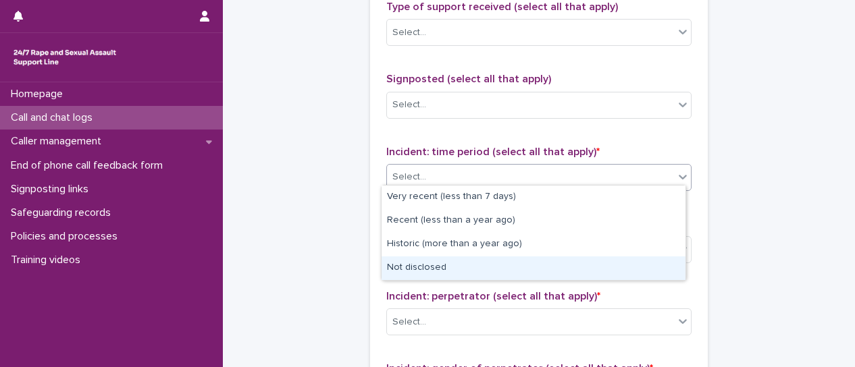
click at [639, 267] on div "Not disclosed" at bounding box center [534, 269] width 304 height 24
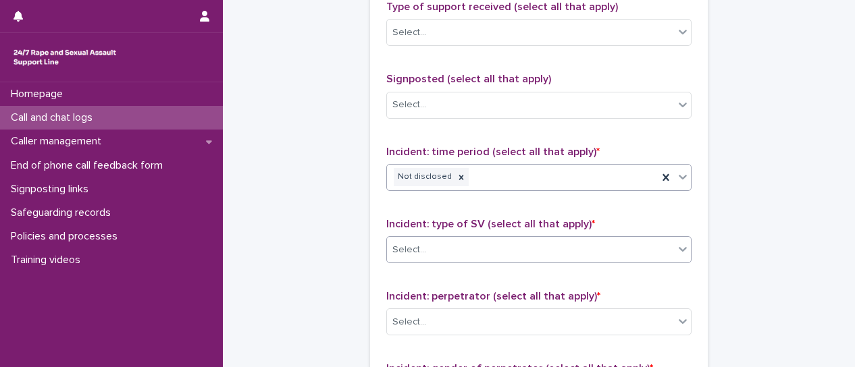
click at [676, 244] on icon at bounding box center [683, 249] width 14 height 14
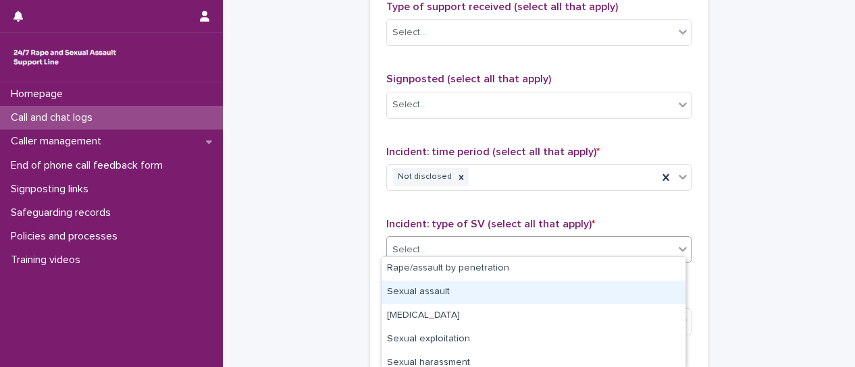
scroll to position [126, 0]
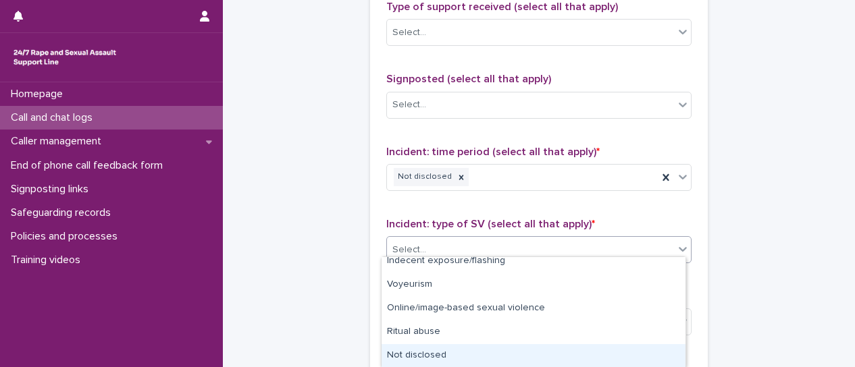
click at [628, 359] on div "Not disclosed" at bounding box center [534, 356] width 304 height 24
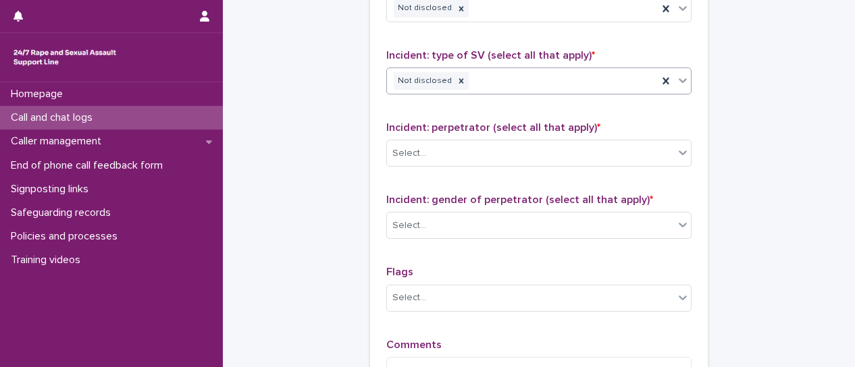
scroll to position [1151, 0]
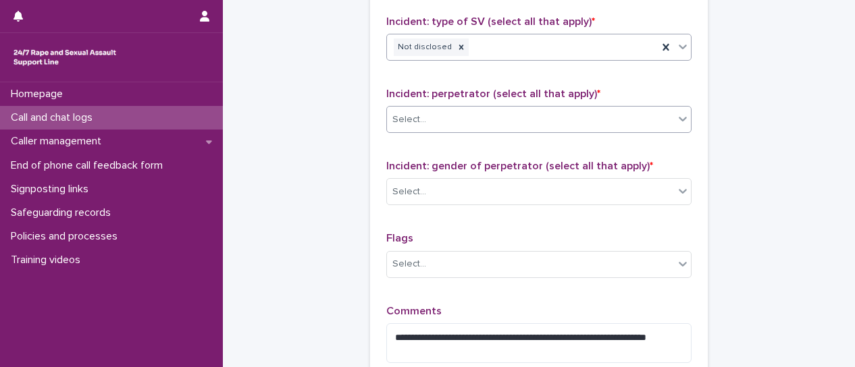
click at [682, 115] on icon at bounding box center [683, 119] width 14 height 14
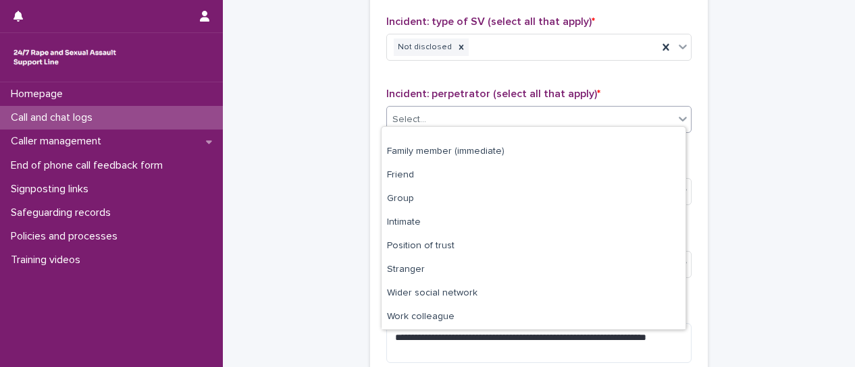
scroll to position [57, 0]
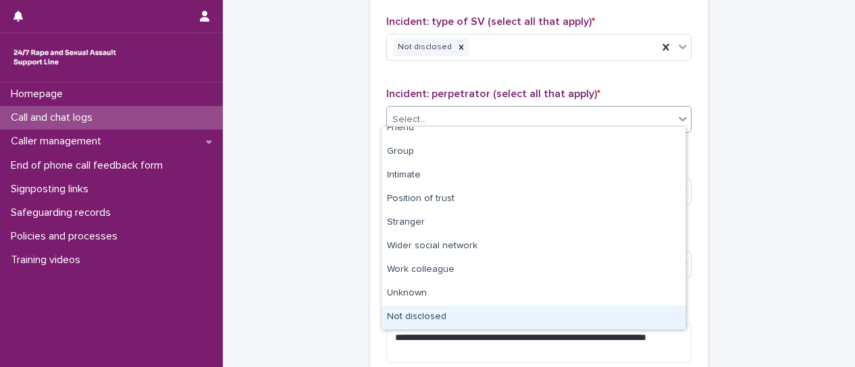
click at [551, 329] on div "Family member (extended) Family member (immediate) Friend Group Intimate Positi…" at bounding box center [534, 228] width 304 height 203
click at [565, 320] on div "Not disclosed" at bounding box center [534, 318] width 304 height 24
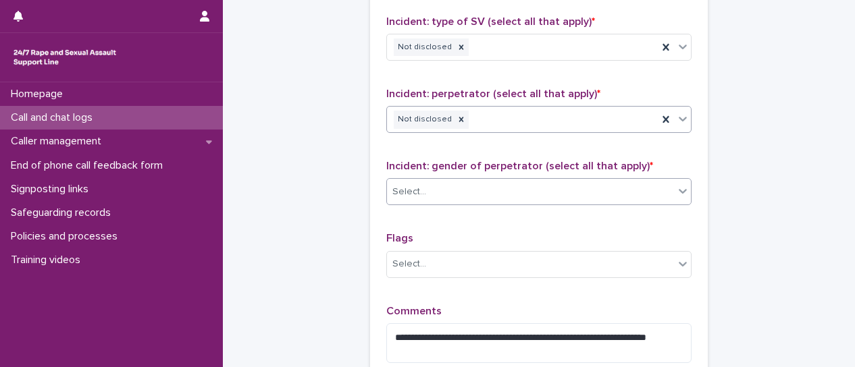
click at [679, 190] on icon at bounding box center [683, 192] width 8 height 5
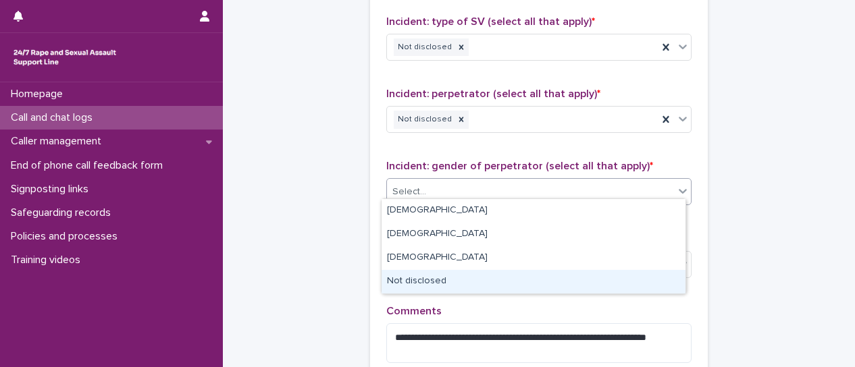
click at [588, 285] on div "Not disclosed" at bounding box center [534, 282] width 304 height 24
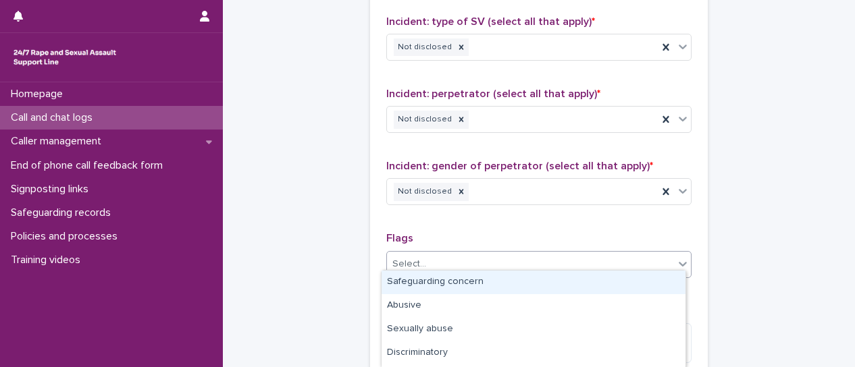
click at [678, 261] on icon at bounding box center [683, 264] width 14 height 14
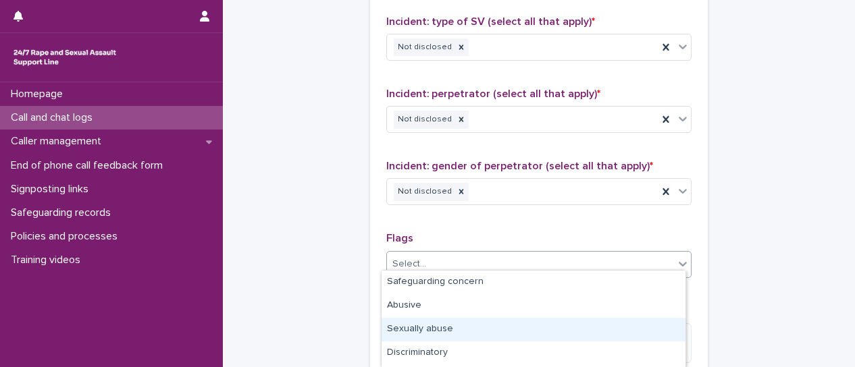
click at [658, 323] on div "Sexually abuse" at bounding box center [534, 330] width 304 height 24
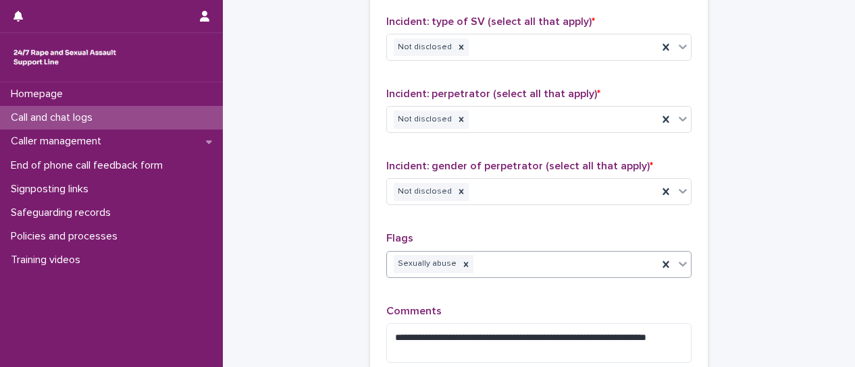
click at [679, 260] on icon at bounding box center [683, 264] width 14 height 14
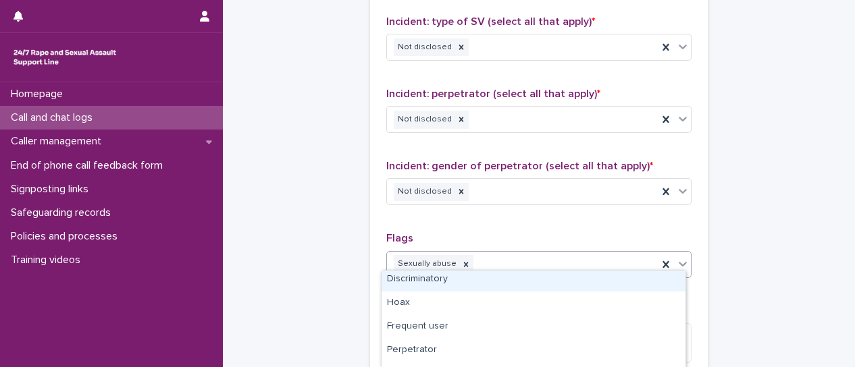
scroll to position [68, 0]
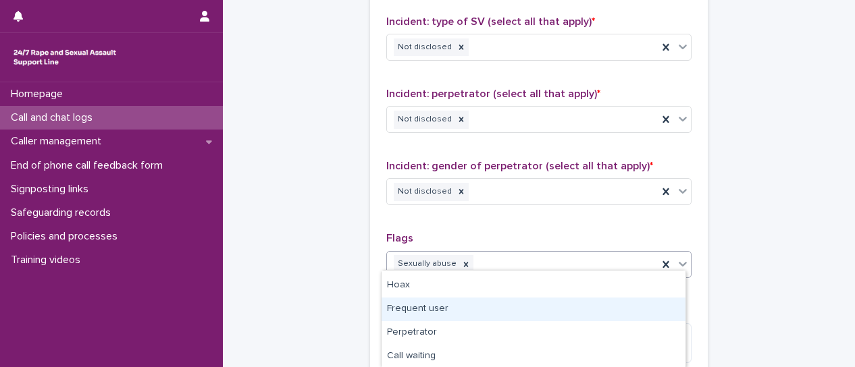
click at [643, 301] on div "Frequent user" at bounding box center [534, 310] width 304 height 24
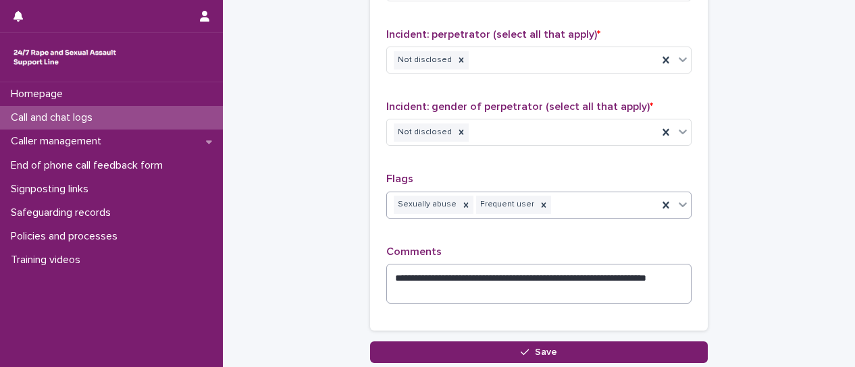
scroll to position [1286, 0]
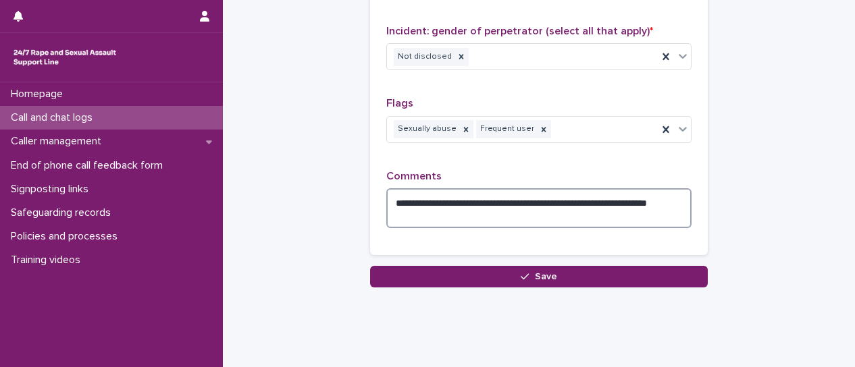
click at [390, 198] on textarea "**********" at bounding box center [538, 208] width 305 height 40
drag, startPoint x: 635, startPoint y: 207, endPoint x: 658, endPoint y: 205, distance: 23.0
click at [636, 207] on textarea "**********" at bounding box center [538, 208] width 305 height 40
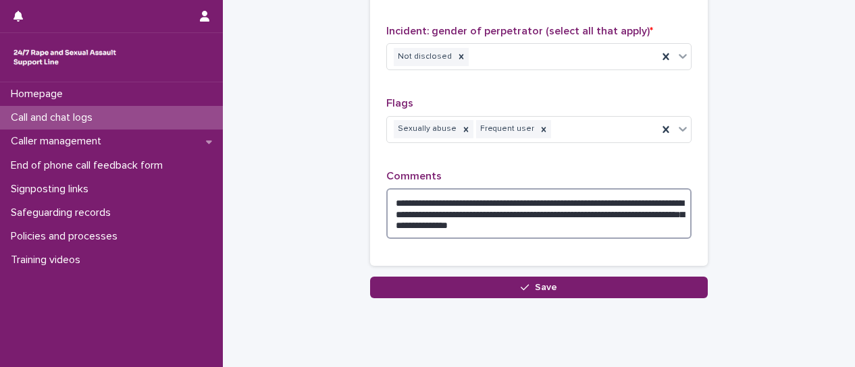
drag, startPoint x: 419, startPoint y: 197, endPoint x: 525, endPoint y: 188, distance: 107.0
click at [419, 196] on textarea "**********" at bounding box center [538, 213] width 305 height 51
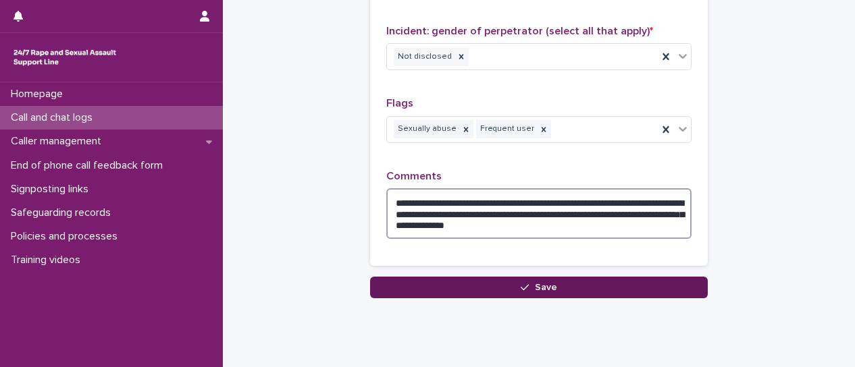
type textarea "**********"
click at [611, 277] on button "Save" at bounding box center [539, 288] width 338 height 22
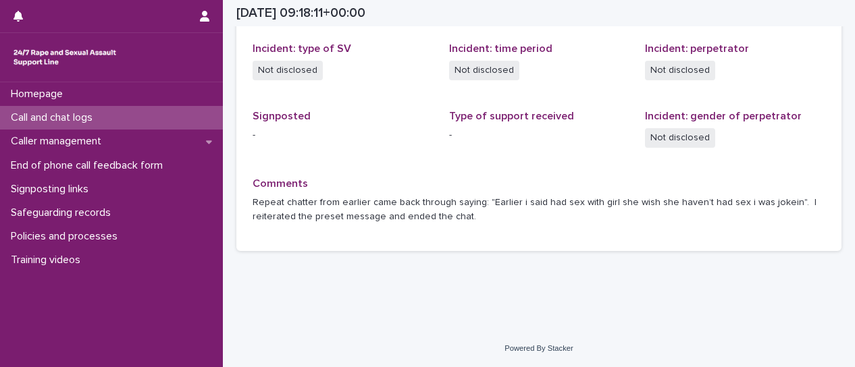
scroll to position [467, 0]
click at [83, 120] on p "Call and chat logs" at bounding box center [54, 117] width 98 height 13
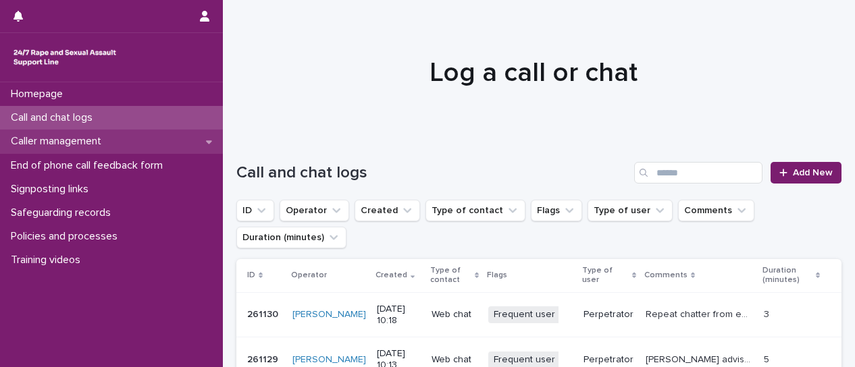
click at [93, 145] on p "Caller management" at bounding box center [58, 141] width 107 height 13
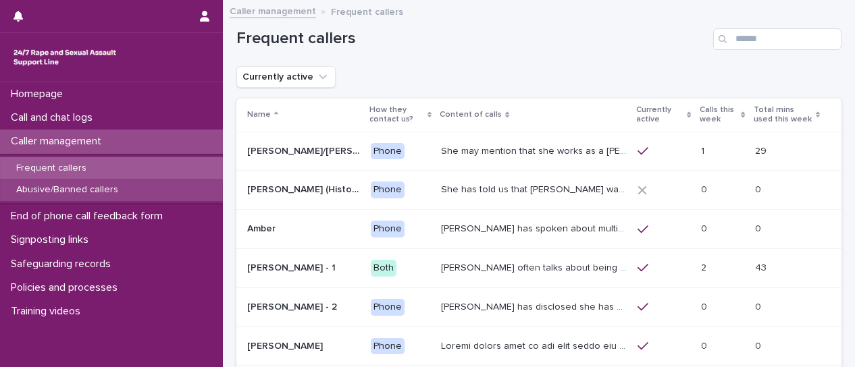
click at [99, 188] on p "Abusive/Banned callers" at bounding box center [67, 189] width 124 height 11
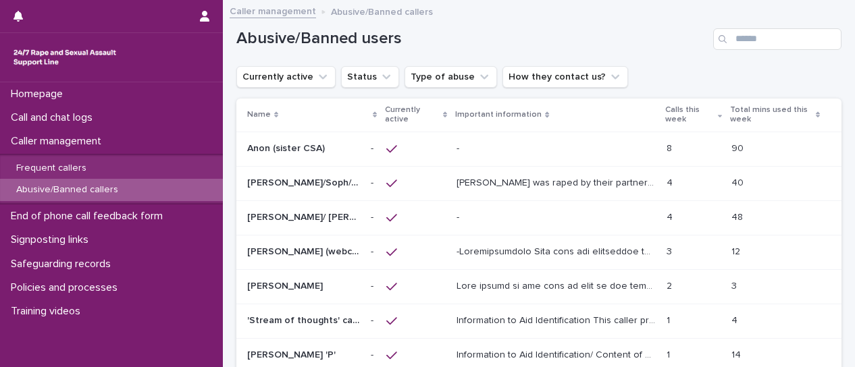
click at [584, 159] on div "- -" at bounding box center [556, 149] width 199 height 22
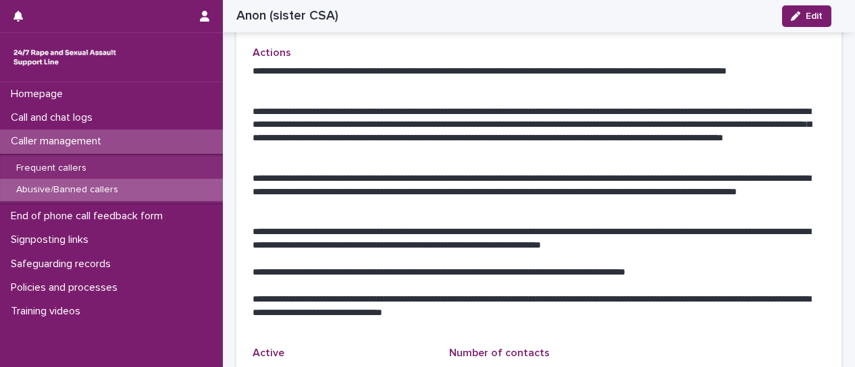
scroll to position [743, 0]
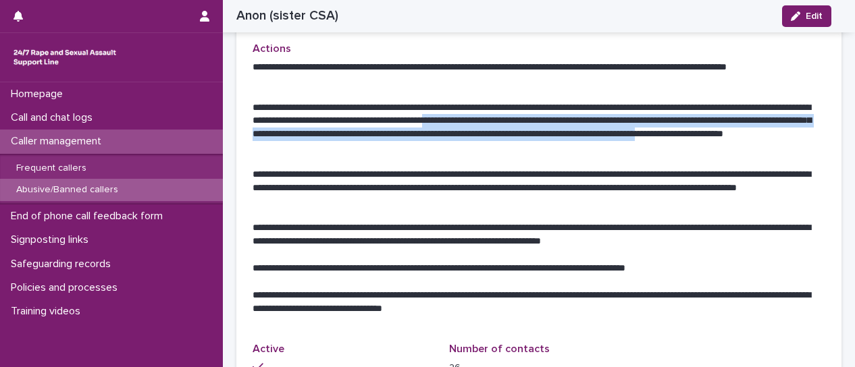
drag, startPoint x: 596, startPoint y: 120, endPoint x: 391, endPoint y: 144, distance: 206.1
click at [419, 151] on p "**********" at bounding box center [534, 128] width 563 height 54
copy p "**********"
click at [816, 18] on span "Edit" at bounding box center [814, 15] width 17 height 9
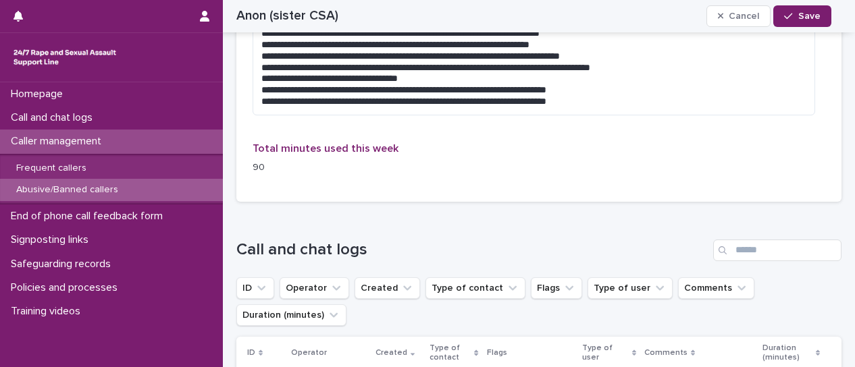
scroll to position [1332, 0]
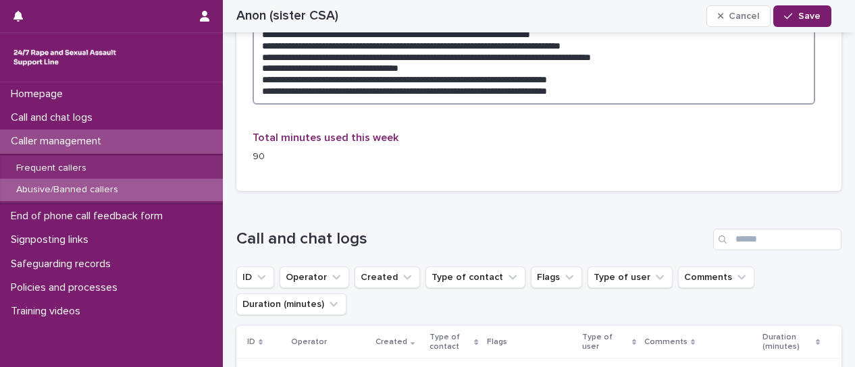
click at [649, 99] on textarea "**********" at bounding box center [534, 50] width 563 height 107
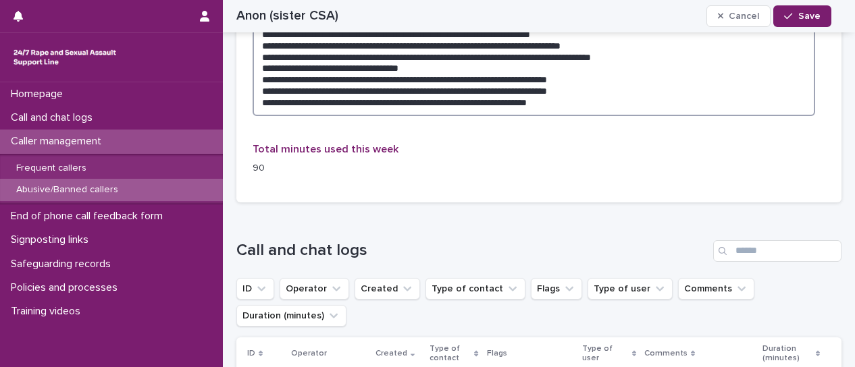
click at [563, 101] on textarea "**********" at bounding box center [534, 56] width 563 height 119
click at [559, 102] on textarea "**********" at bounding box center [534, 56] width 563 height 119
click at [679, 109] on textarea "**********" at bounding box center [534, 56] width 563 height 119
type textarea "**********"
drag, startPoint x: 807, startPoint y: 16, endPoint x: 763, endPoint y: 38, distance: 49.2
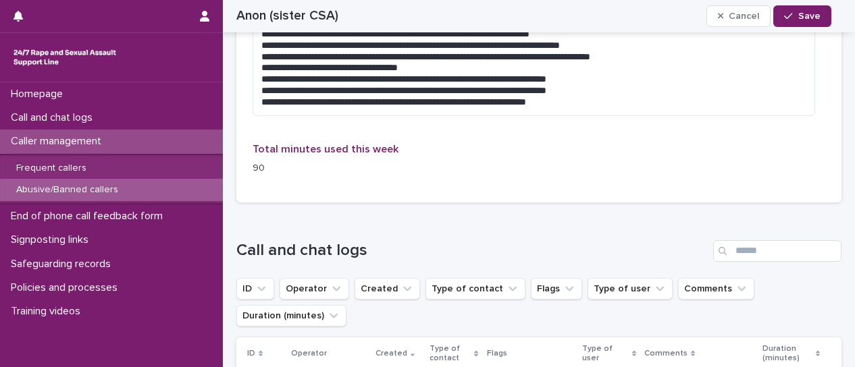
click at [808, 16] on span "Save" at bounding box center [809, 15] width 22 height 9
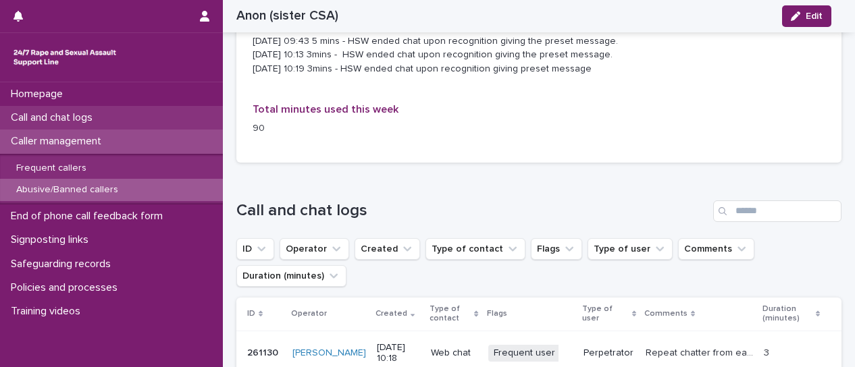
click at [62, 114] on p "Call and chat logs" at bounding box center [54, 117] width 98 height 13
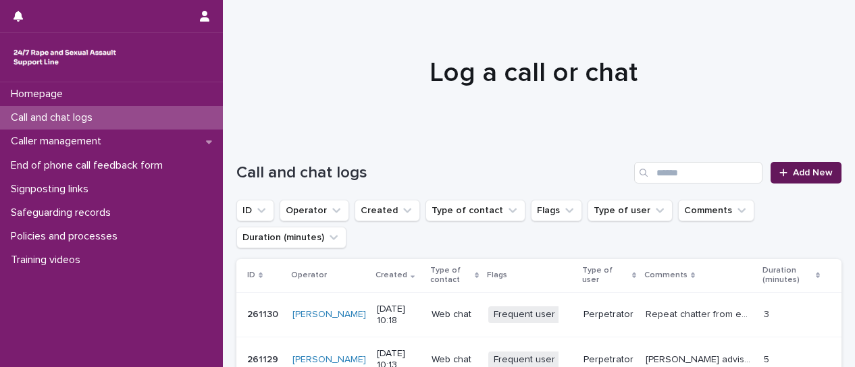
click at [796, 176] on span "Add New" at bounding box center [813, 172] width 40 height 9
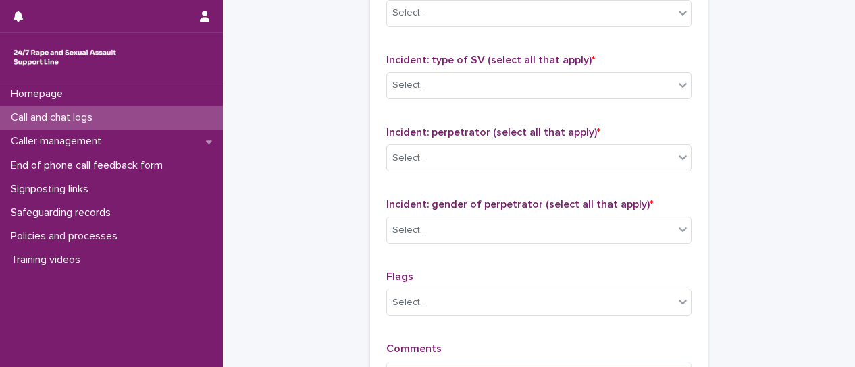
scroll to position [1194, 0]
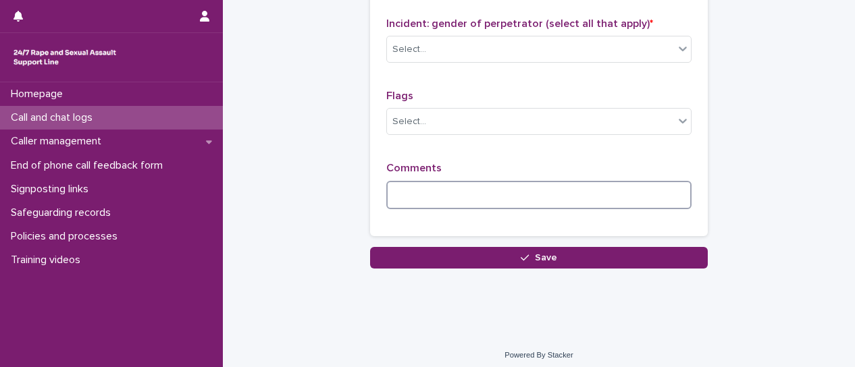
click at [421, 190] on textarea at bounding box center [538, 195] width 305 height 28
paste textarea "**********"
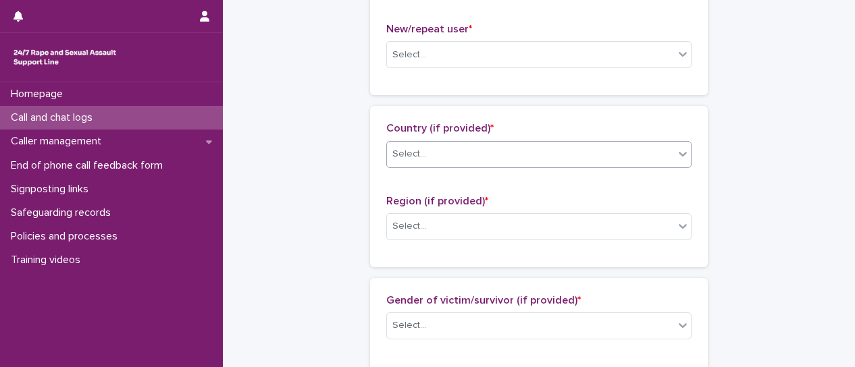
scroll to position [46, 0]
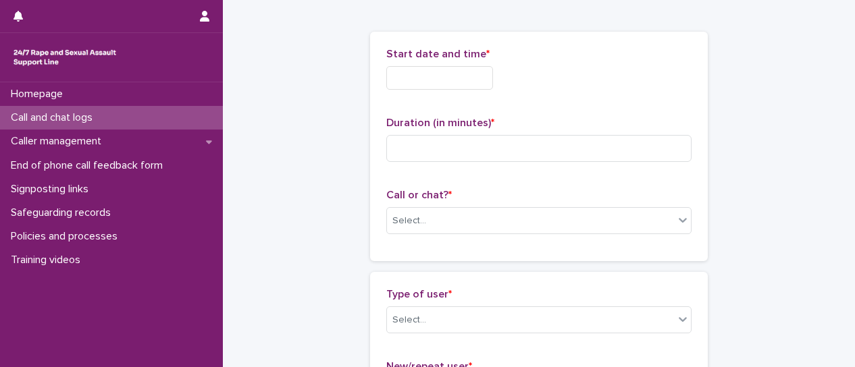
type textarea "**********"
click at [451, 81] on input "text" at bounding box center [439, 78] width 107 height 24
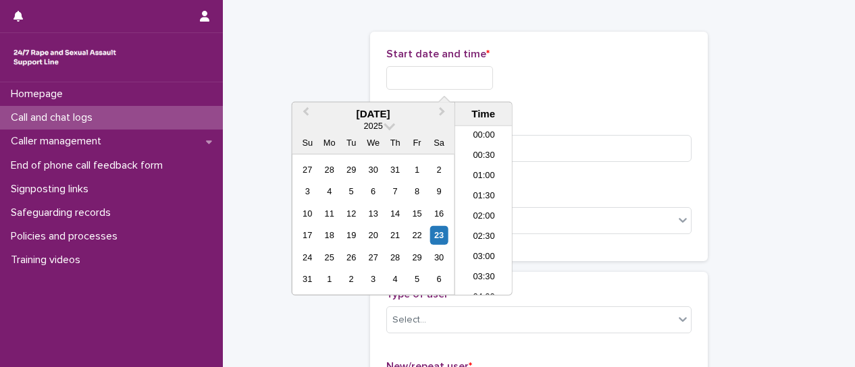
scroll to position [331, 0]
click at [485, 209] on li "10:00" at bounding box center [483, 211] width 57 height 20
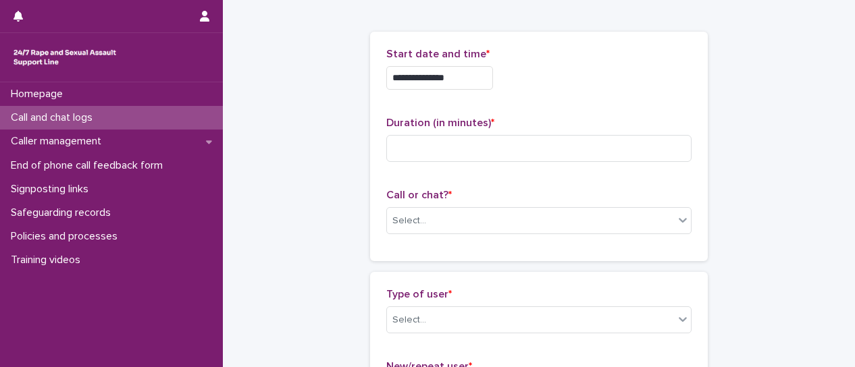
click at [477, 75] on input "**********" at bounding box center [439, 78] width 107 height 24
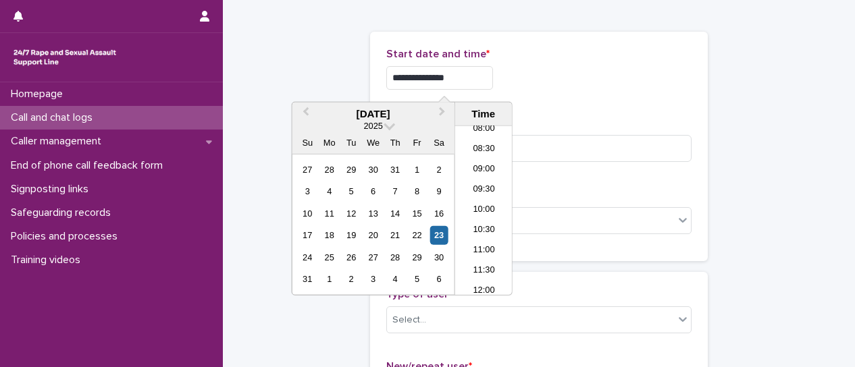
type input "**********"
click at [563, 80] on div "**********" at bounding box center [538, 78] width 305 height 24
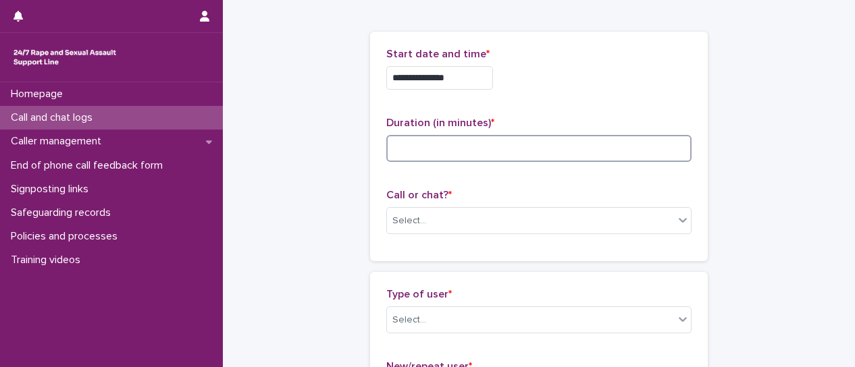
click at [559, 149] on input at bounding box center [538, 148] width 305 height 27
type input "*"
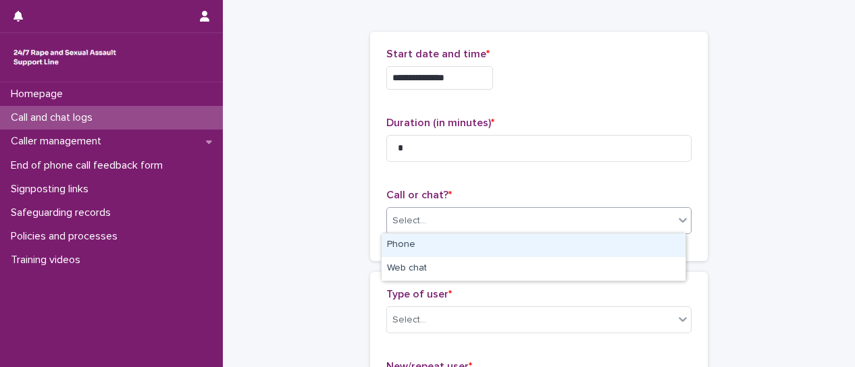
click at [676, 224] on icon at bounding box center [683, 220] width 14 height 14
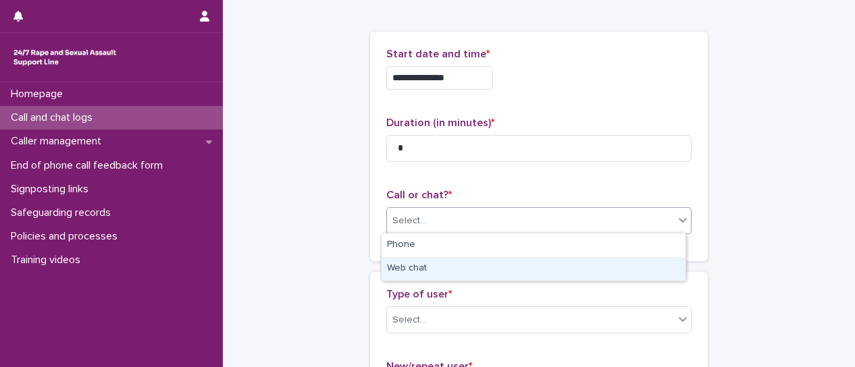
click at [625, 264] on div "Web chat" at bounding box center [534, 269] width 304 height 24
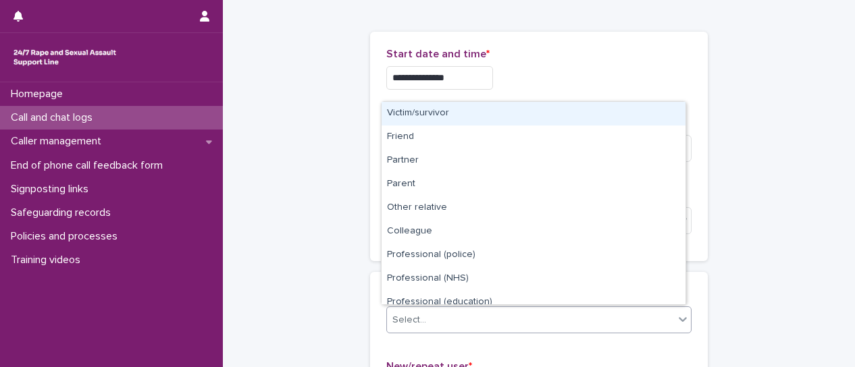
click at [678, 326] on div at bounding box center [683, 319] width 16 height 24
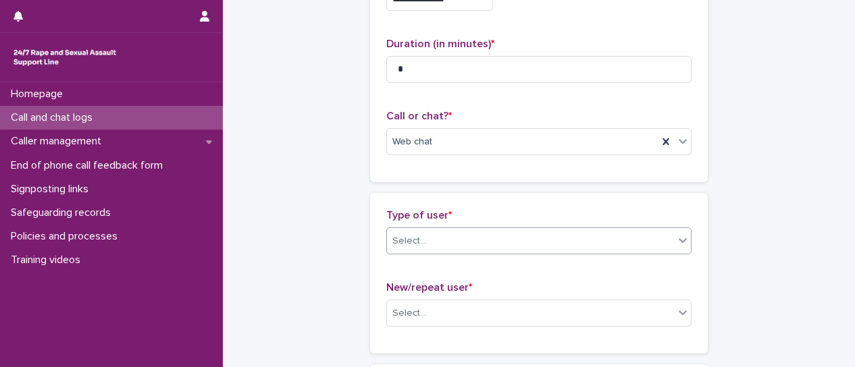
scroll to position [203, 0]
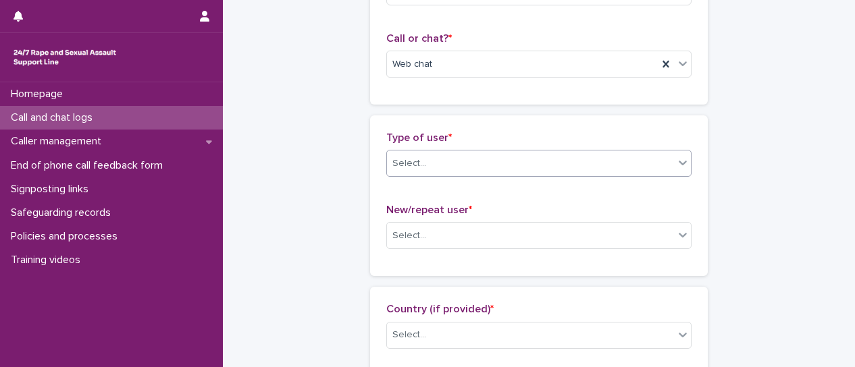
click at [681, 161] on icon at bounding box center [683, 163] width 8 height 5
click at [678, 167] on icon at bounding box center [683, 163] width 14 height 14
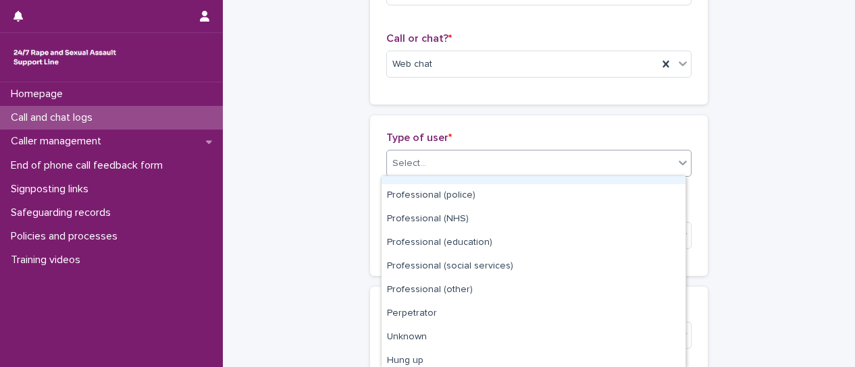
scroll to position [135, 0]
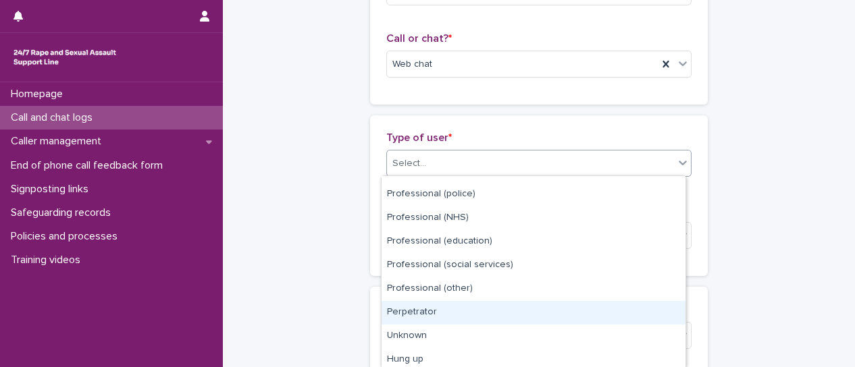
click at [534, 312] on div "Perpetrator" at bounding box center [534, 313] width 304 height 24
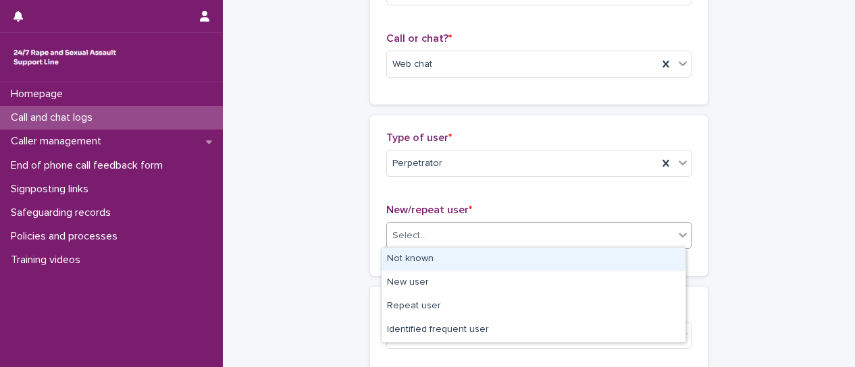
click at [678, 242] on div at bounding box center [683, 235] width 16 height 24
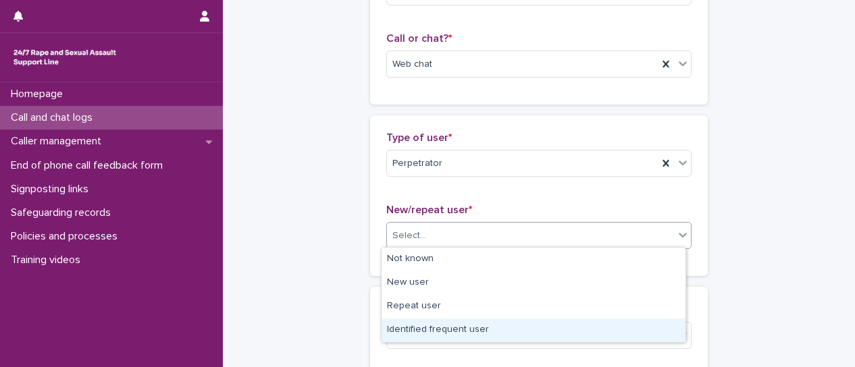
click at [654, 330] on div "Identified frequent user" at bounding box center [534, 331] width 304 height 24
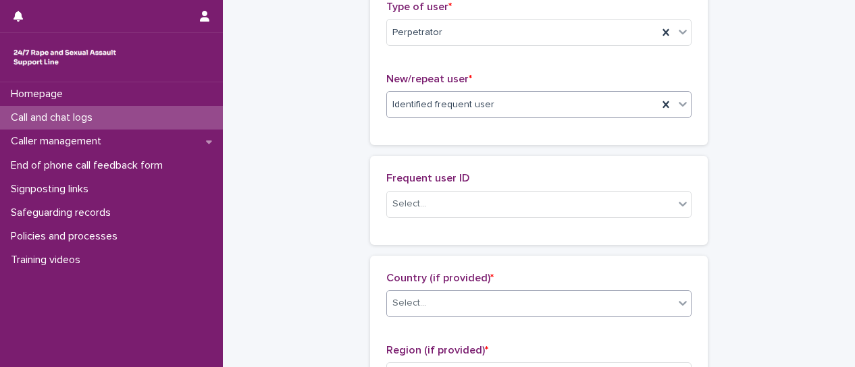
scroll to position [338, 0]
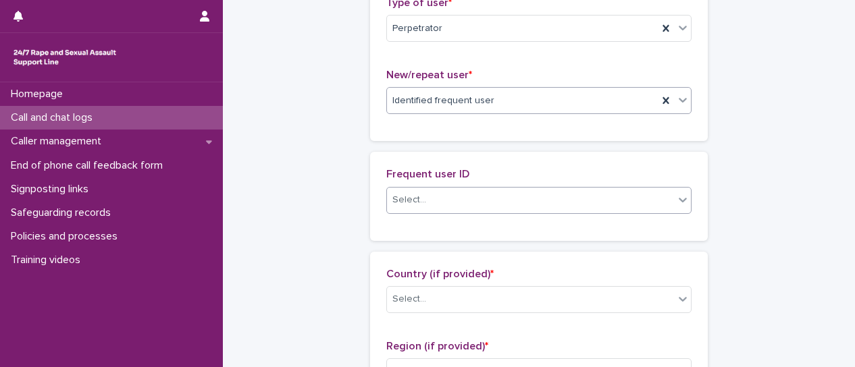
click at [679, 203] on icon at bounding box center [683, 200] width 14 height 14
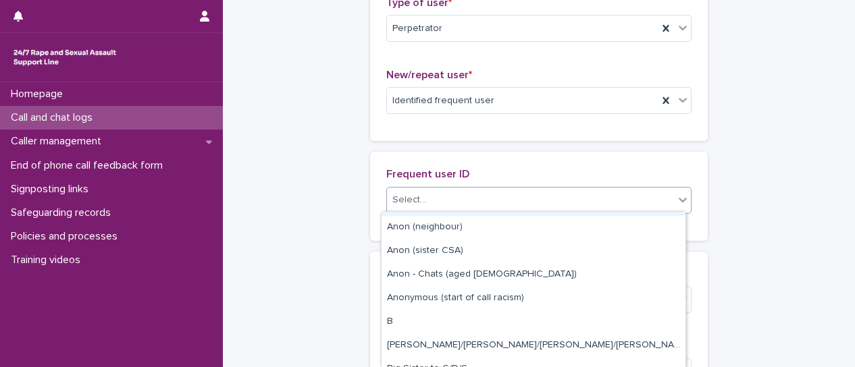
scroll to position [473, 0]
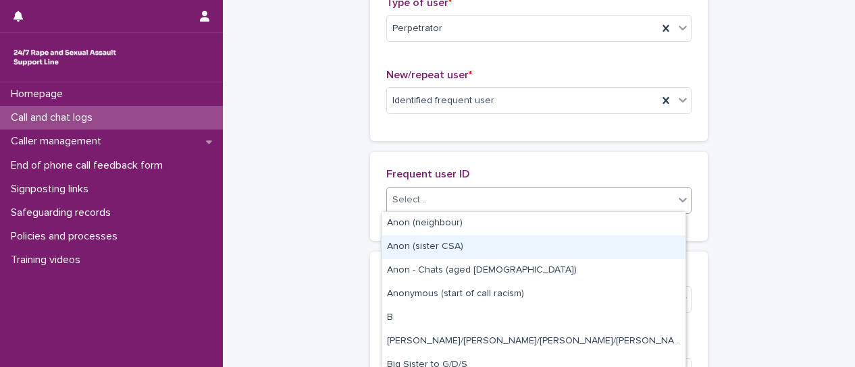
click at [488, 246] on div "Anon (sister CSA)" at bounding box center [534, 248] width 304 height 24
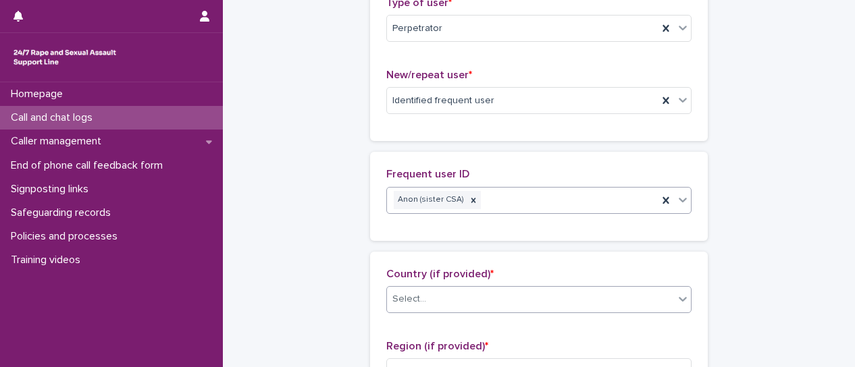
click at [679, 306] on div at bounding box center [683, 299] width 16 height 24
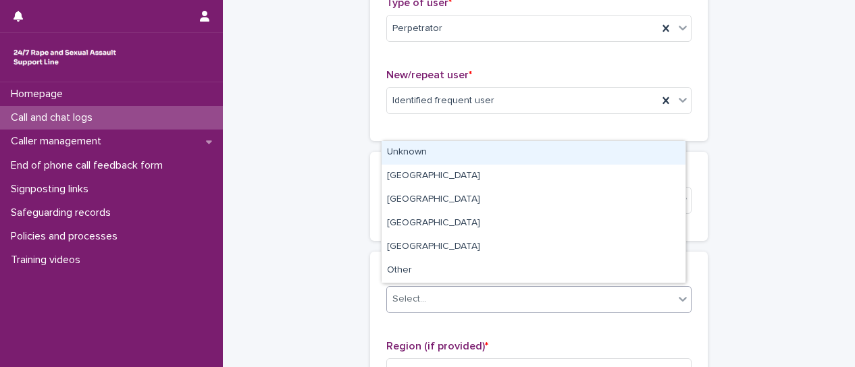
click at [484, 155] on div "Unknown" at bounding box center [534, 153] width 304 height 24
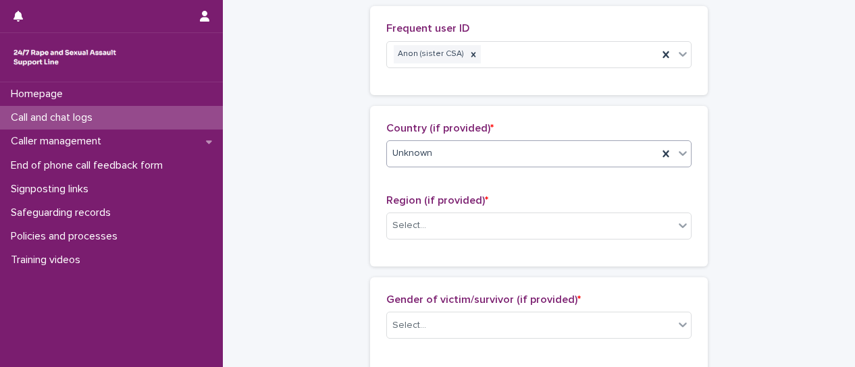
scroll to position [540, 0]
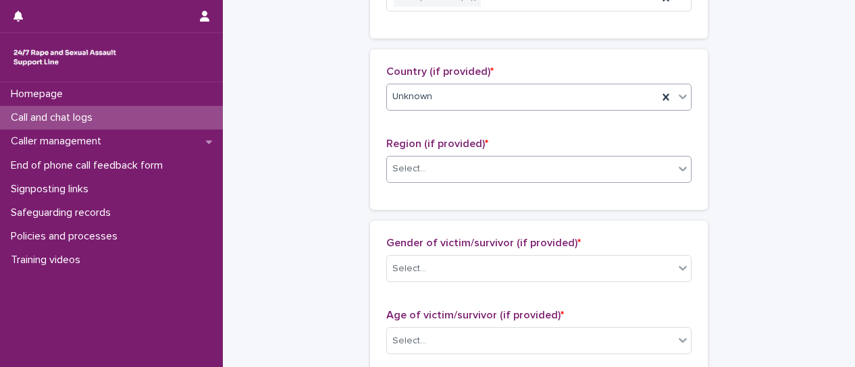
click at [679, 176] on div at bounding box center [683, 169] width 16 height 24
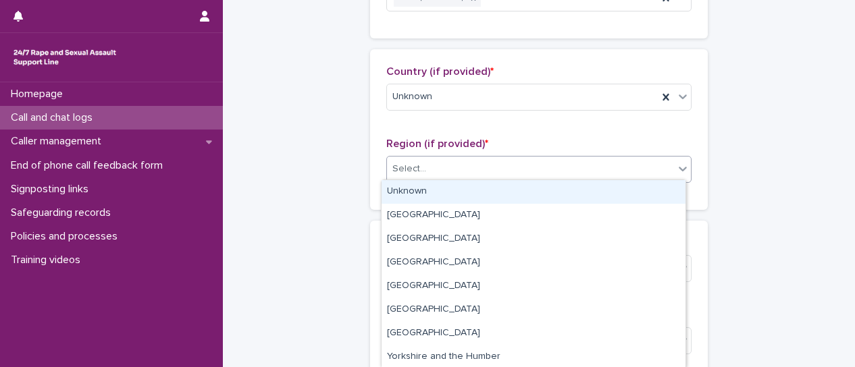
click at [664, 184] on div "Unknown" at bounding box center [534, 192] width 304 height 24
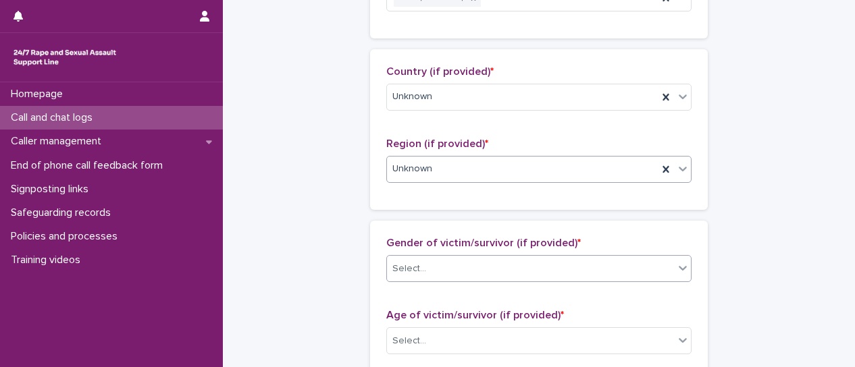
click at [681, 265] on icon at bounding box center [683, 268] width 14 height 14
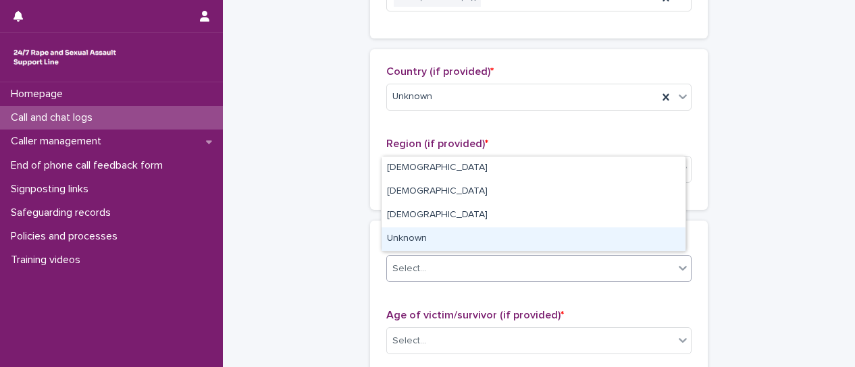
click at [499, 234] on div "Unknown" at bounding box center [534, 240] width 304 height 24
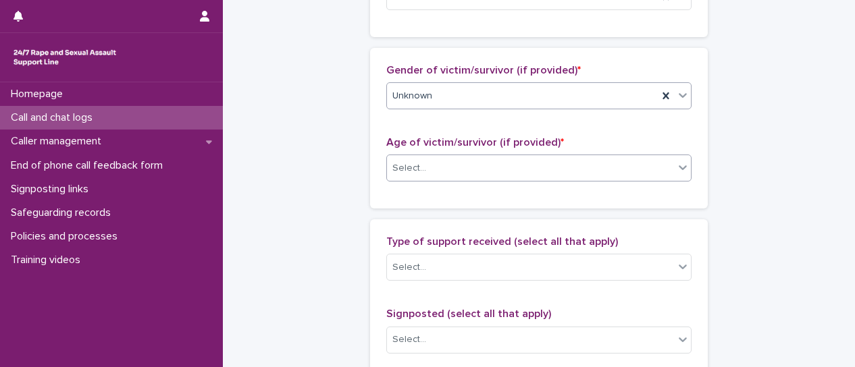
scroll to position [743, 0]
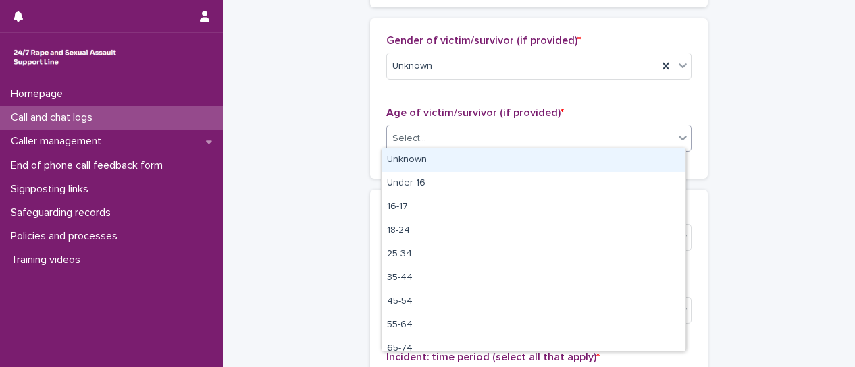
click at [679, 141] on div at bounding box center [683, 138] width 16 height 24
click at [660, 161] on div "Unknown" at bounding box center [534, 161] width 304 height 24
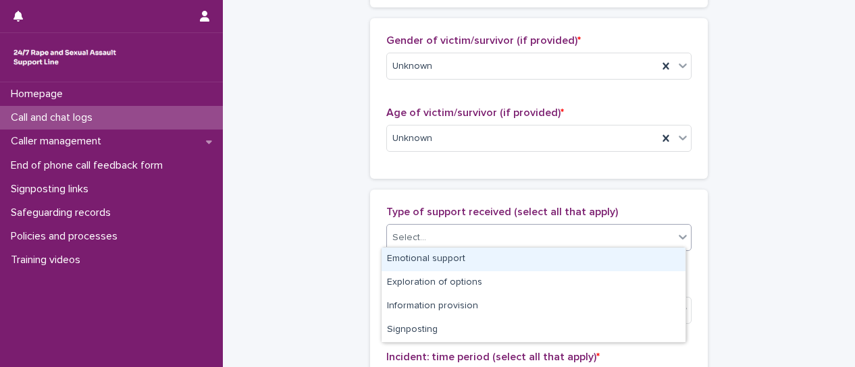
click at [679, 238] on icon at bounding box center [683, 237] width 14 height 14
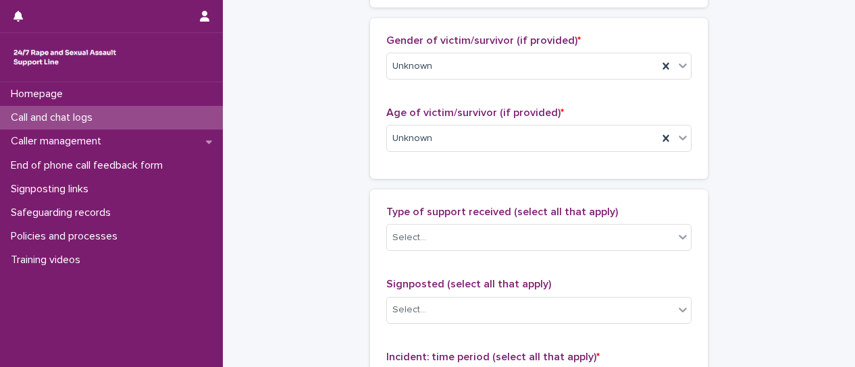
click at [761, 240] on div "**********" at bounding box center [538, 44] width 605 height 1572
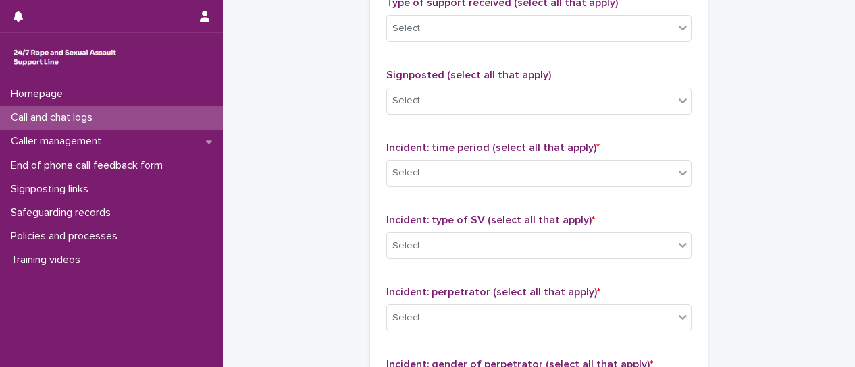
scroll to position [1013, 0]
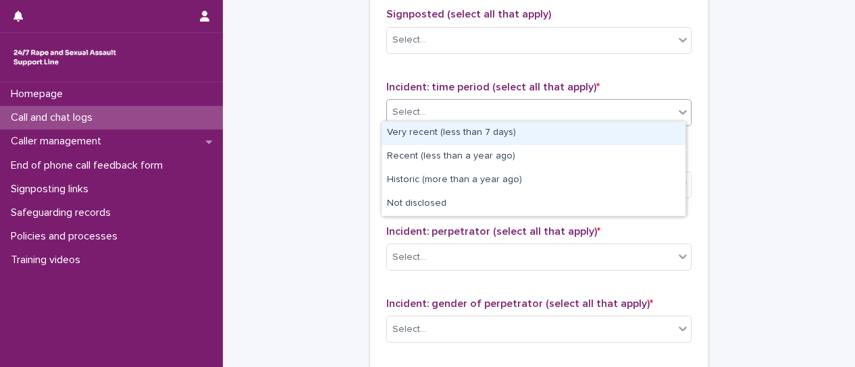
click at [681, 113] on icon at bounding box center [683, 112] width 14 height 14
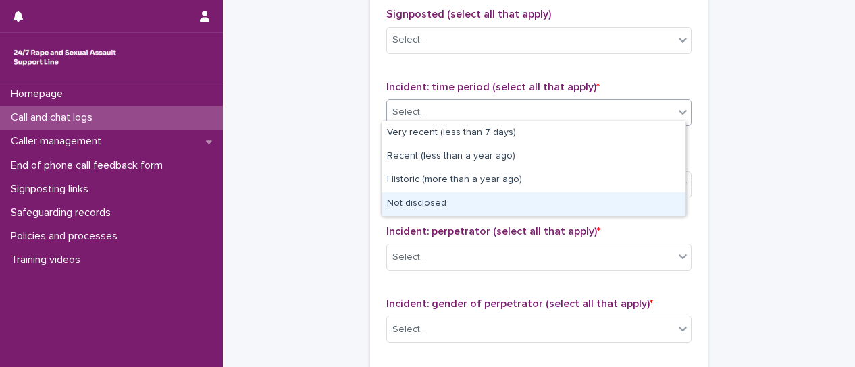
click at [646, 199] on div "Not disclosed" at bounding box center [534, 204] width 304 height 24
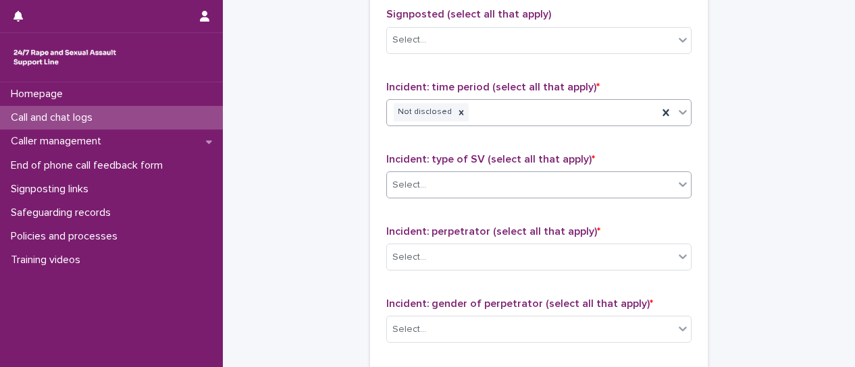
click at [686, 179] on div "Select..." at bounding box center [538, 185] width 305 height 27
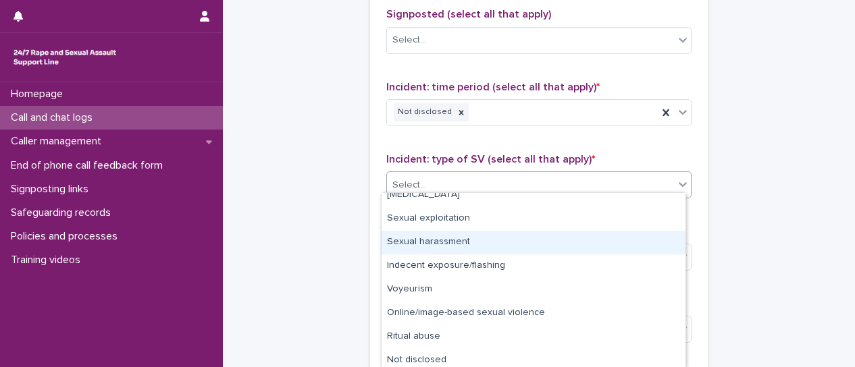
scroll to position [61, 0]
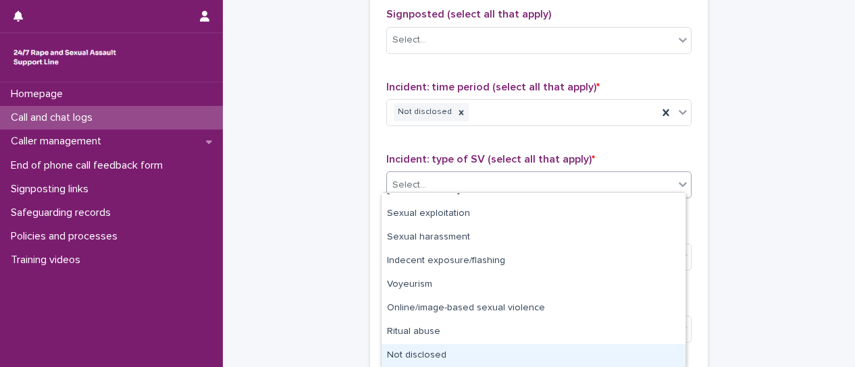
click at [625, 356] on div "Not disclosed" at bounding box center [534, 356] width 304 height 24
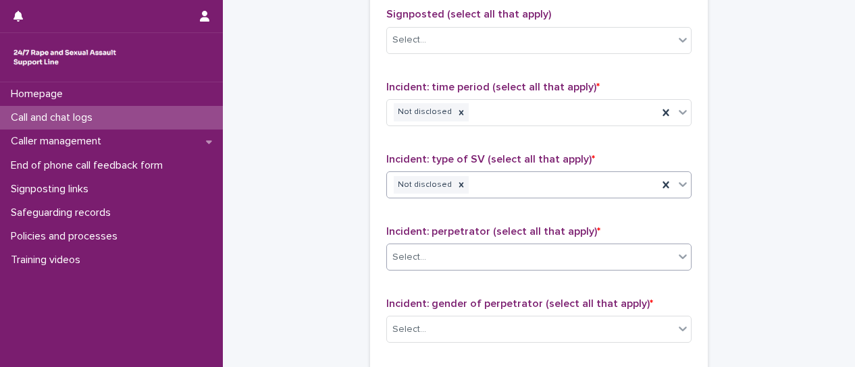
click at [682, 257] on icon at bounding box center [683, 257] width 14 height 14
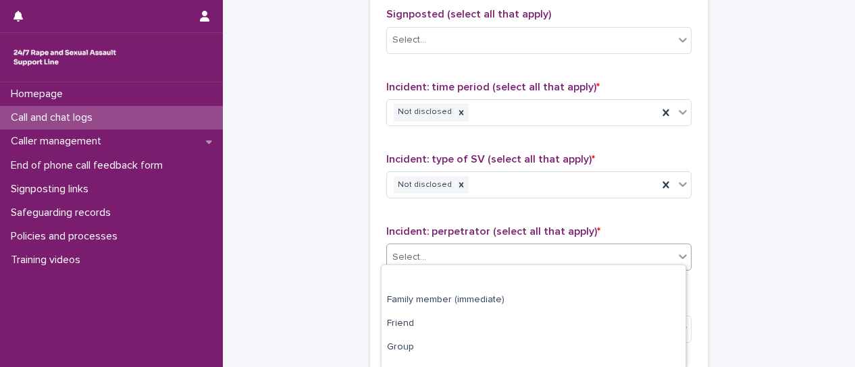
scroll to position [157, 0]
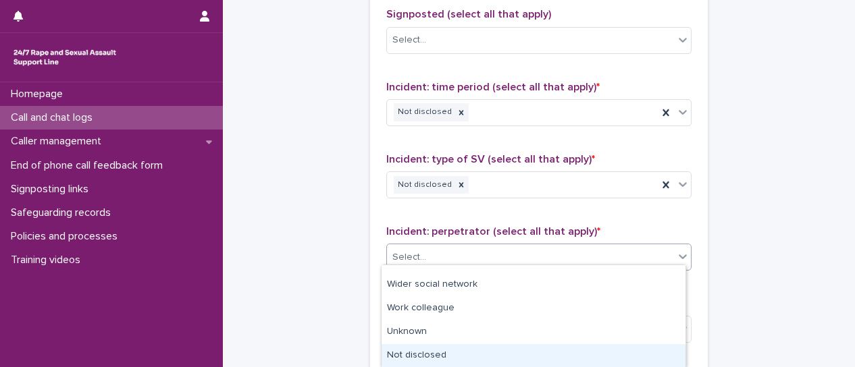
drag, startPoint x: 577, startPoint y: 363, endPoint x: 588, endPoint y: 349, distance: 17.4
click at [577, 363] on div "Not disclosed" at bounding box center [534, 356] width 304 height 24
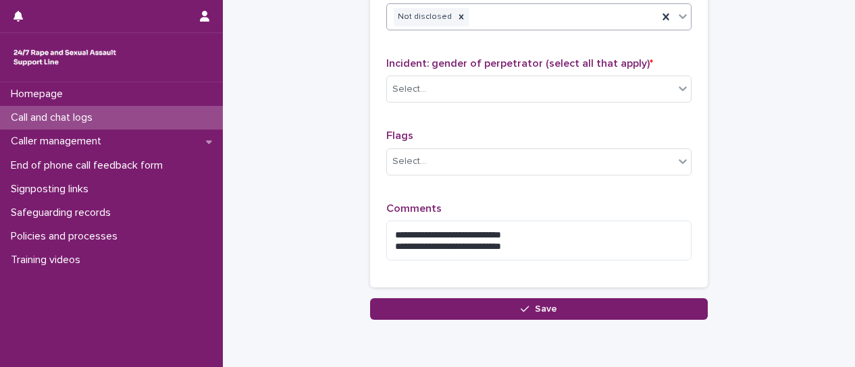
scroll to position [1283, 0]
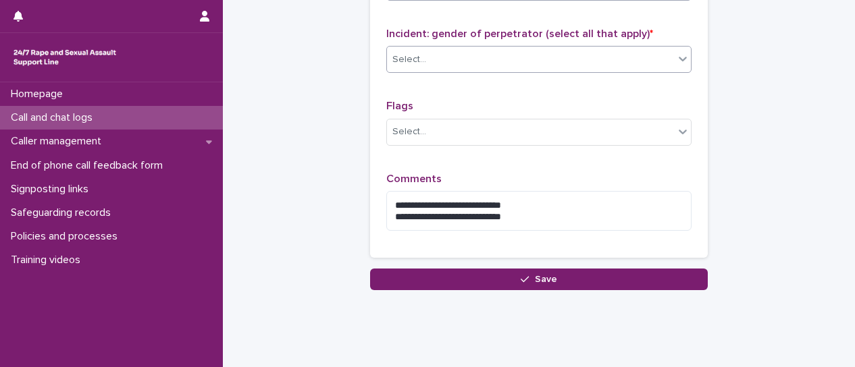
click at [678, 56] on icon at bounding box center [683, 59] width 14 height 14
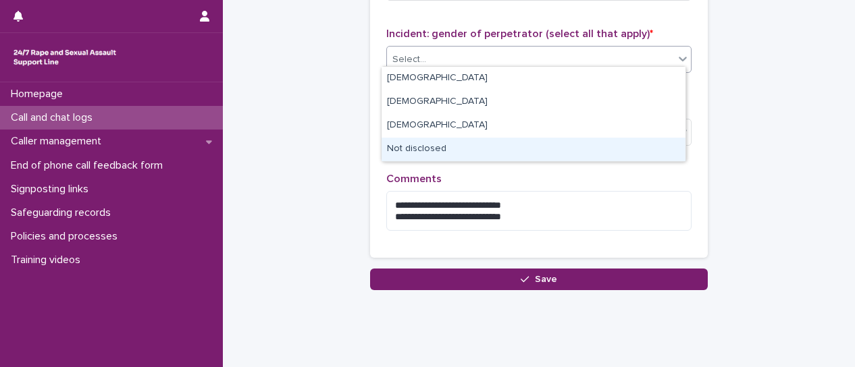
click at [619, 150] on div "Not disclosed" at bounding box center [534, 150] width 304 height 24
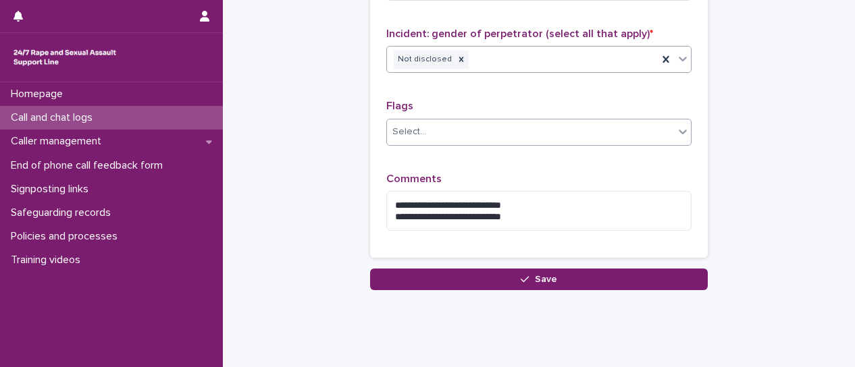
click at [679, 130] on icon at bounding box center [683, 132] width 8 height 5
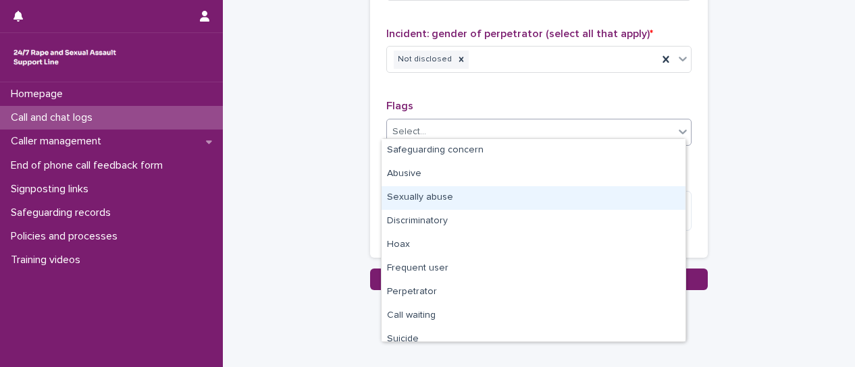
click at [609, 203] on div "Sexually abuse" at bounding box center [534, 198] width 304 height 24
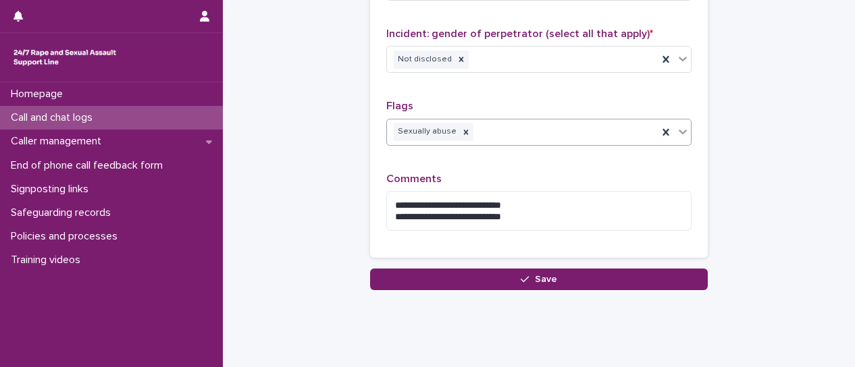
click at [677, 130] on icon at bounding box center [683, 132] width 14 height 14
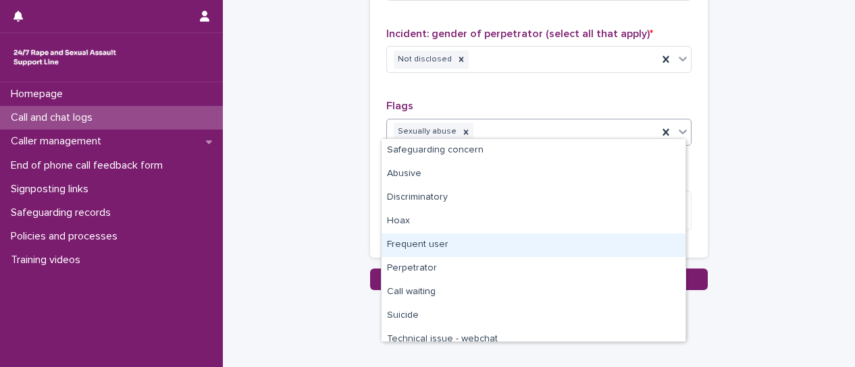
drag, startPoint x: 615, startPoint y: 207, endPoint x: 596, endPoint y: 247, distance: 43.5
click at [596, 247] on div "Frequent user" at bounding box center [534, 246] width 304 height 24
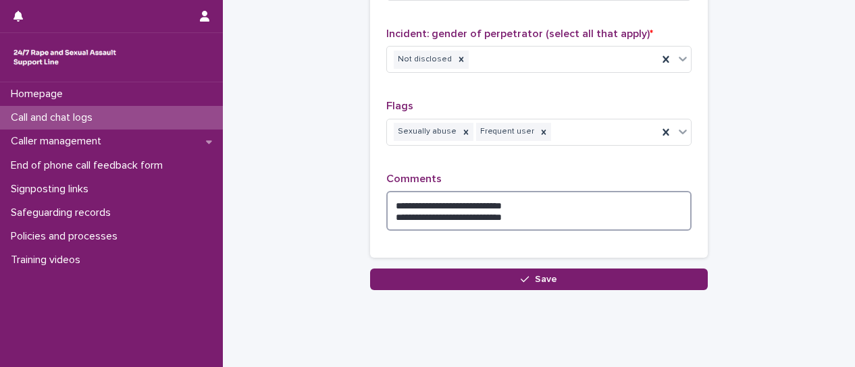
click at [388, 195] on textarea "**********" at bounding box center [538, 211] width 305 height 40
click at [519, 210] on textarea "**********" at bounding box center [538, 211] width 305 height 40
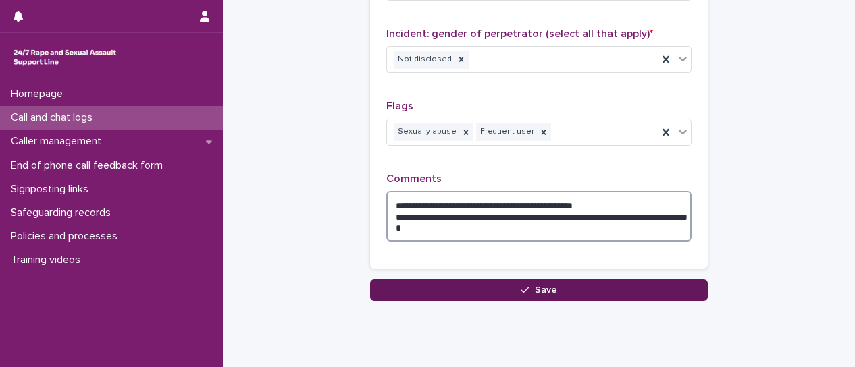
type textarea "**********"
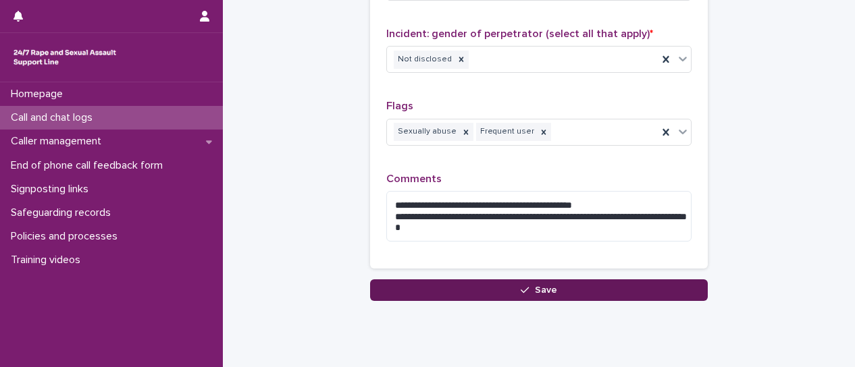
click at [571, 290] on button "Save" at bounding box center [539, 291] width 338 height 22
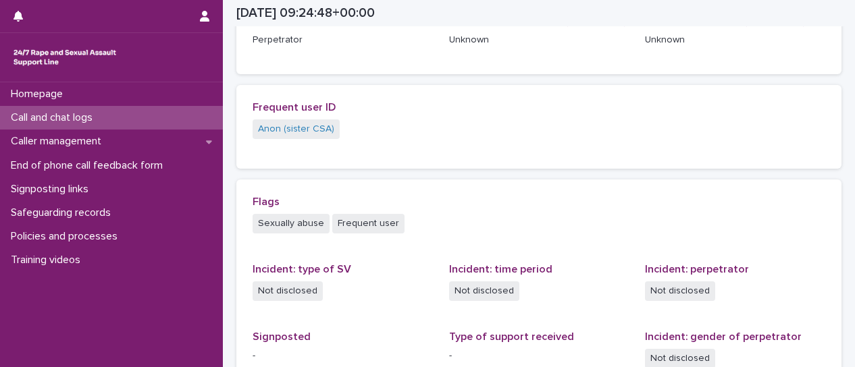
scroll to position [197, 0]
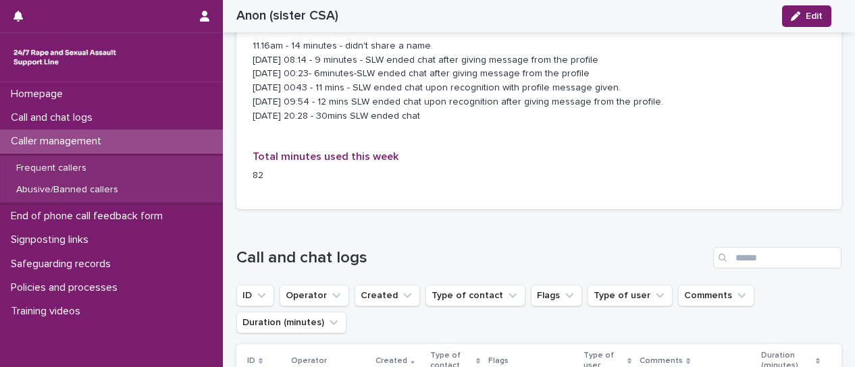
scroll to position [1148, 0]
